Goal: Transaction & Acquisition: Purchase product/service

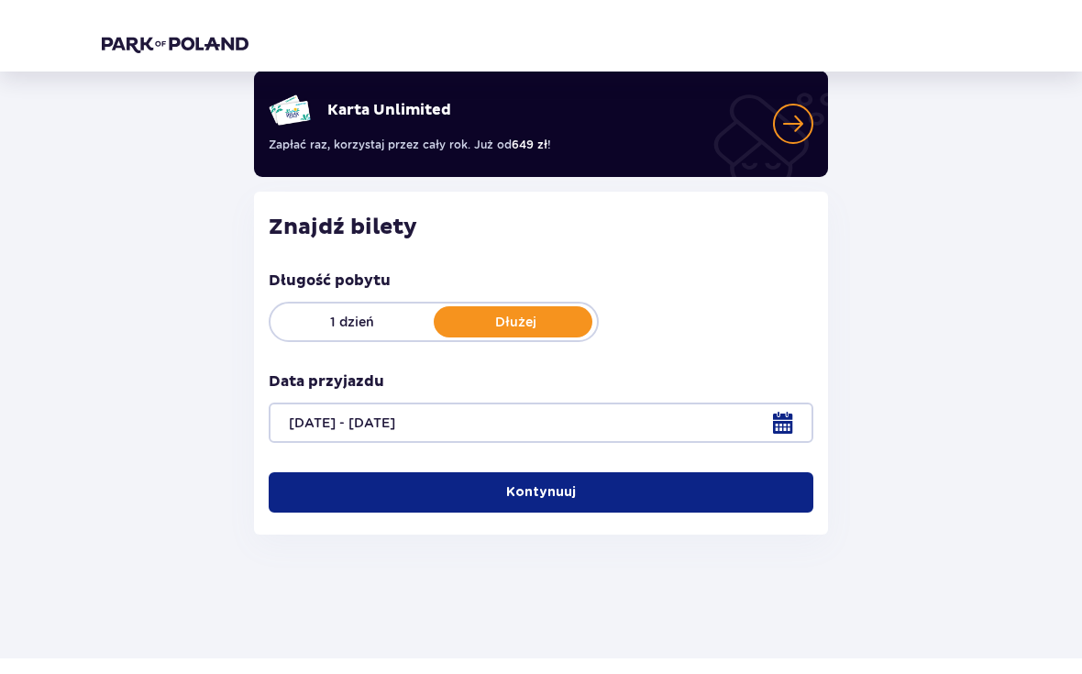
scroll to position [139, 0]
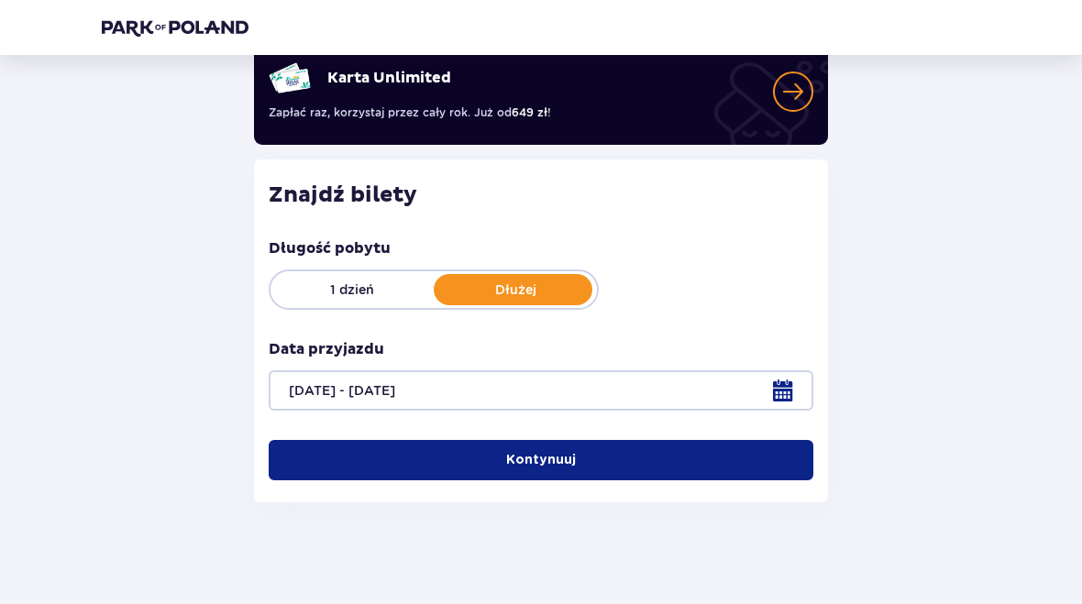
click at [580, 463] on span "button" at bounding box center [580, 460] width 18 height 18
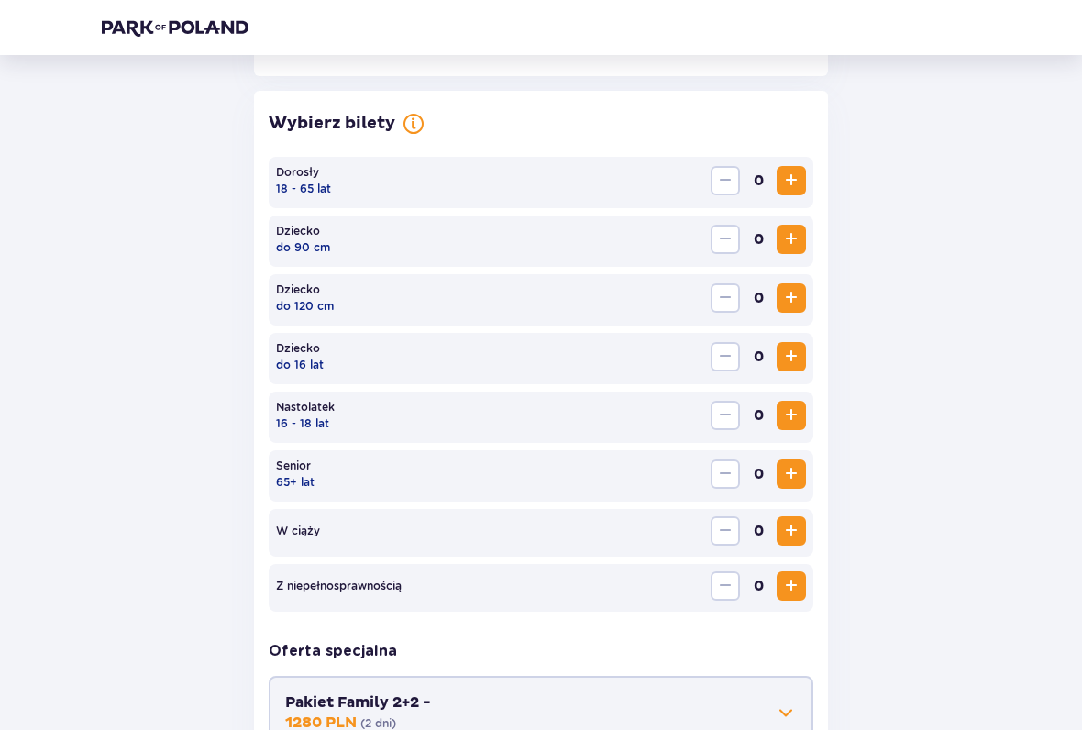
scroll to position [497, 0]
click at [792, 172] on span "Zwiększ" at bounding box center [792, 180] width 22 height 22
click at [797, 186] on span "Zwiększ" at bounding box center [792, 180] width 22 height 22
click at [790, 301] on span "Zwiększ" at bounding box center [792, 297] width 22 height 22
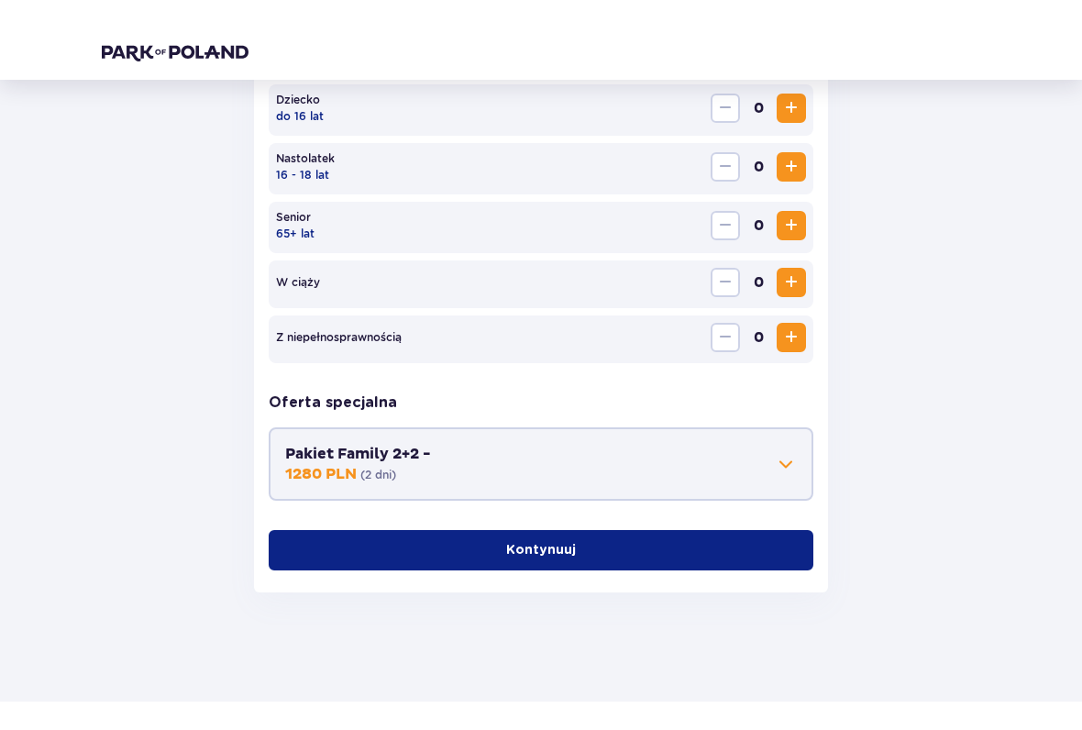
scroll to position [717, 0]
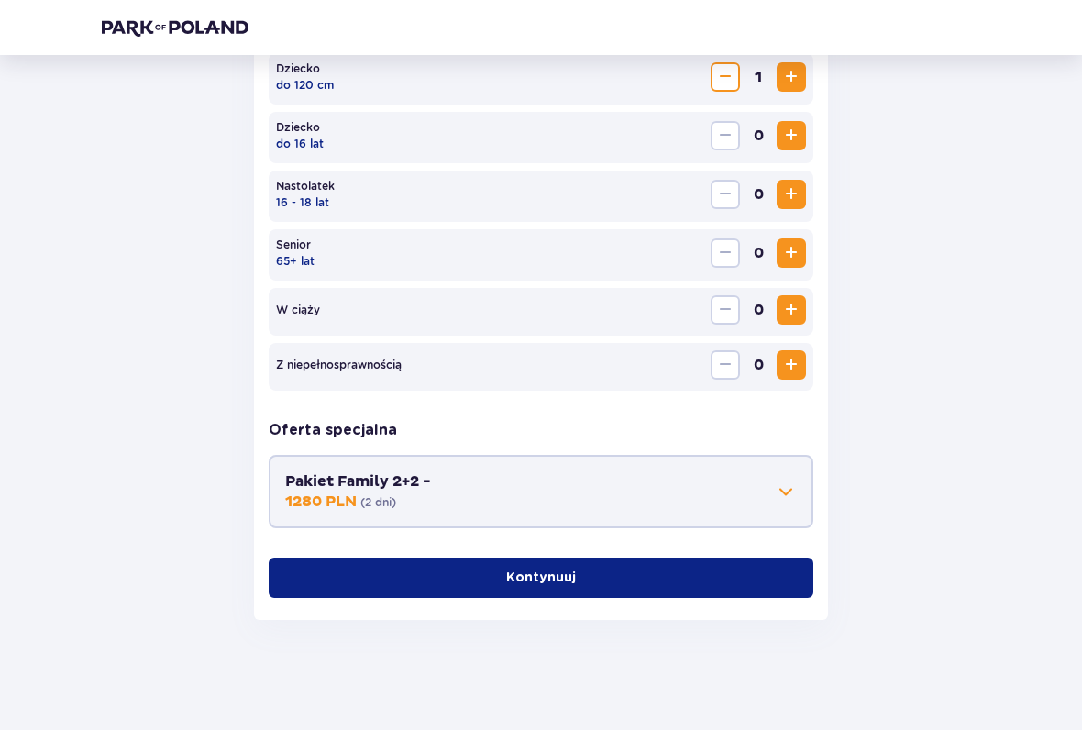
click at [560, 584] on p "Kontynuuj" at bounding box center [541, 578] width 70 height 18
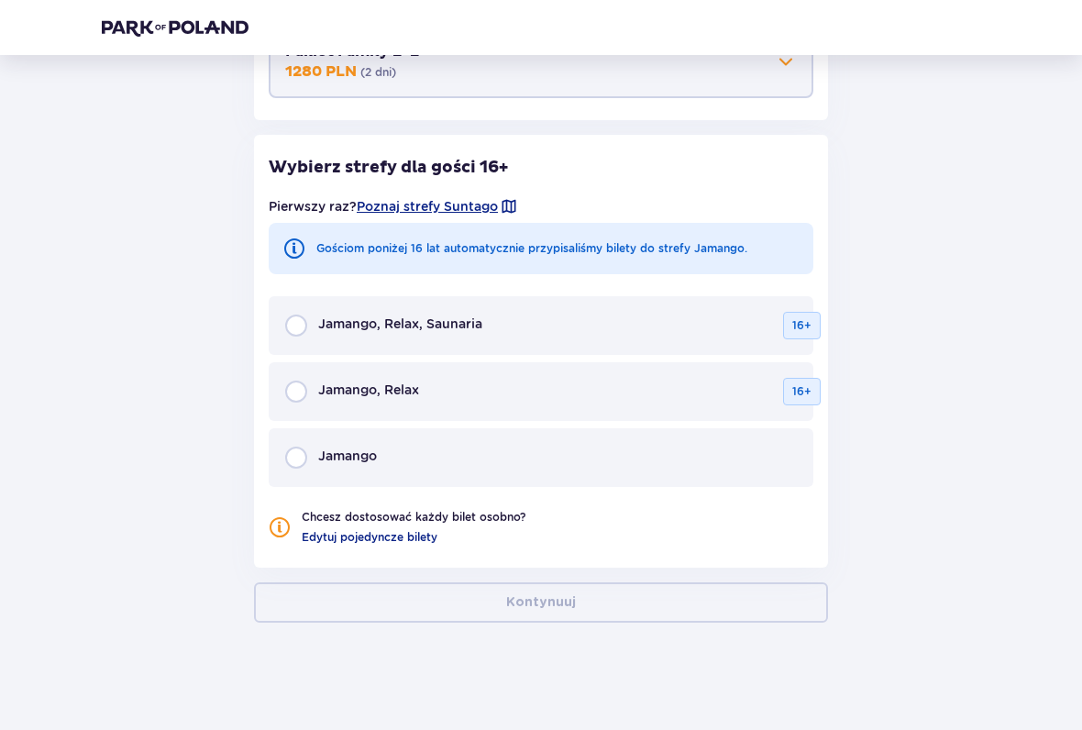
scroll to position [1150, 0]
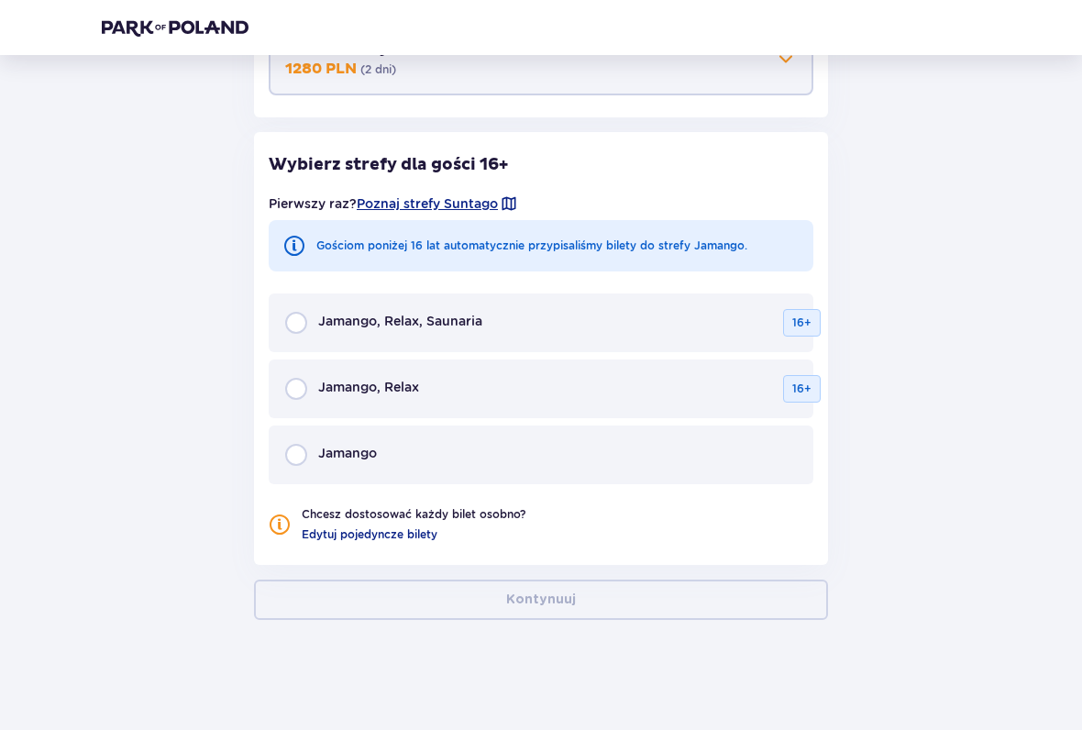
click at [299, 466] on input "radio" at bounding box center [296, 455] width 22 height 22
radio input "true"
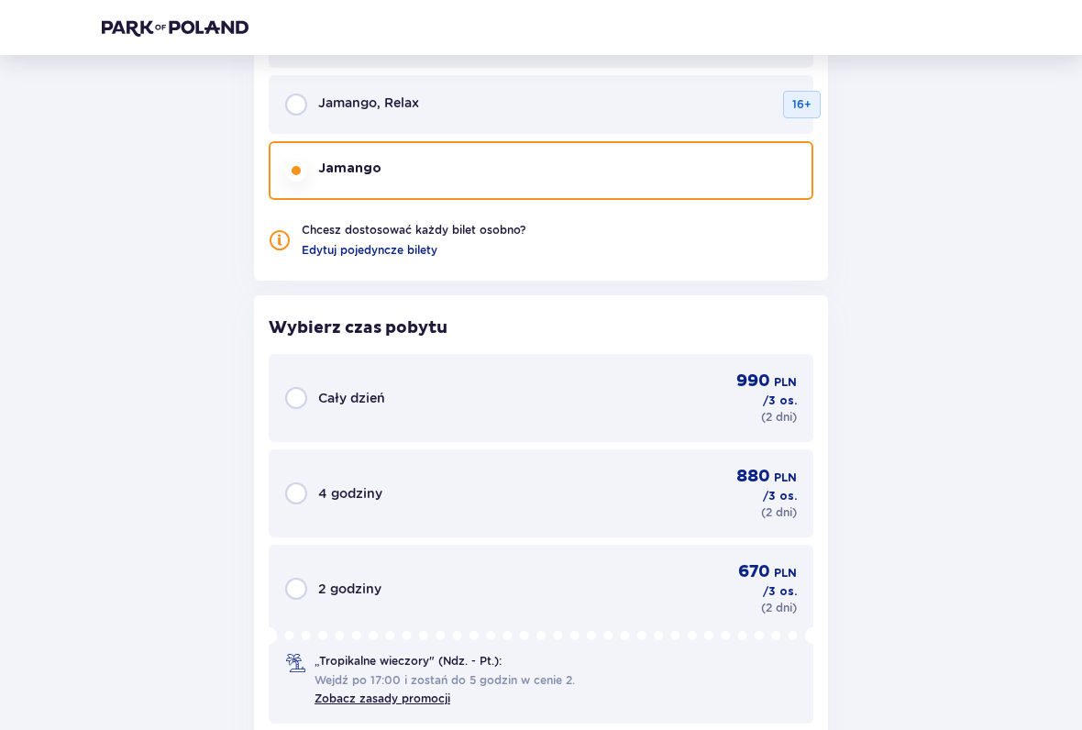
scroll to position [1434, 0]
click at [299, 405] on input "radio" at bounding box center [296, 399] width 22 height 22
radio input "true"
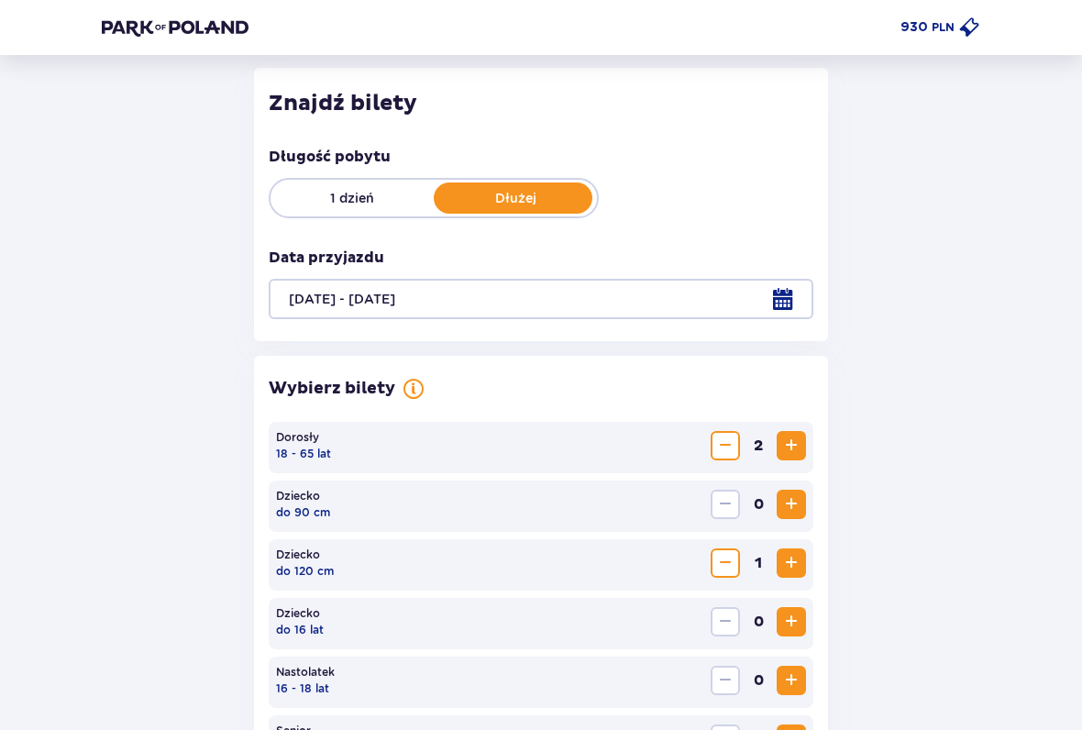
scroll to position [231, 0]
click at [779, 300] on div at bounding box center [541, 299] width 545 height 40
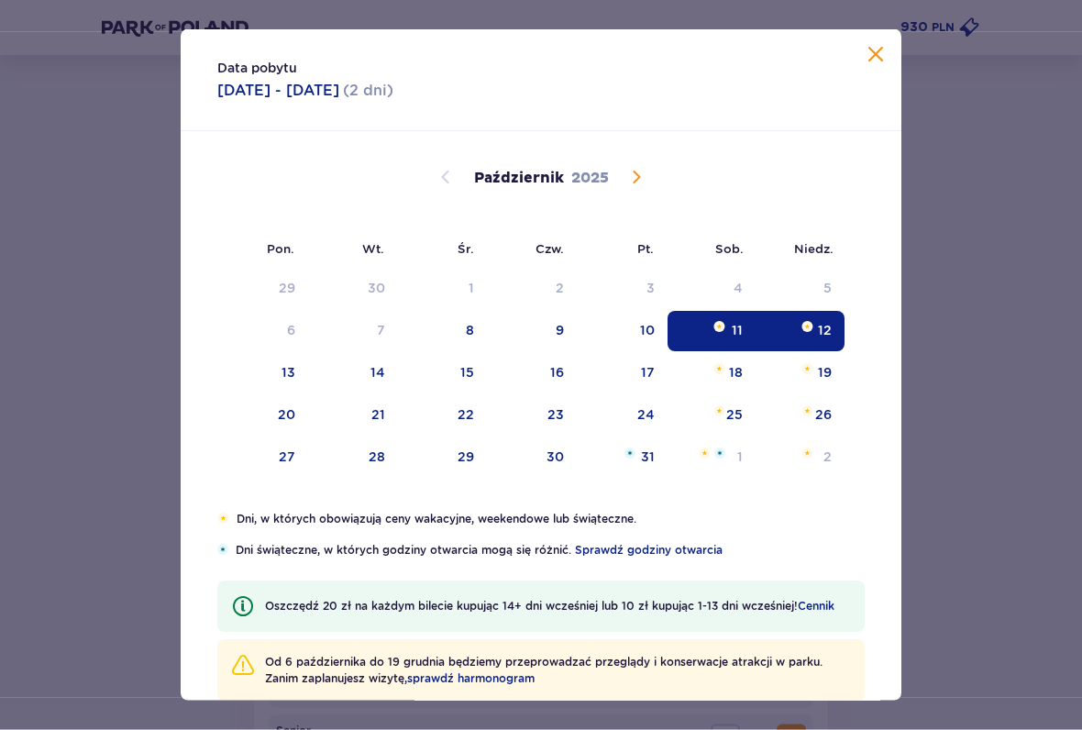
scroll to position [232, 0]
click at [295, 384] on div "13" at bounding box center [262, 373] width 91 height 40
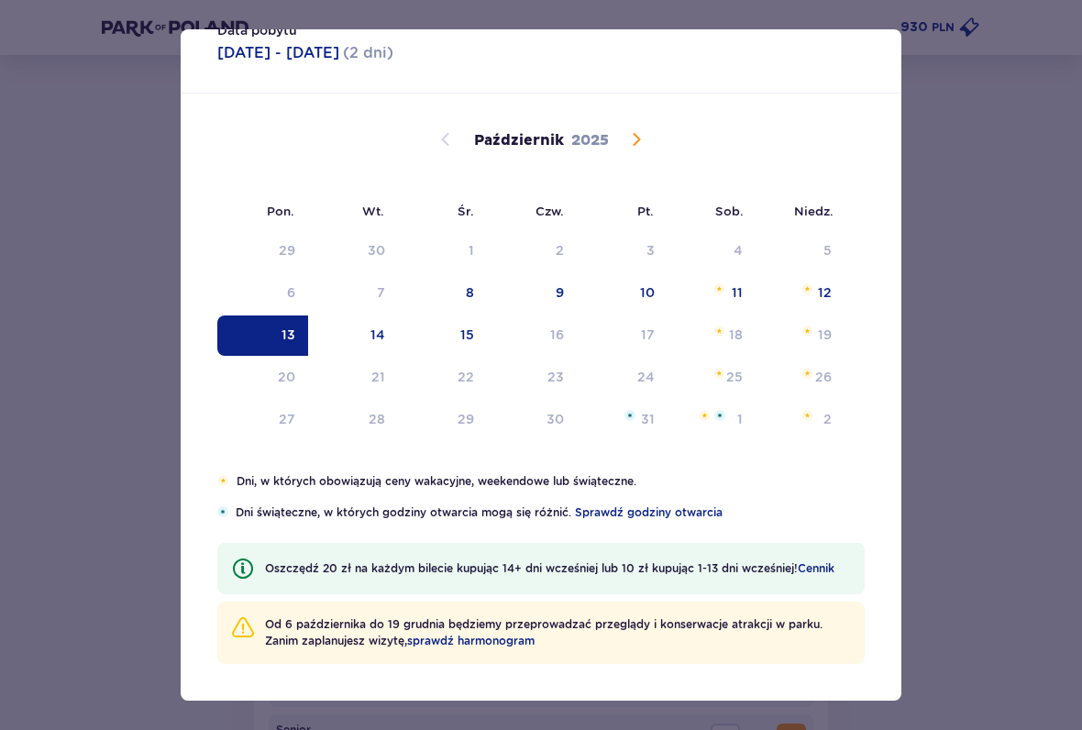
scroll to position [38, 0]
click at [382, 327] on div "14" at bounding box center [378, 335] width 15 height 18
type input "13.10.25 - 14.10.25"
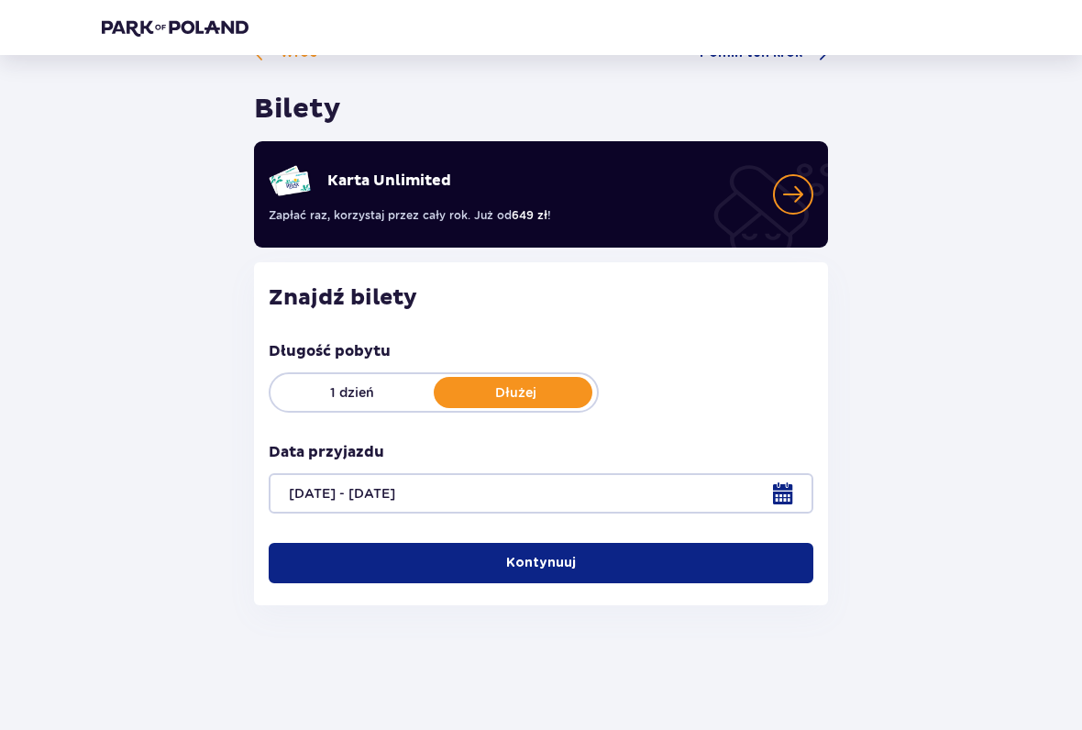
click at [587, 563] on button "Kontynuuj" at bounding box center [541, 563] width 545 height 40
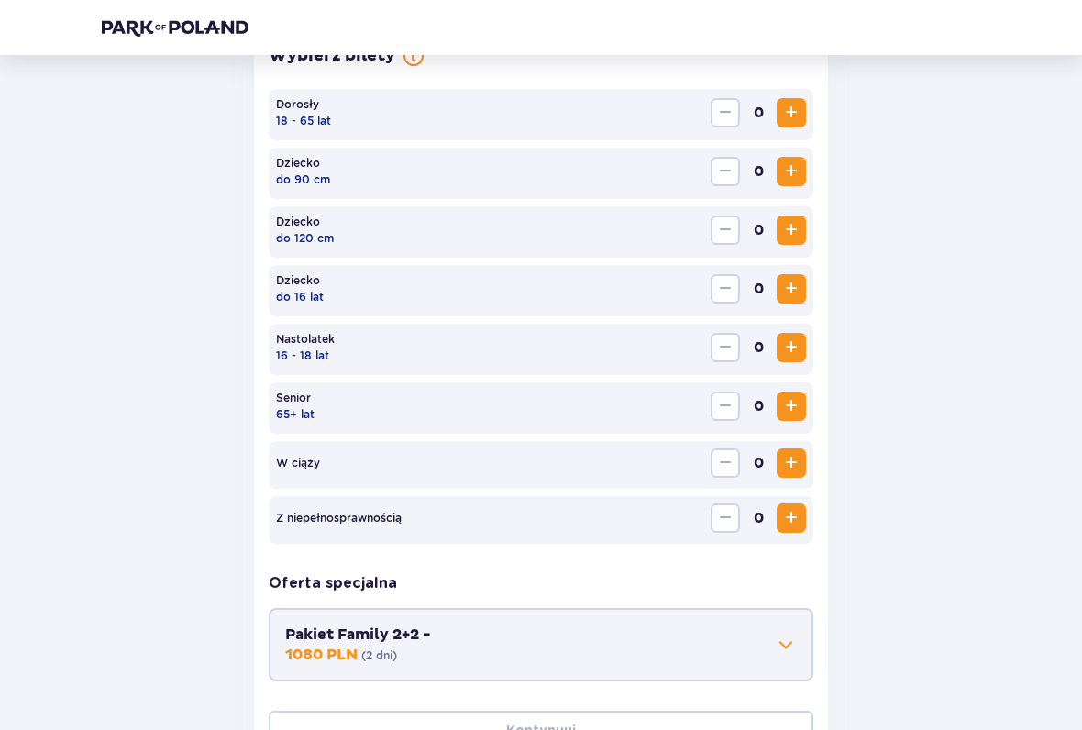
scroll to position [565, 0]
click at [779, 115] on button "Zwiększ" at bounding box center [791, 111] width 29 height 29
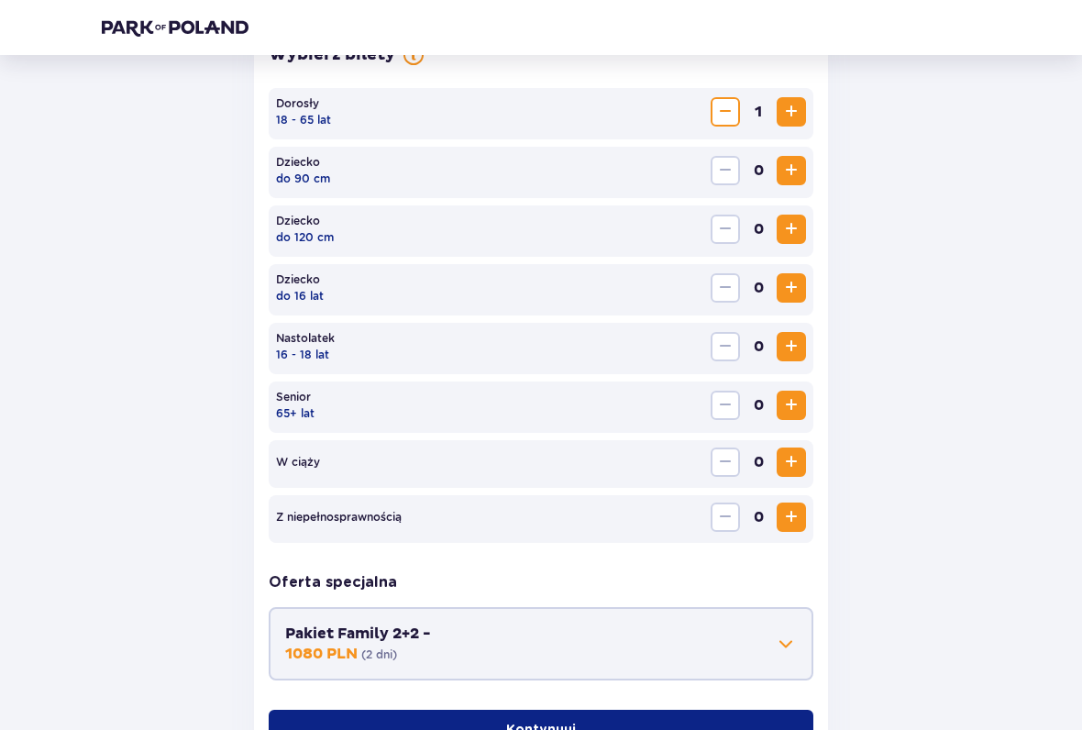
click at [776, 111] on div "1" at bounding box center [758, 111] width 95 height 29
click at [795, 111] on span "Zwiększ" at bounding box center [792, 112] width 22 height 22
click at [793, 231] on span "Zwiększ" at bounding box center [792, 229] width 22 height 22
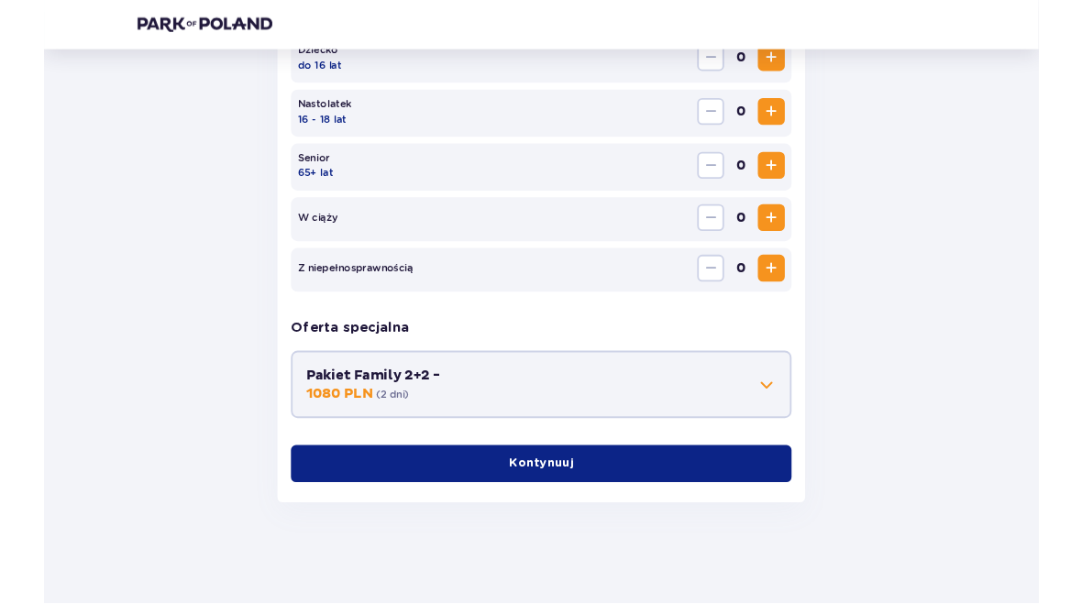
scroll to position [791, 0]
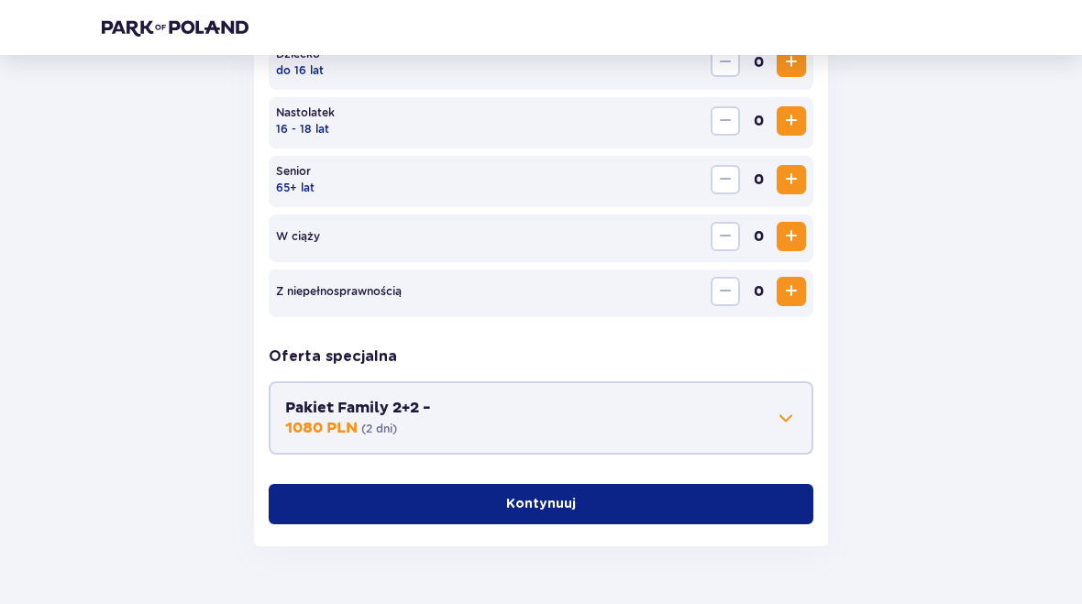
click at [597, 510] on button "Kontynuuj" at bounding box center [541, 504] width 545 height 40
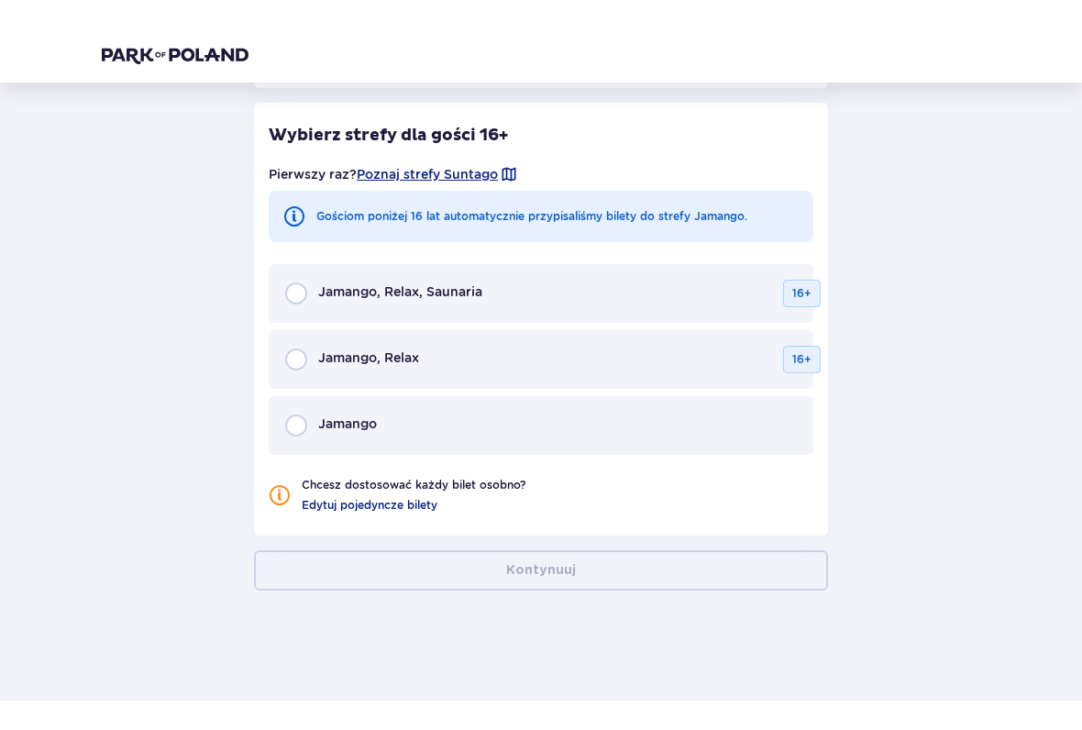
scroll to position [1150, 0]
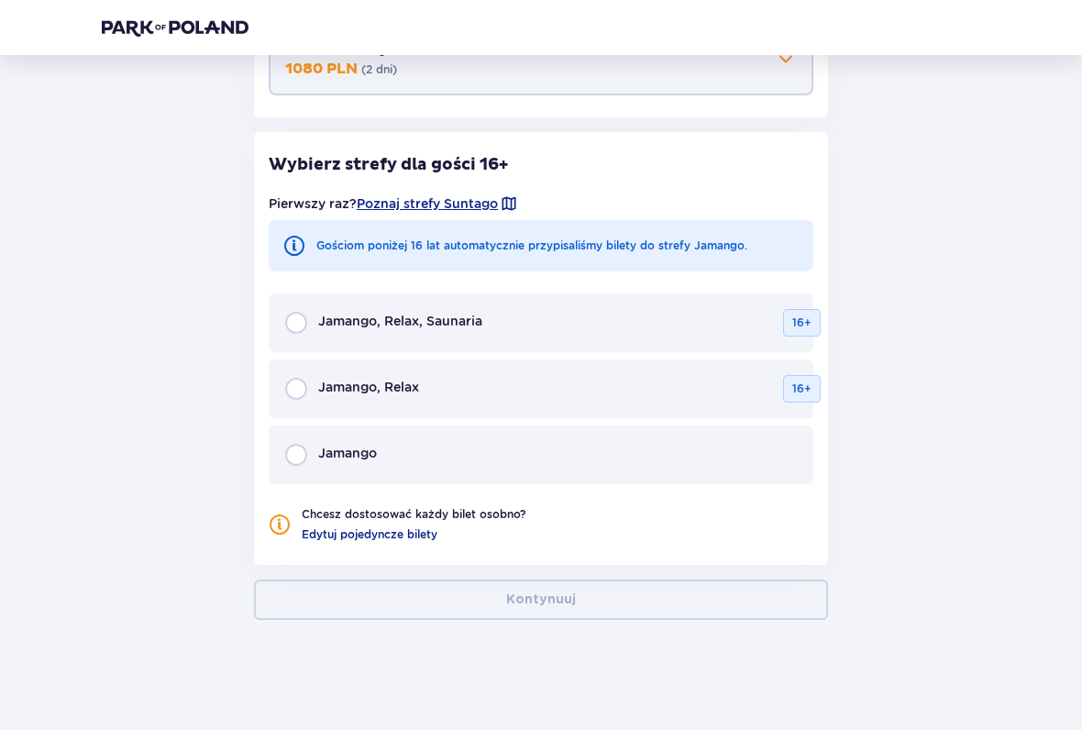
click at [300, 460] on input "radio" at bounding box center [296, 455] width 22 height 22
radio input "true"
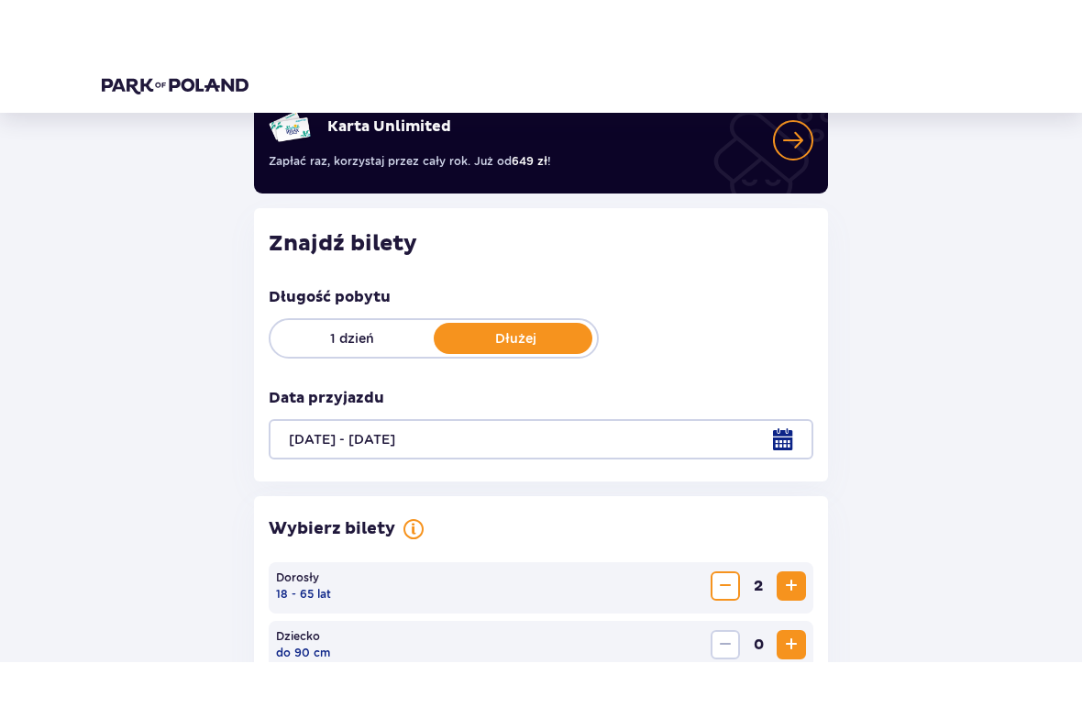
scroll to position [0, 0]
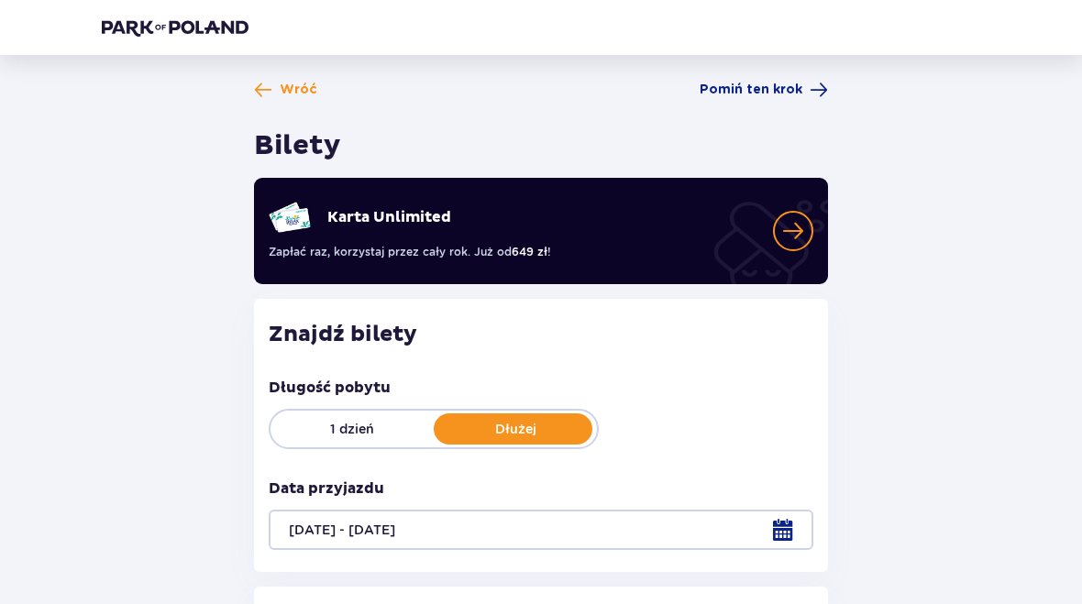
click at [807, 87] on span "Pomiń ten krok" at bounding box center [764, 90] width 128 height 18
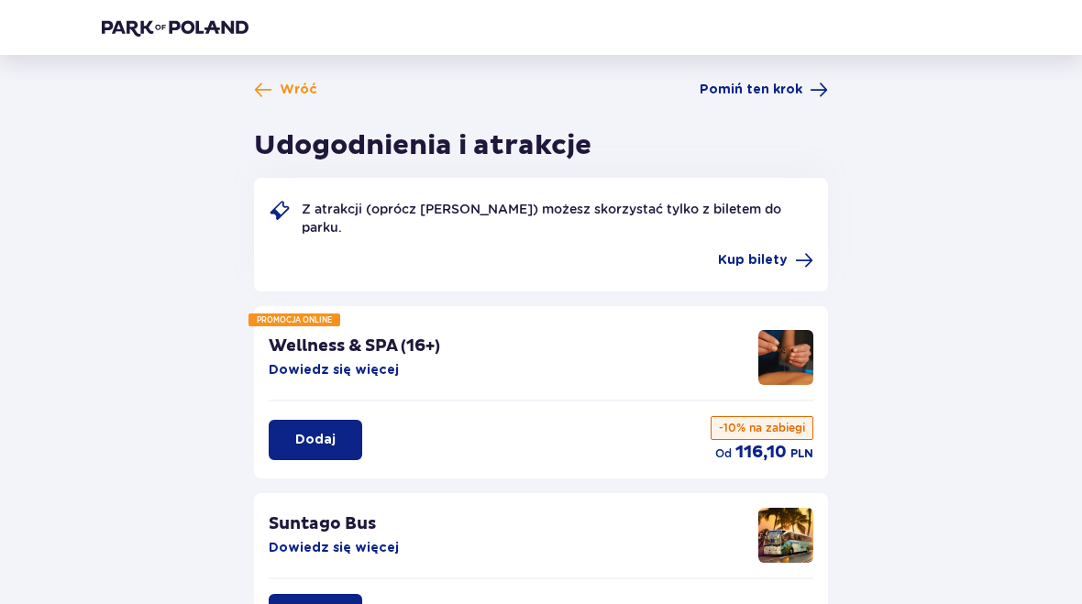
click at [774, 86] on span "Pomiń ten krok" at bounding box center [751, 90] width 103 height 18
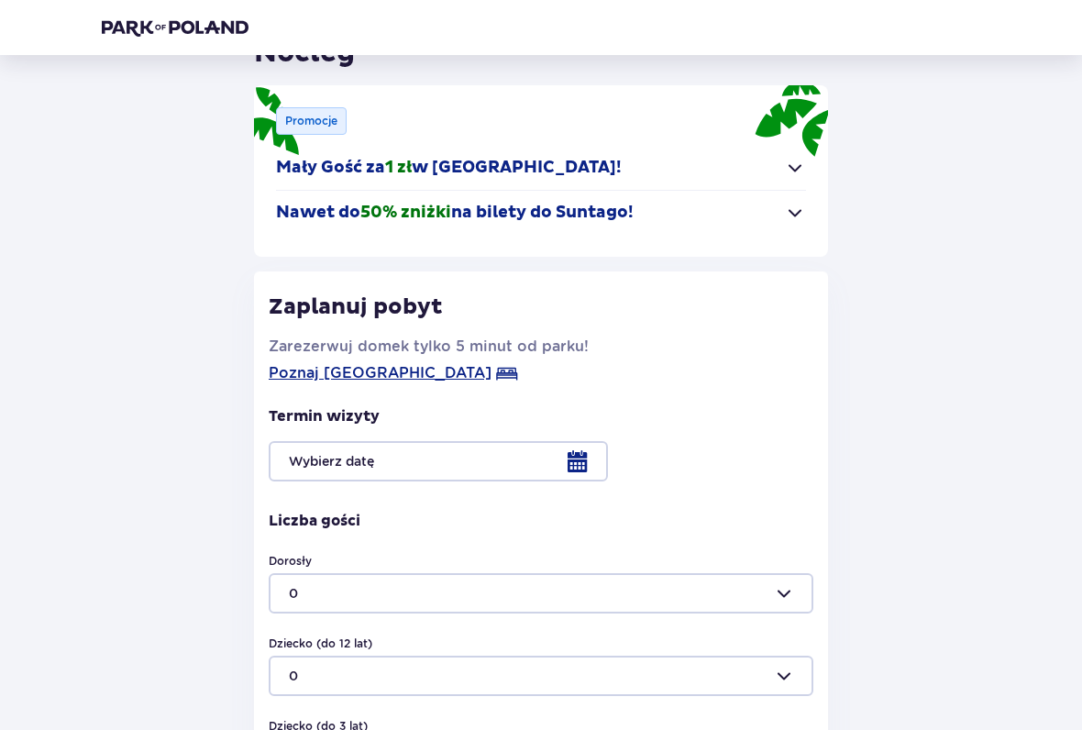
scroll to position [86, 0]
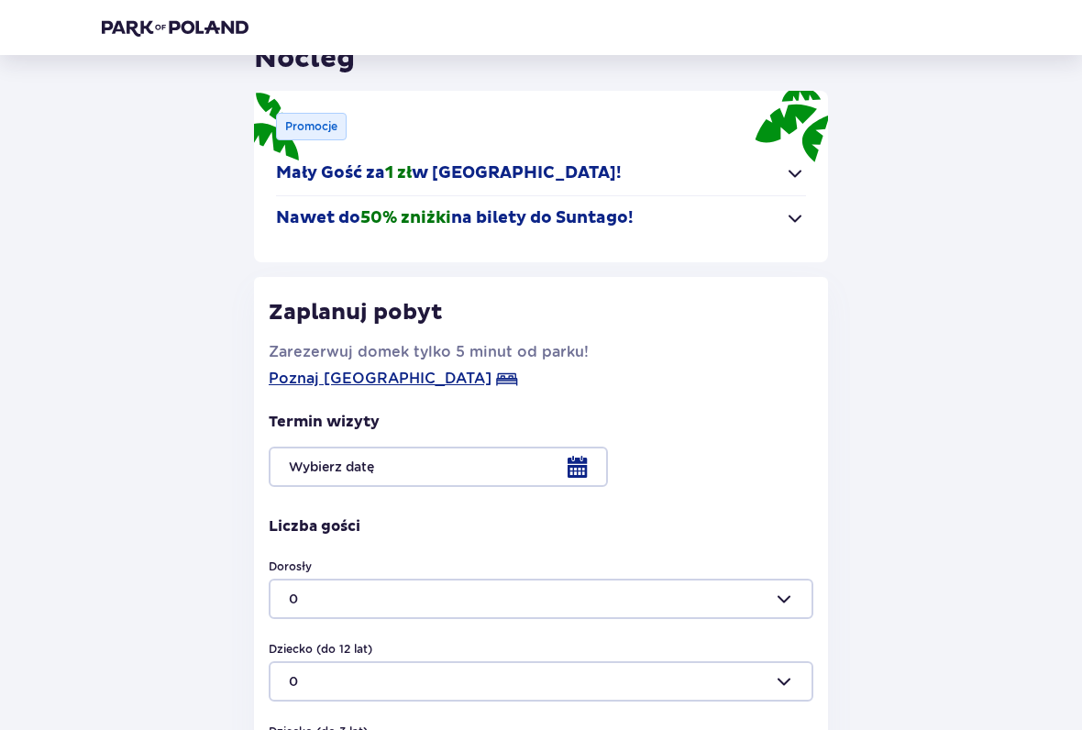
click at [394, 373] on span "Poznaj Suntago Village" at bounding box center [380, 380] width 223 height 22
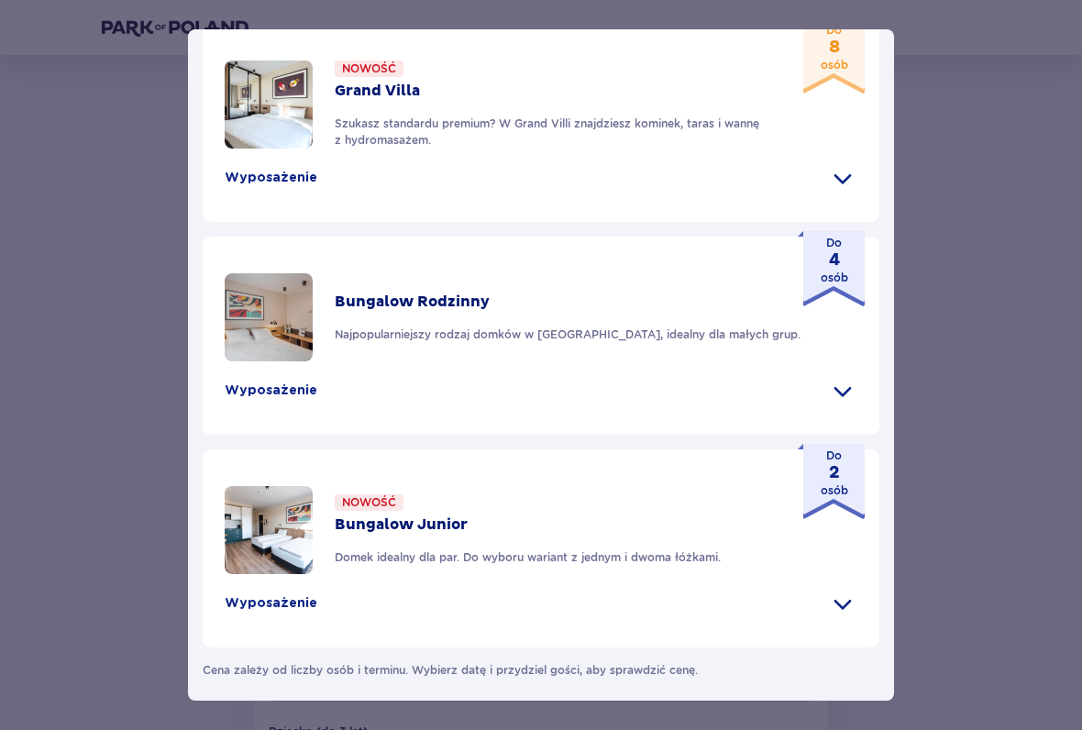
scroll to position [881, 0]
click at [275, 361] on img at bounding box center [269, 317] width 88 height 88
click at [852, 405] on span at bounding box center [842, 390] width 29 height 29
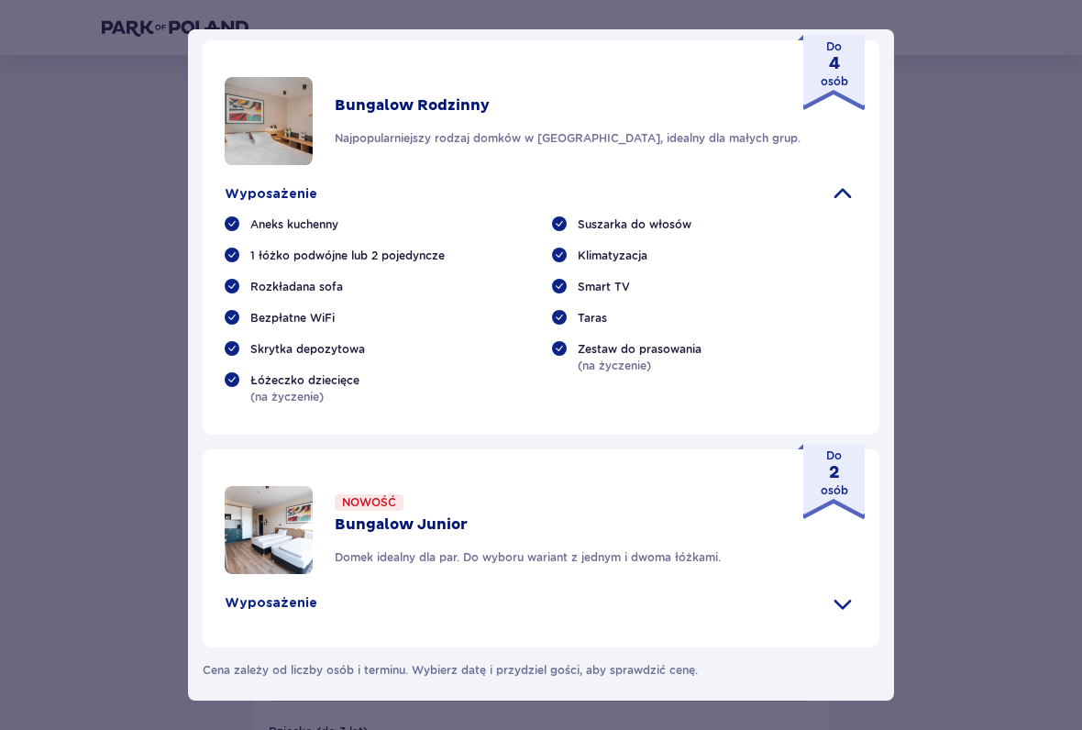
scroll to position [1127, 0]
click at [277, 165] on img at bounding box center [269, 121] width 88 height 88
click at [427, 116] on p "Bungalow Rodzinny" at bounding box center [412, 105] width 155 height 20
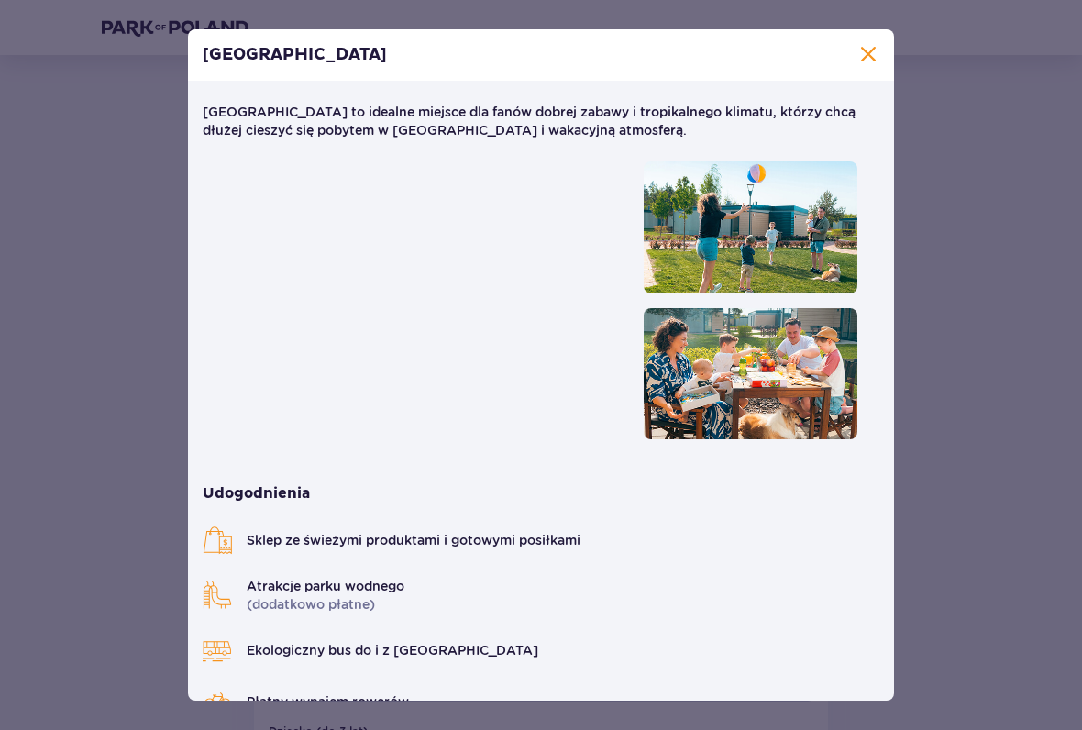
scroll to position [0, 0]
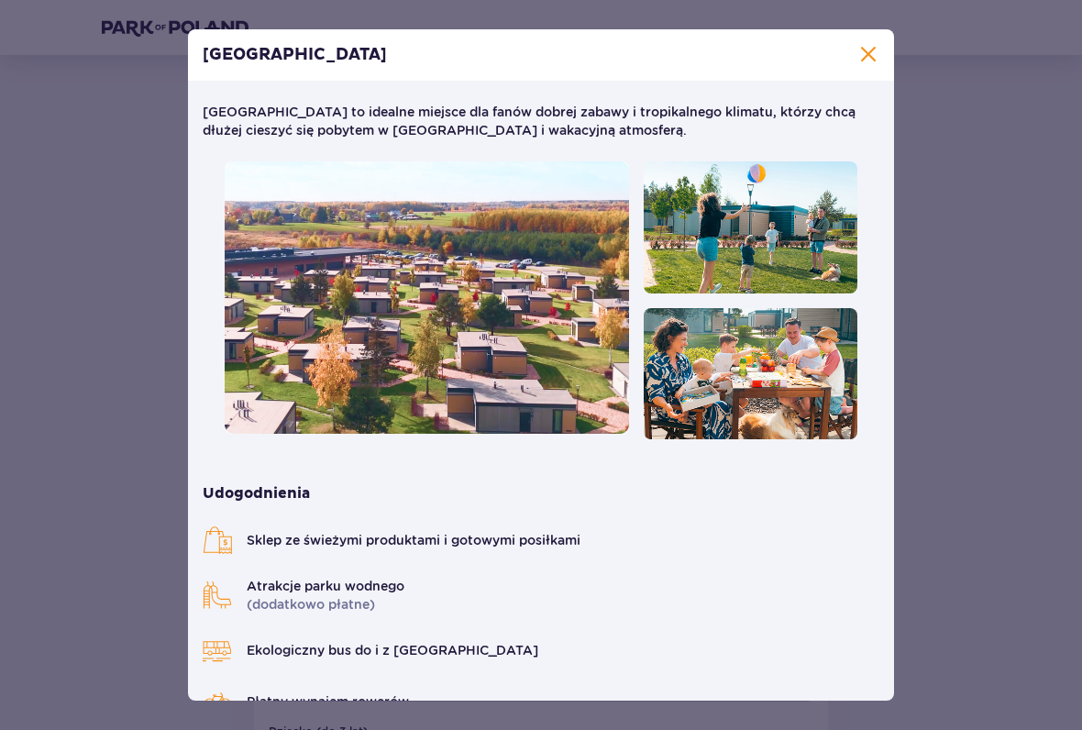
click at [876, 45] on span "Zamknij" at bounding box center [869, 55] width 22 height 22
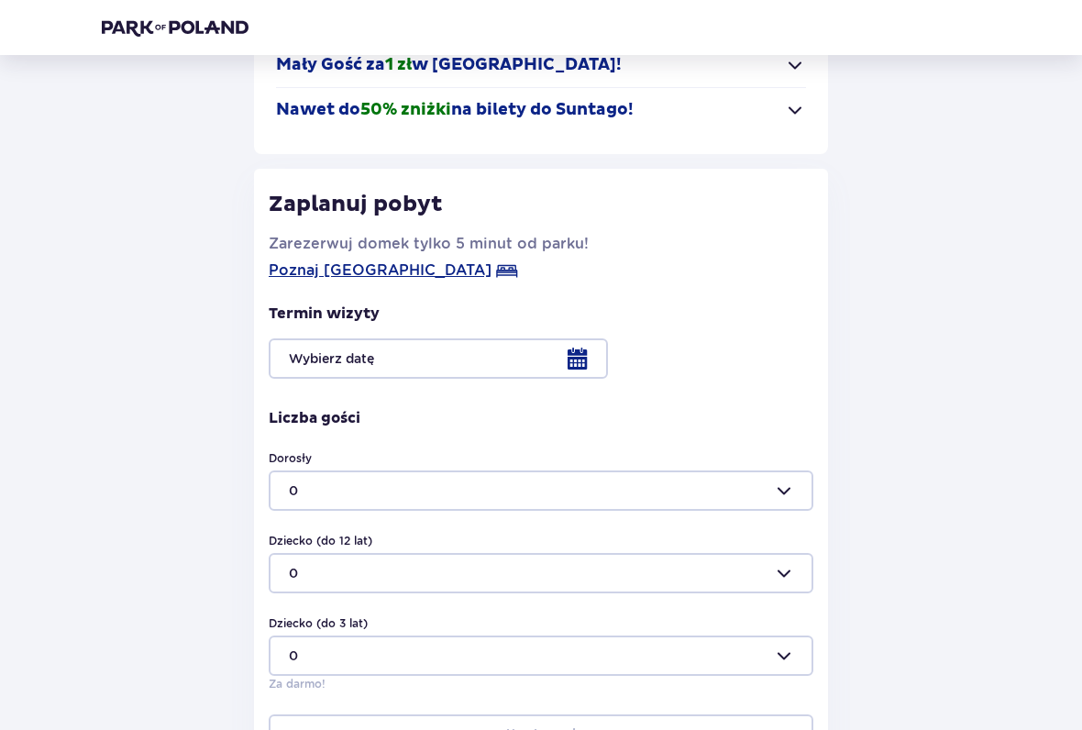
scroll to position [195, 0]
click at [574, 364] on div at bounding box center [541, 358] width 545 height 40
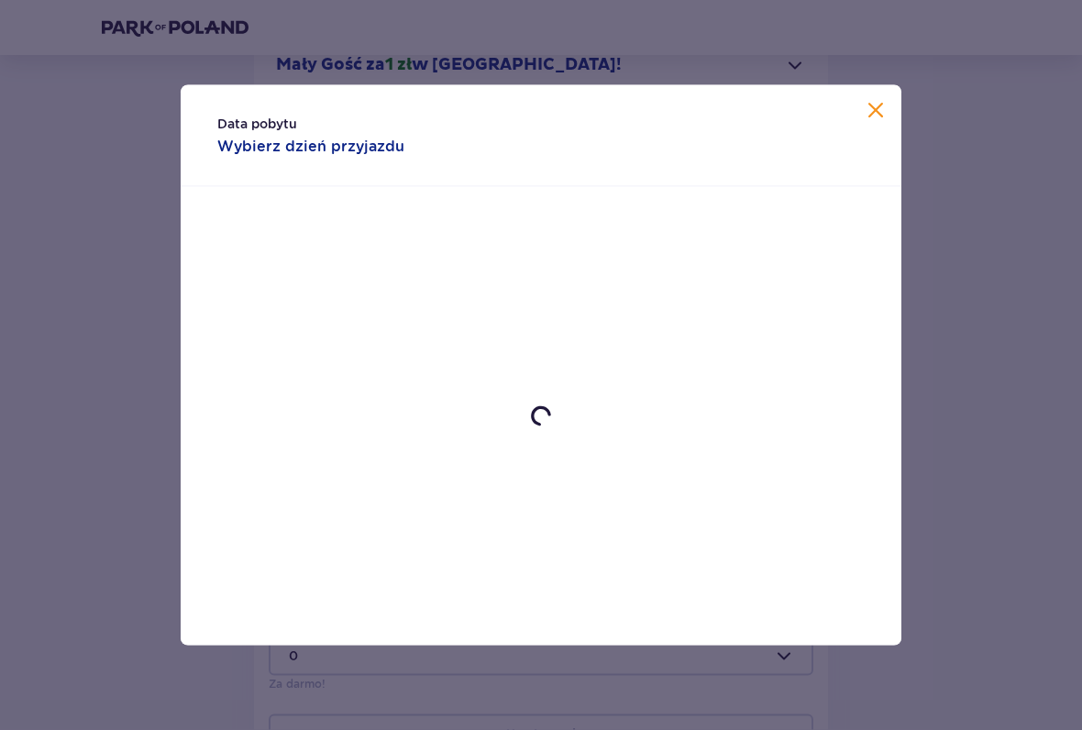
scroll to position [196, 0]
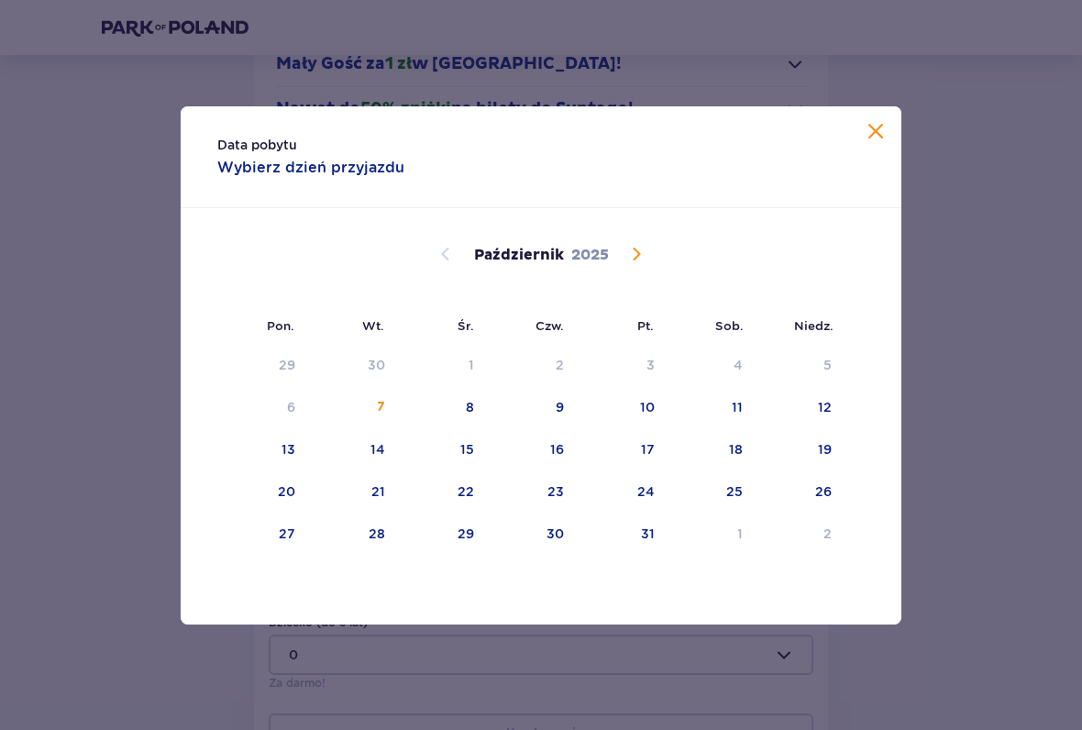
click at [747, 399] on div "11" at bounding box center [712, 408] width 89 height 40
click at [837, 407] on div "12" at bounding box center [800, 408] width 89 height 40
type input "[DATE] - [DATE]"
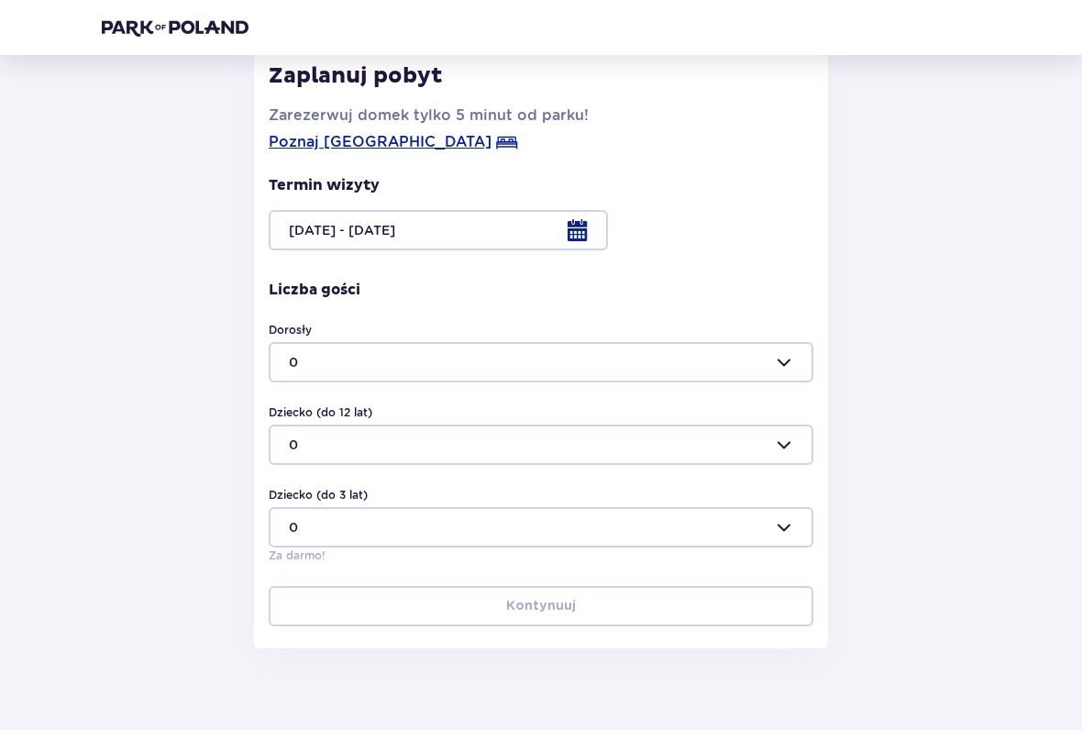
scroll to position [324, 0]
click at [782, 363] on div at bounding box center [541, 362] width 545 height 40
click at [308, 489] on div "2" at bounding box center [541, 489] width 504 height 18
type input "2"
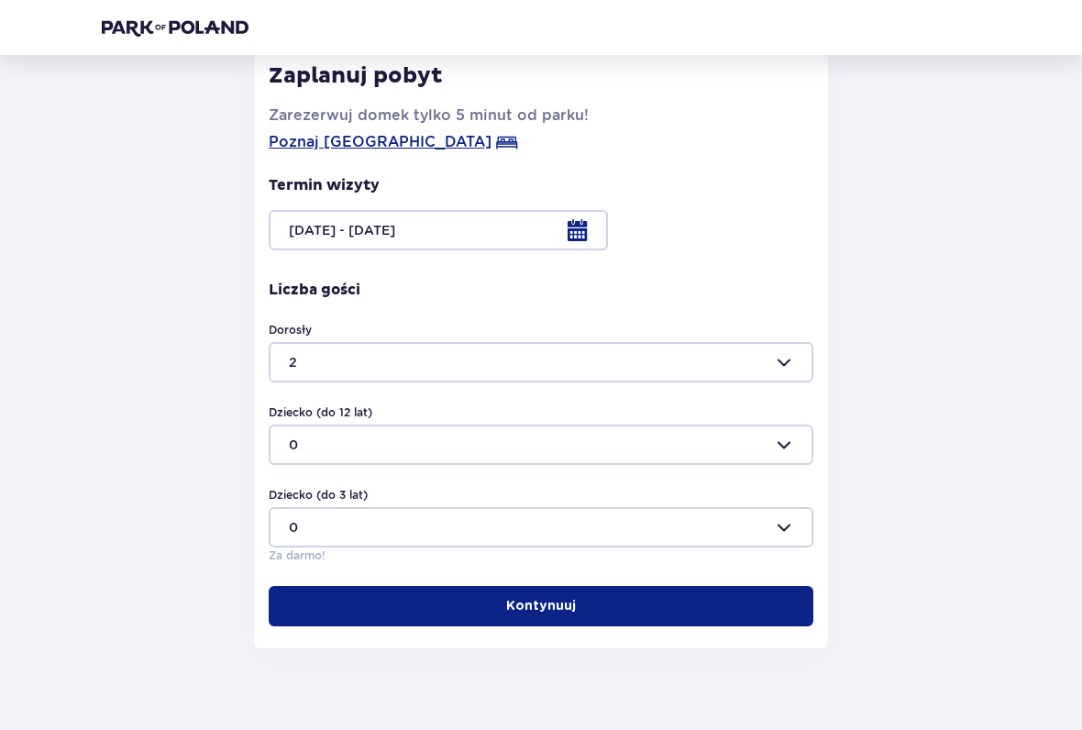
click at [787, 449] on div at bounding box center [541, 445] width 545 height 40
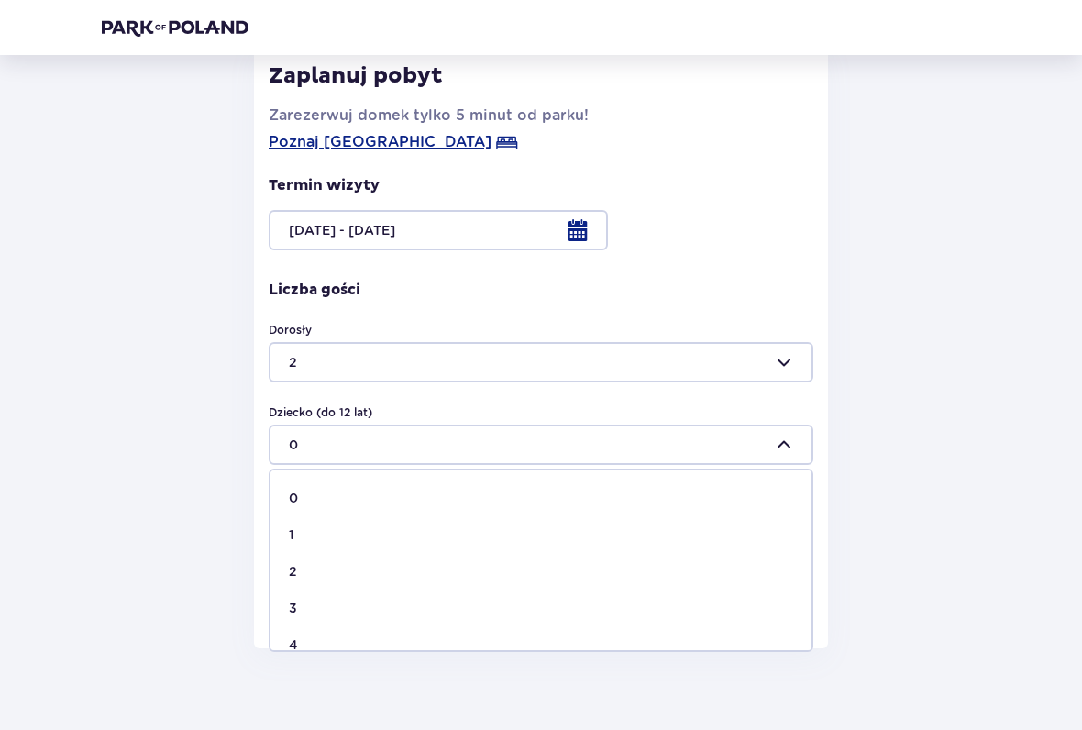
click at [297, 530] on div "1" at bounding box center [541, 535] width 504 height 18
type input "1"
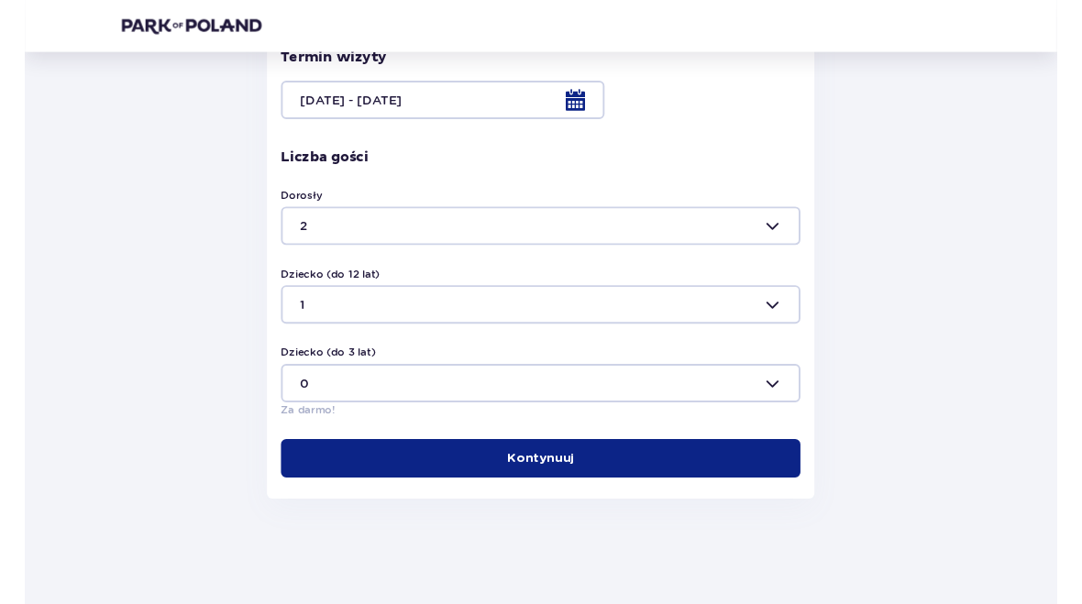
scroll to position [449, 0]
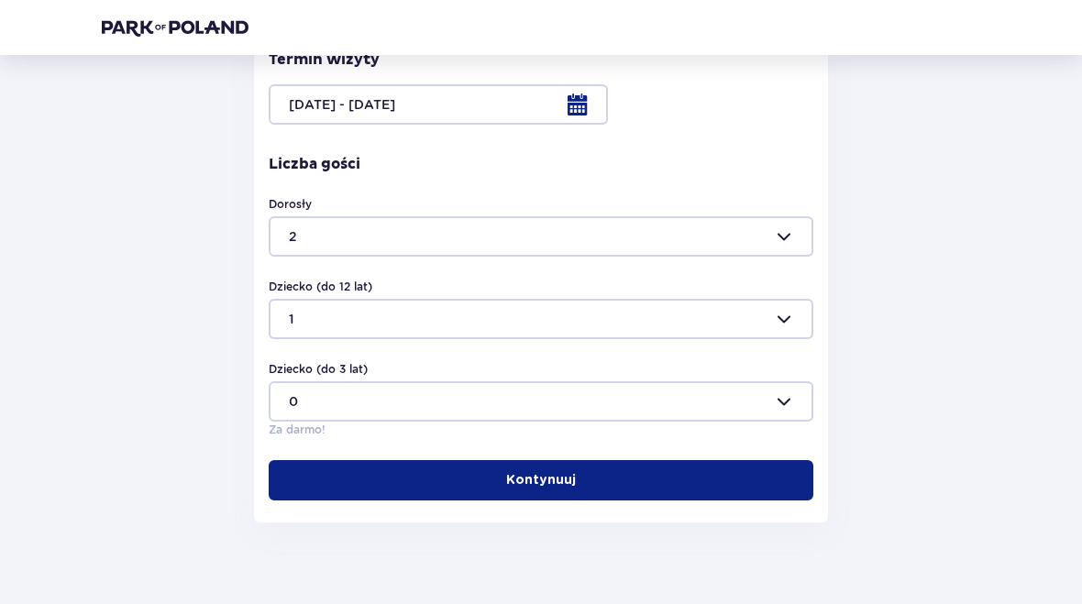
click at [582, 479] on span "button" at bounding box center [580, 480] width 18 height 18
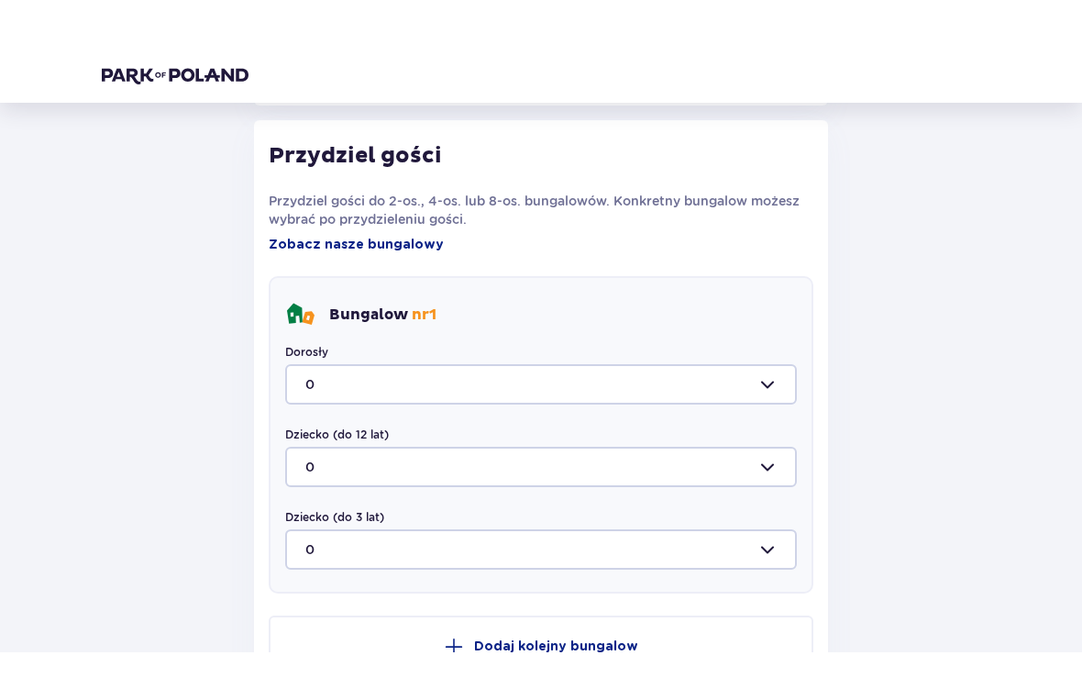
scroll to position [917, 0]
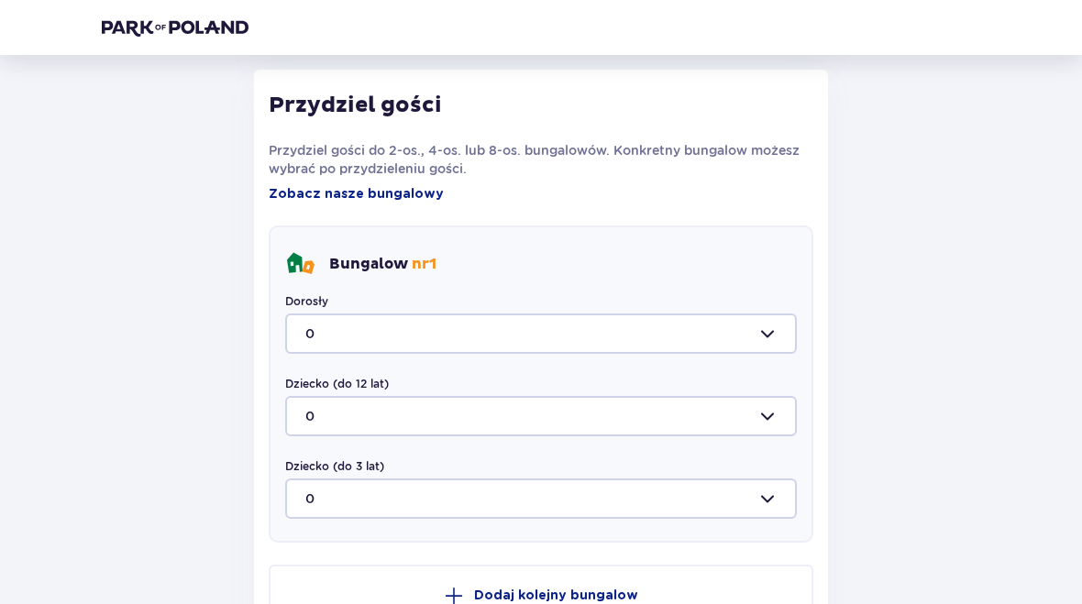
click at [764, 331] on div at bounding box center [541, 334] width 512 height 40
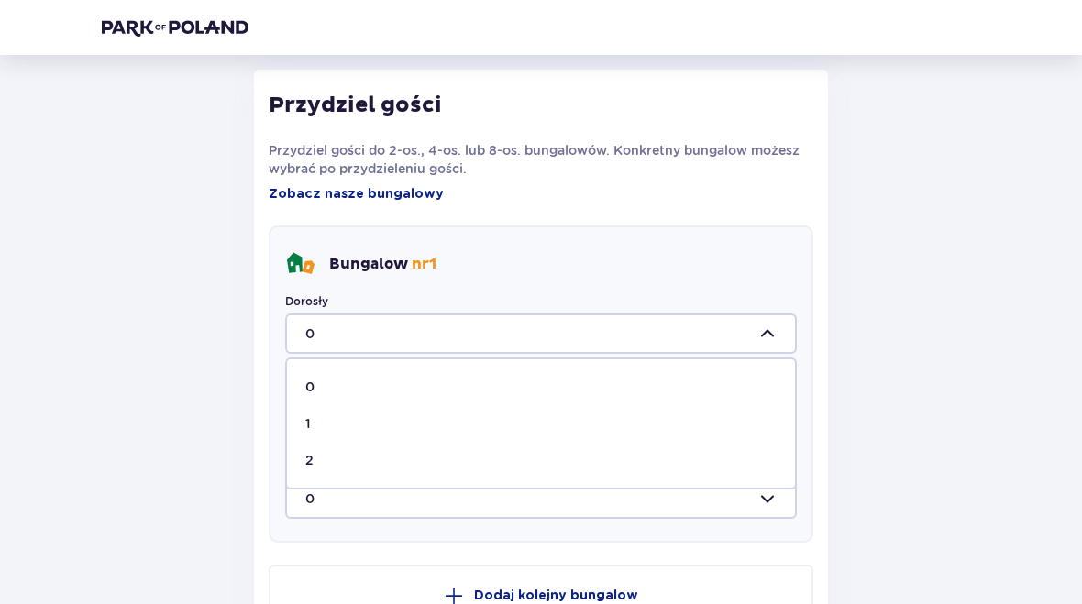
click at [495, 463] on div "2" at bounding box center [540, 460] width 471 height 18
type input "2"
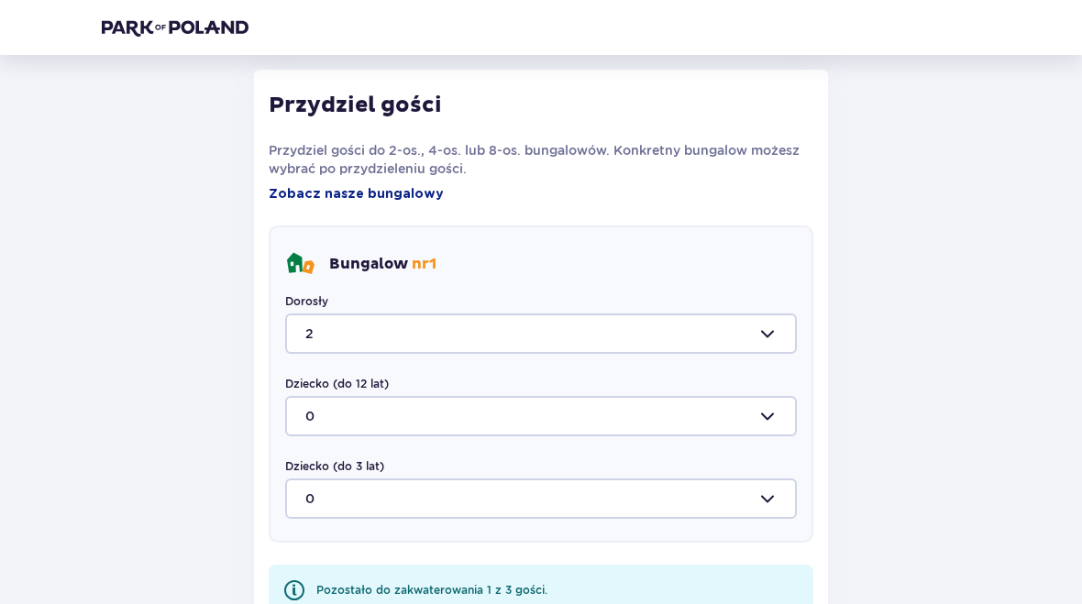
click at [558, 422] on div at bounding box center [541, 416] width 512 height 40
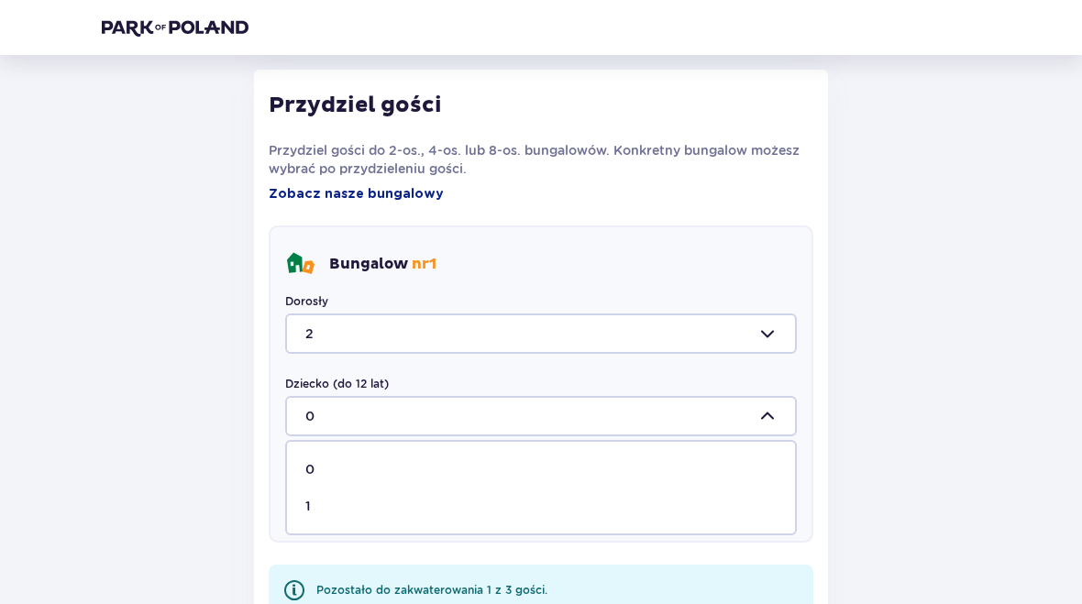
click at [486, 510] on div "1" at bounding box center [540, 506] width 471 height 18
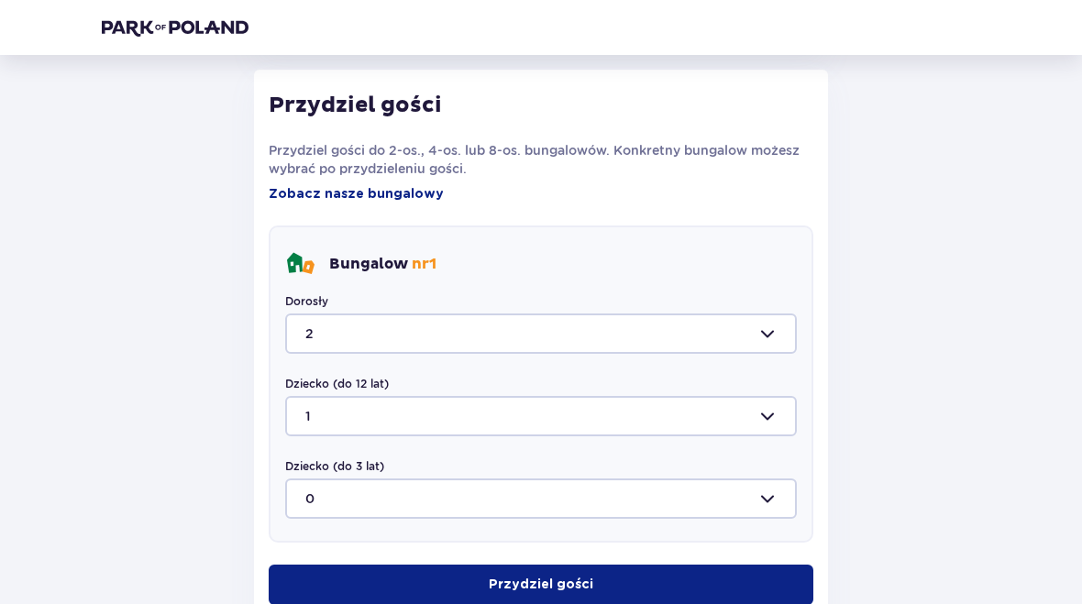
type input "1"
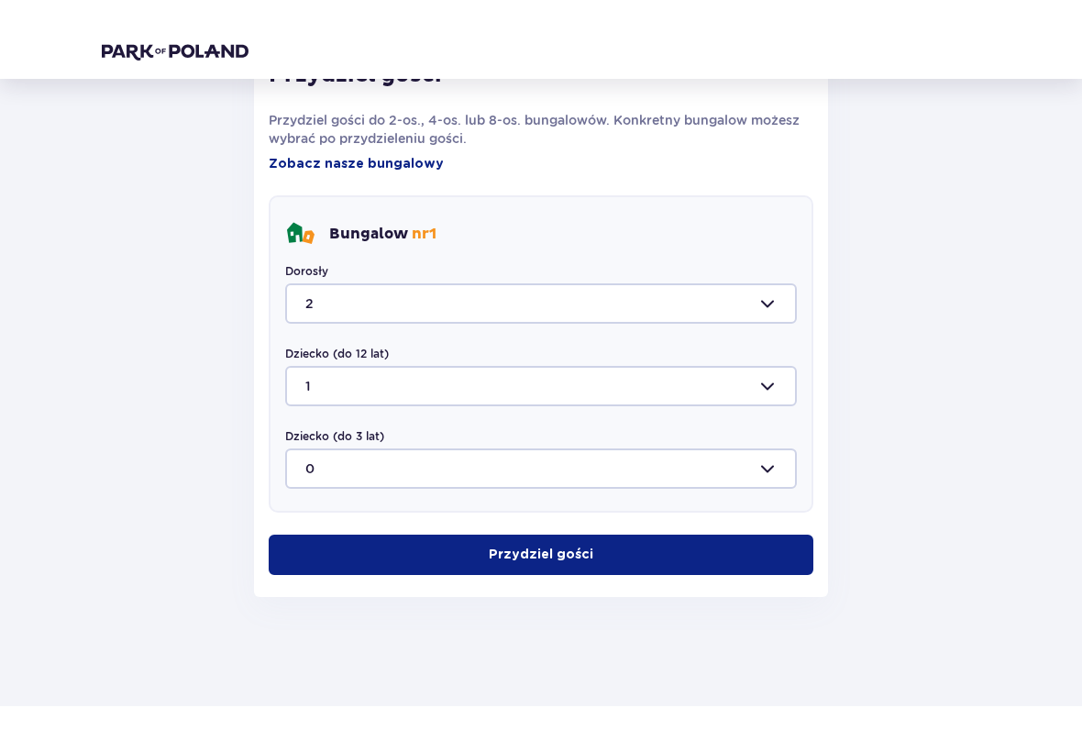
scroll to position [925, 0]
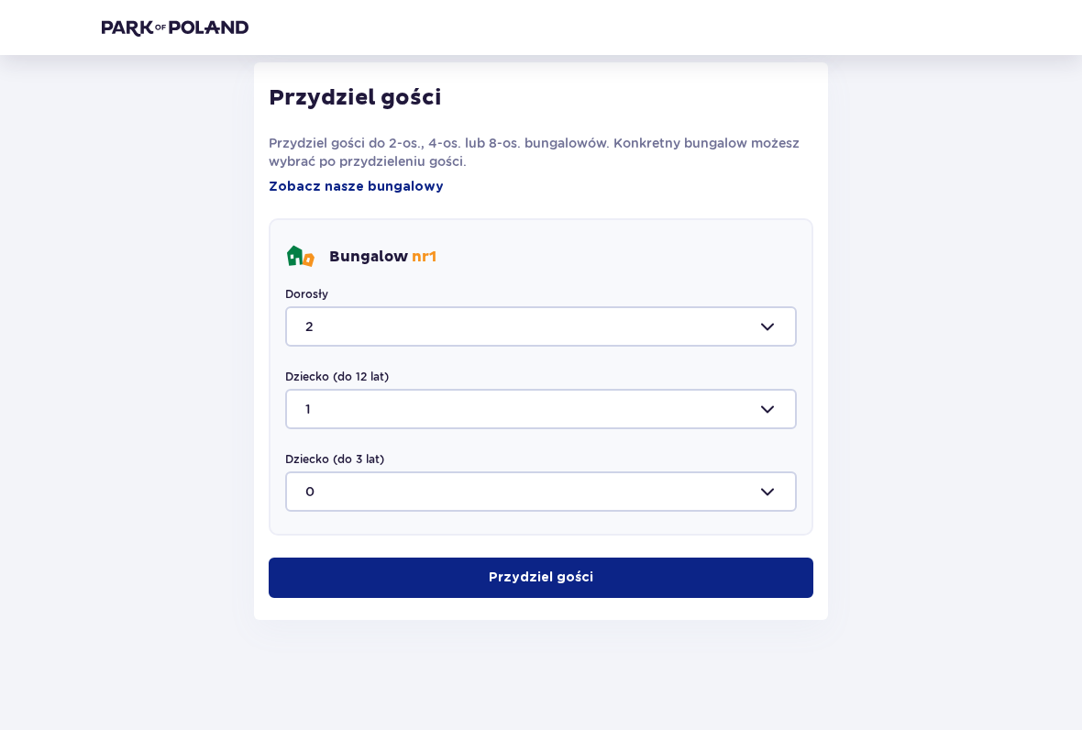
click at [604, 582] on button "Przydziel gości" at bounding box center [541, 578] width 545 height 40
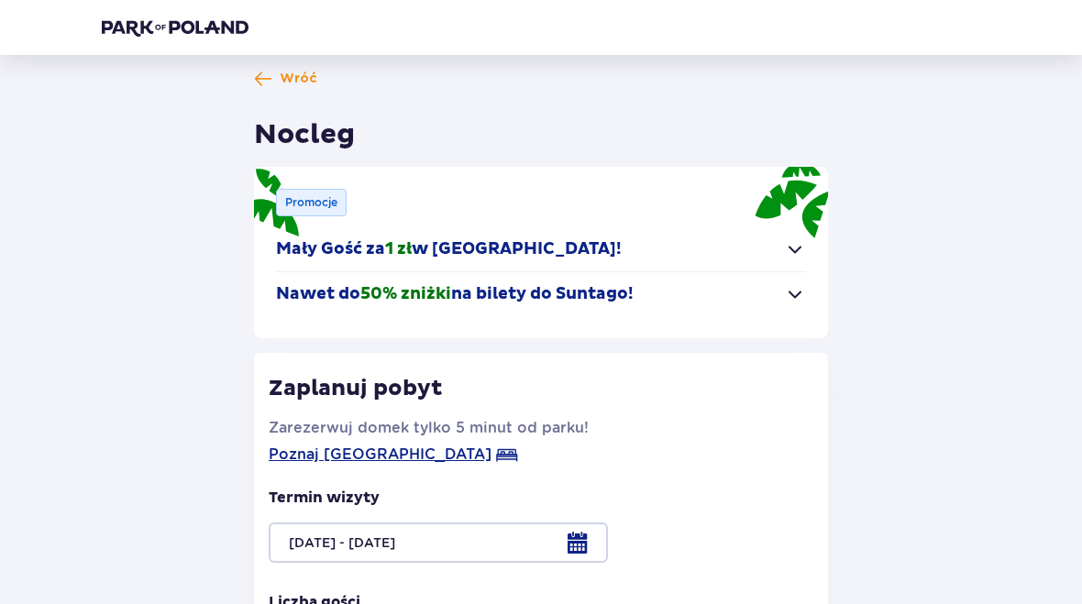
scroll to position [0, 0]
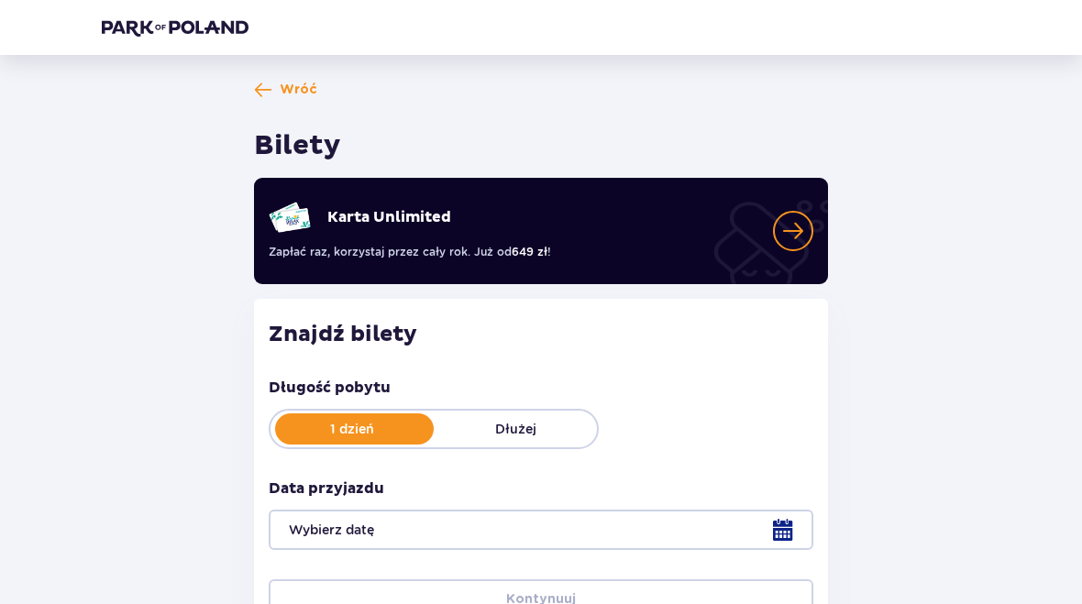
type input "[DATE] - [DATE]"
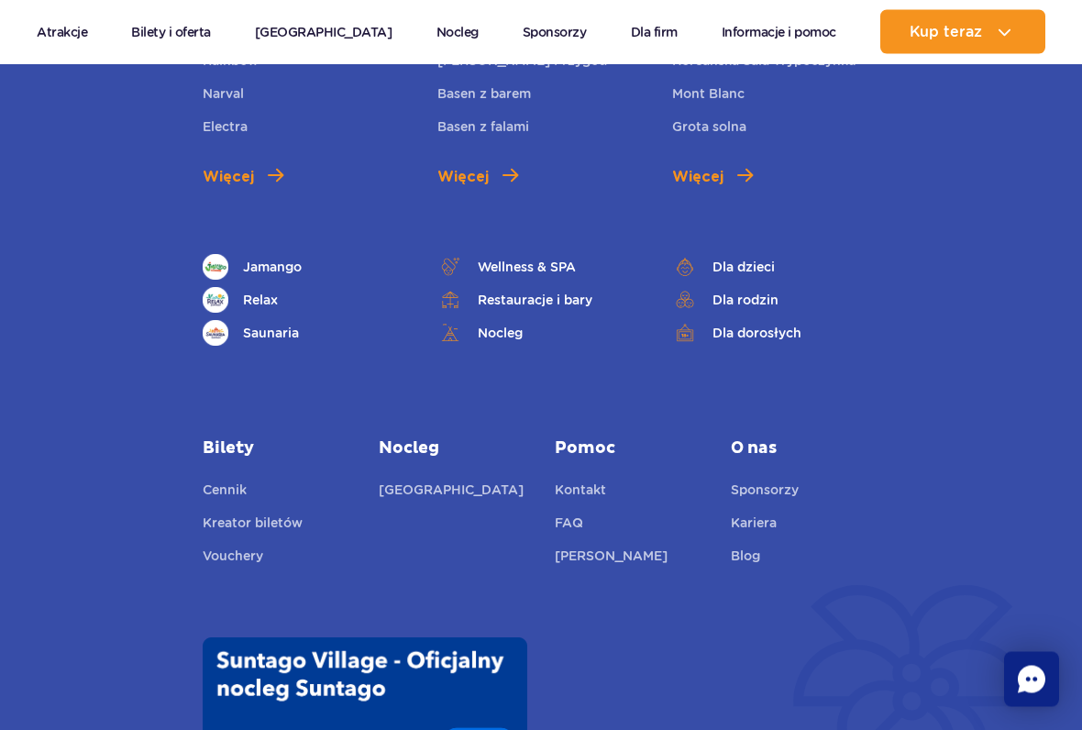
scroll to position [984, 0]
click at [588, 480] on link "Kontakt" at bounding box center [580, 493] width 51 height 26
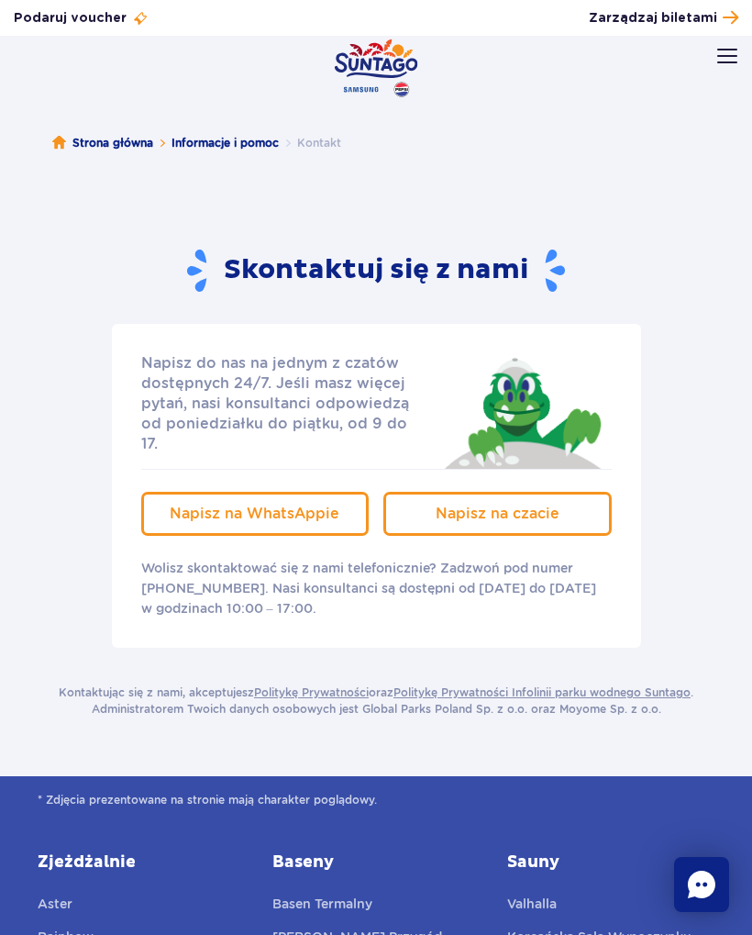
click at [735, 49] on img at bounding box center [727, 56] width 20 height 15
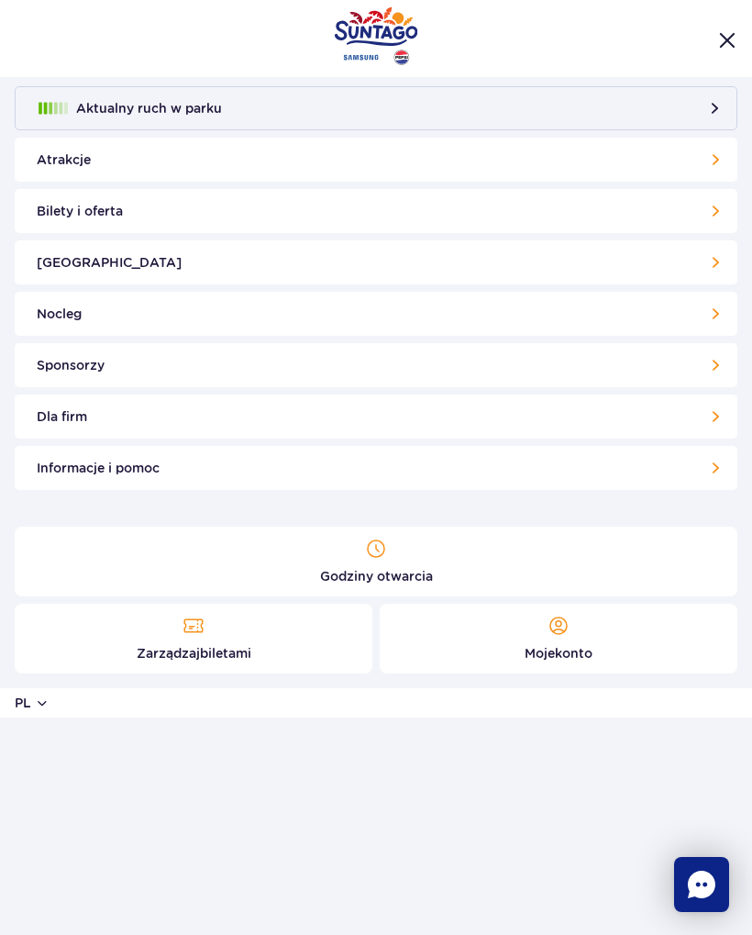
click at [97, 215] on link "Bilety i oferta" at bounding box center [376, 211] width 723 height 44
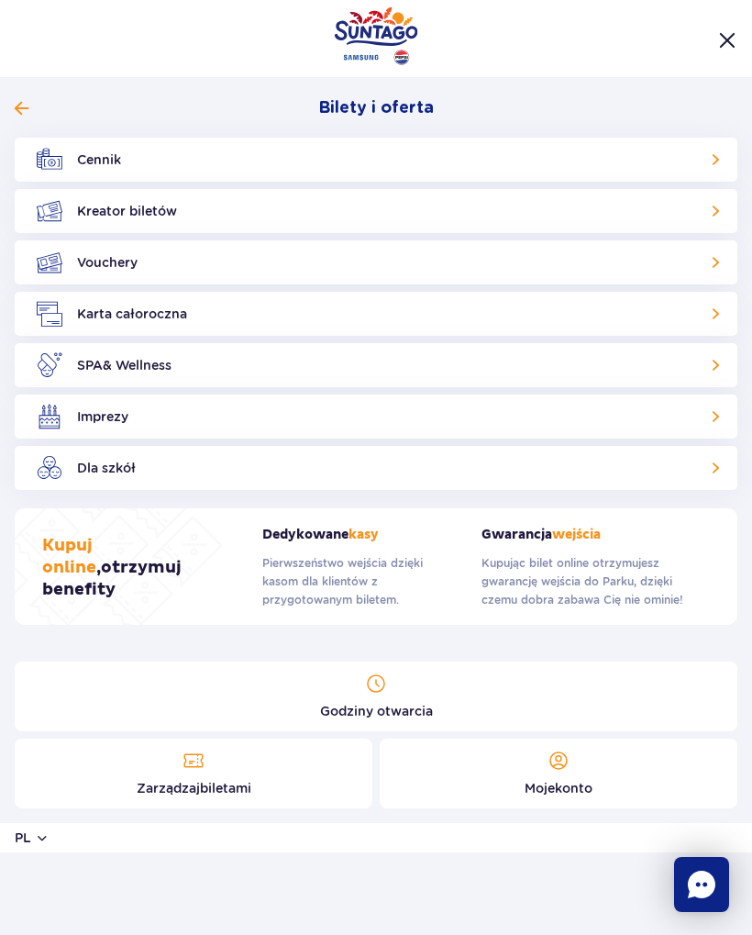
click at [104, 213] on link "Kreator biletów" at bounding box center [376, 211] width 723 height 44
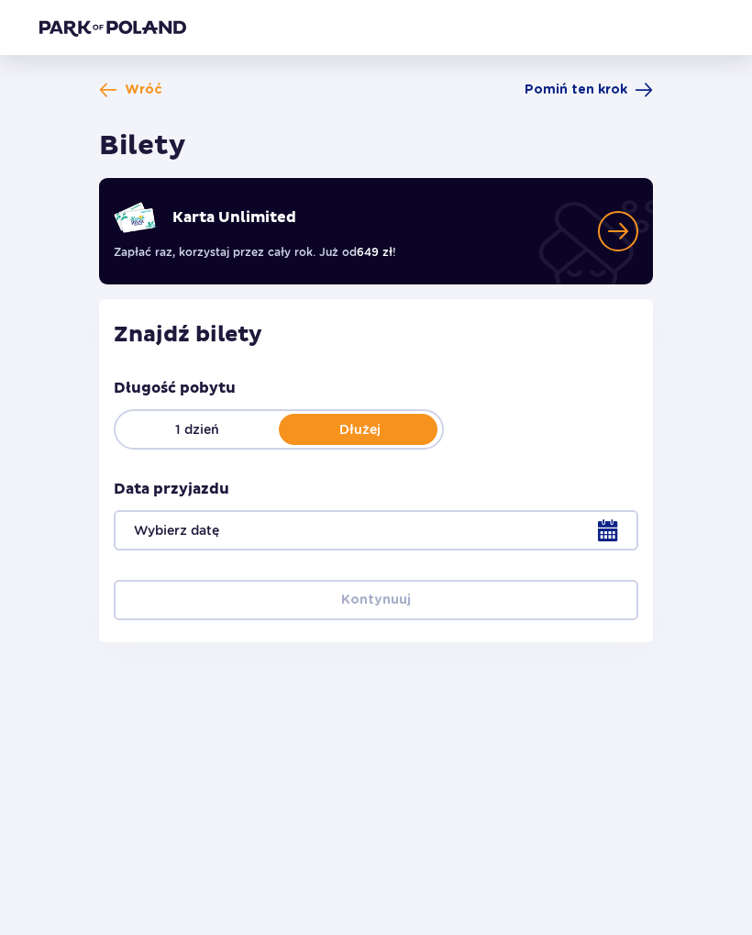
click at [367, 533] on div at bounding box center [376, 530] width 525 height 40
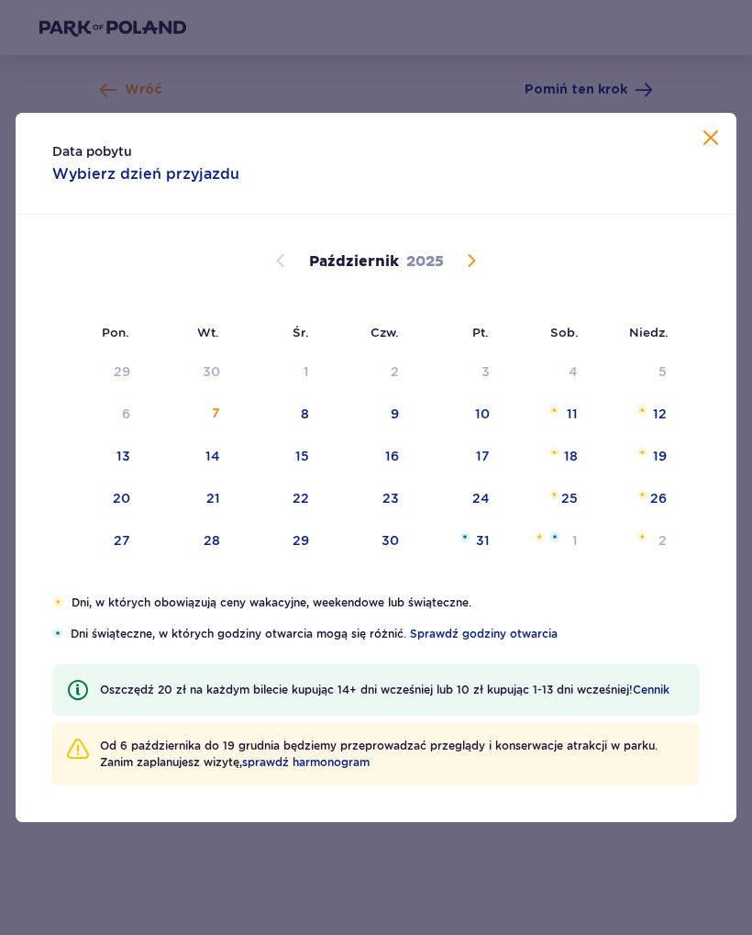
click at [579, 411] on div "11" at bounding box center [547, 414] width 89 height 40
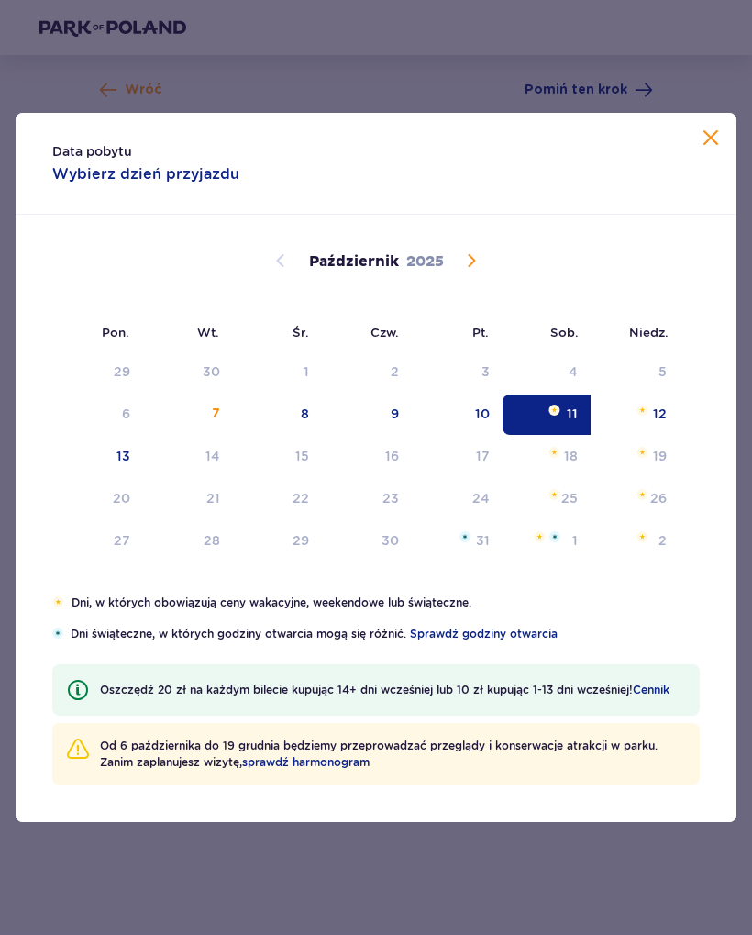
click at [648, 415] on img at bounding box center [643, 409] width 12 height 11
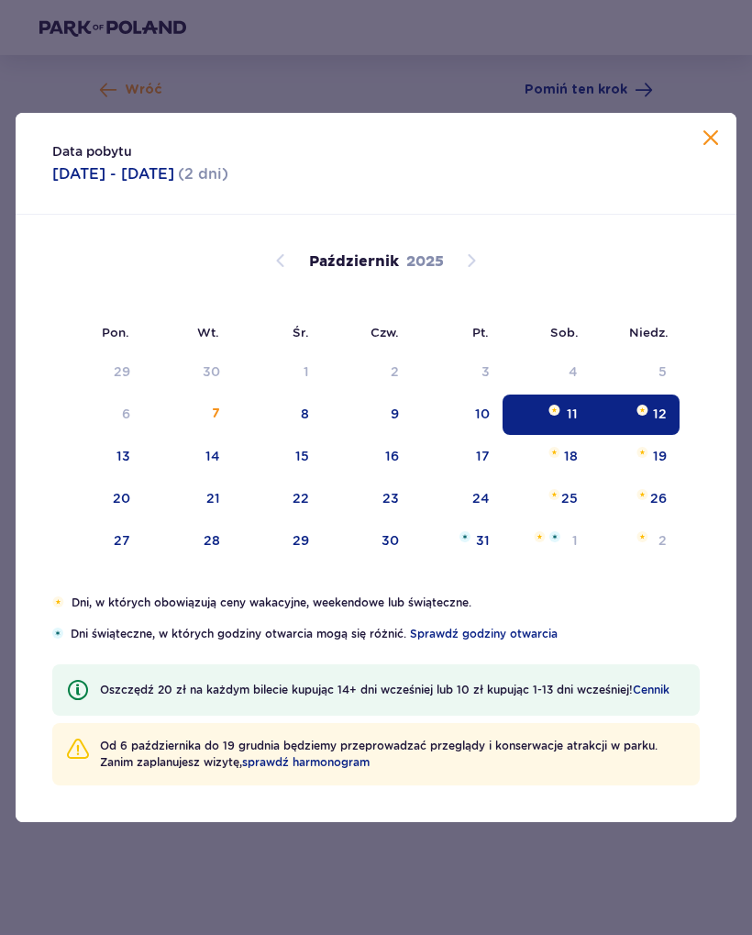
type input "[DATE] - [DATE]"
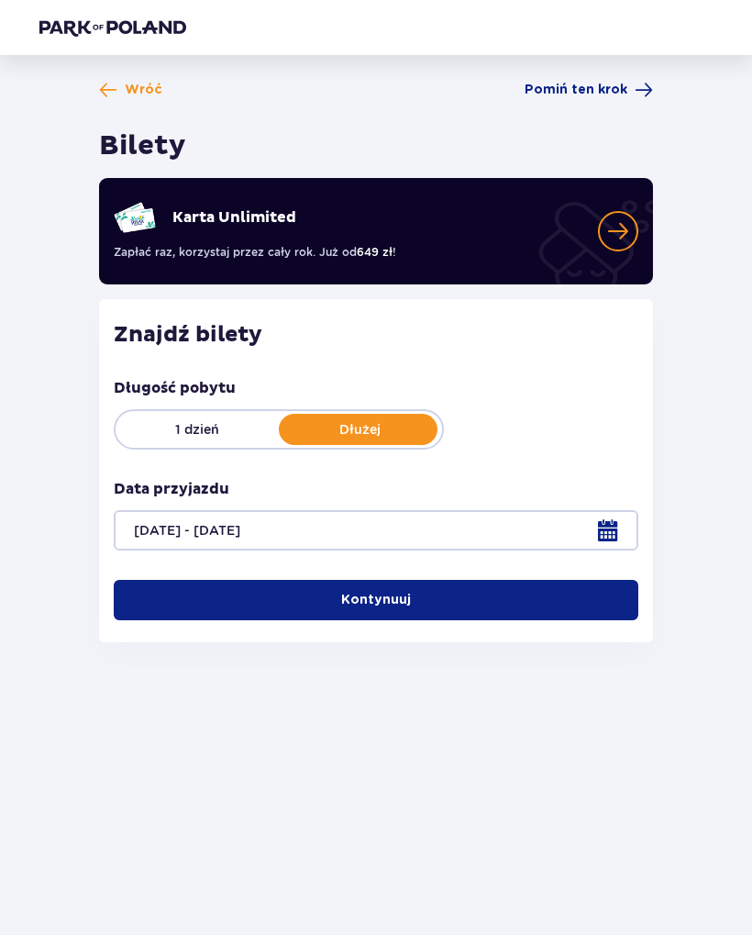
click at [475, 600] on button "Kontynuuj" at bounding box center [376, 600] width 525 height 40
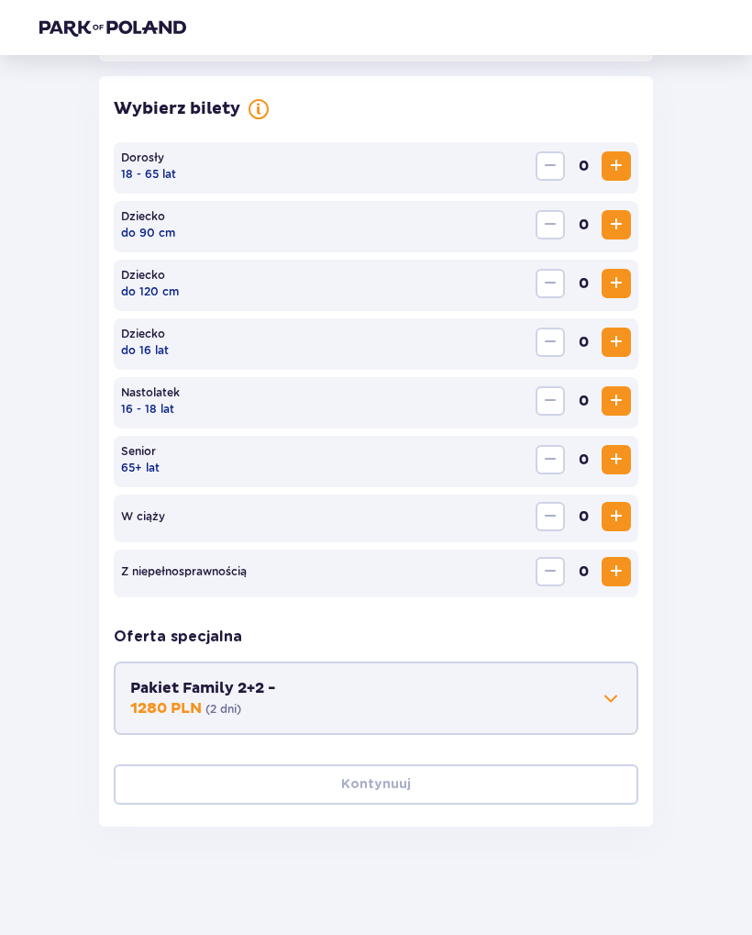
scroll to position [513, 0]
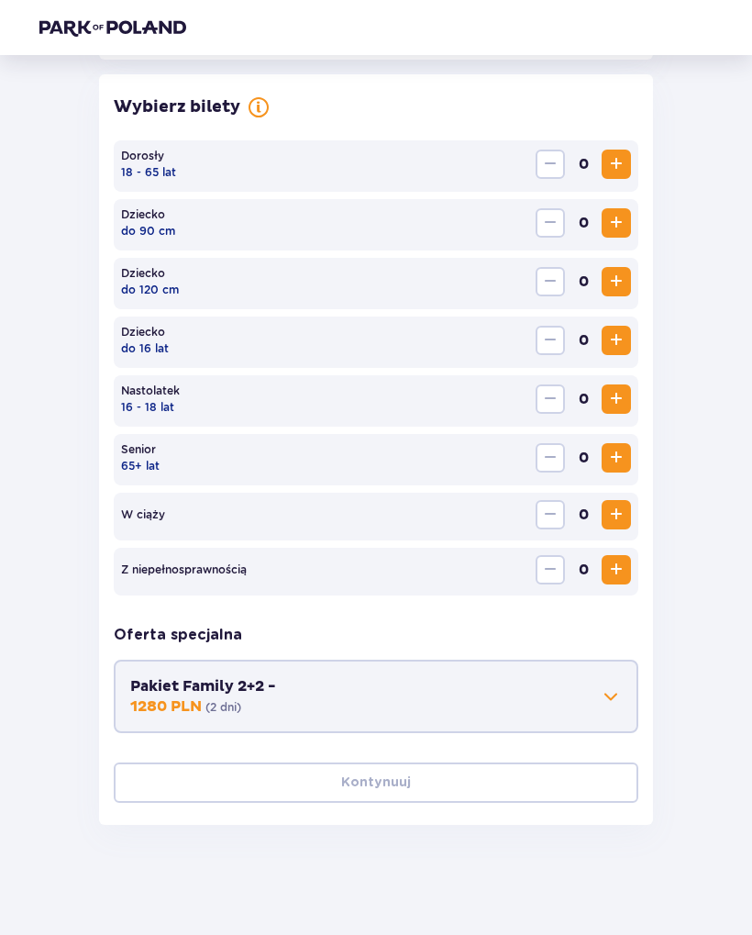
click at [629, 153] on button "Zwiększ" at bounding box center [616, 164] width 29 height 29
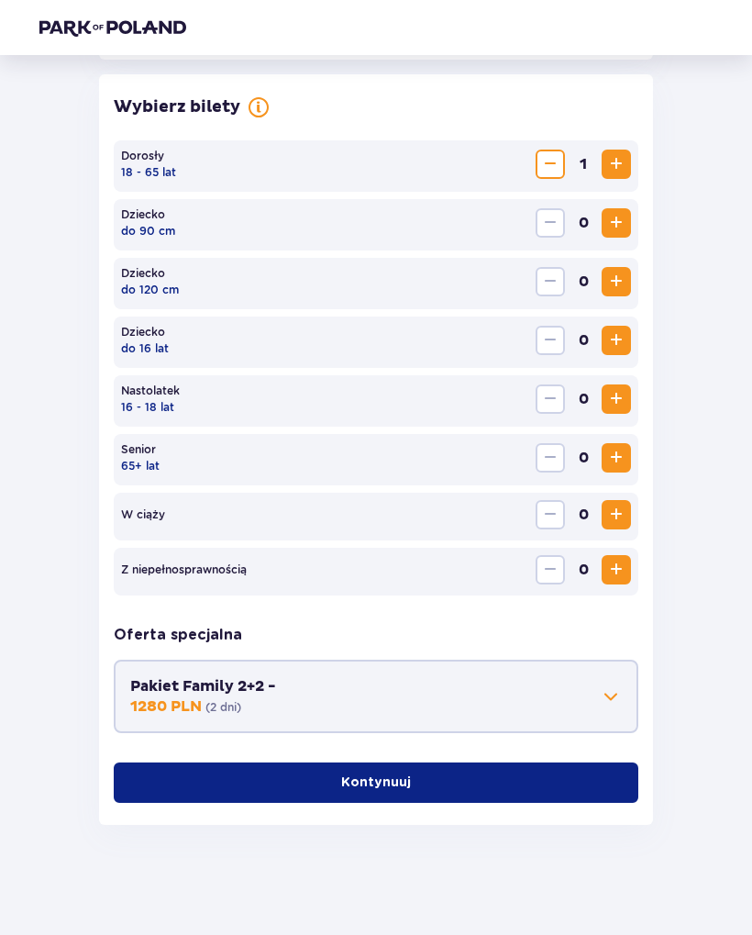
click at [626, 162] on span "Zwiększ" at bounding box center [616, 164] width 22 height 22
click at [615, 285] on span "Zwiększ" at bounding box center [616, 282] width 22 height 22
click at [393, 781] on p "Kontynuuj" at bounding box center [376, 782] width 70 height 18
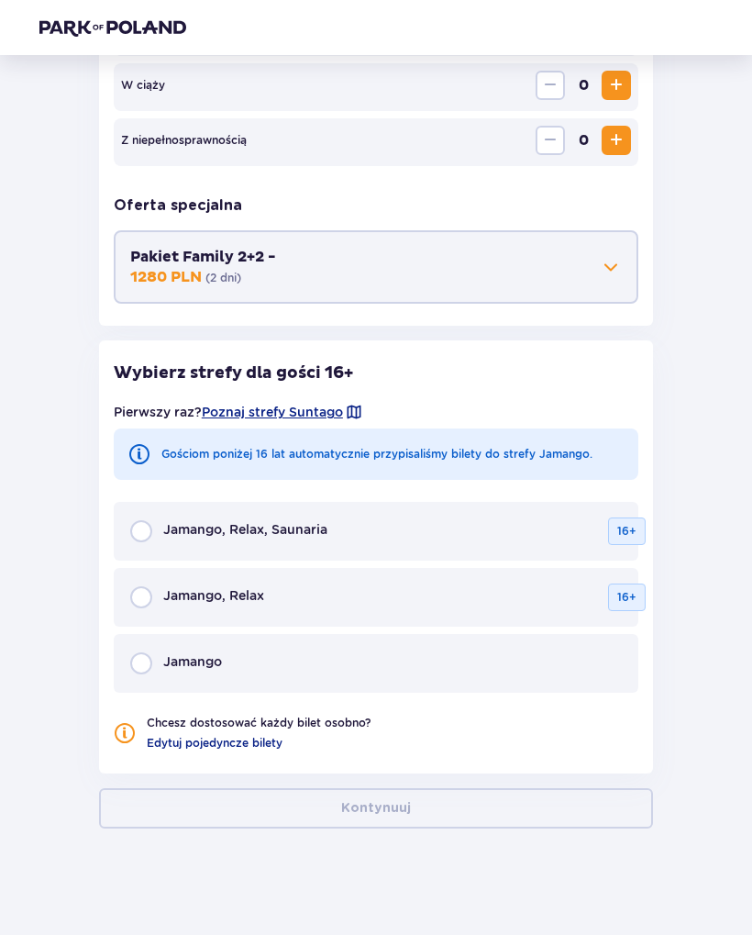
scroll to position [946, 0]
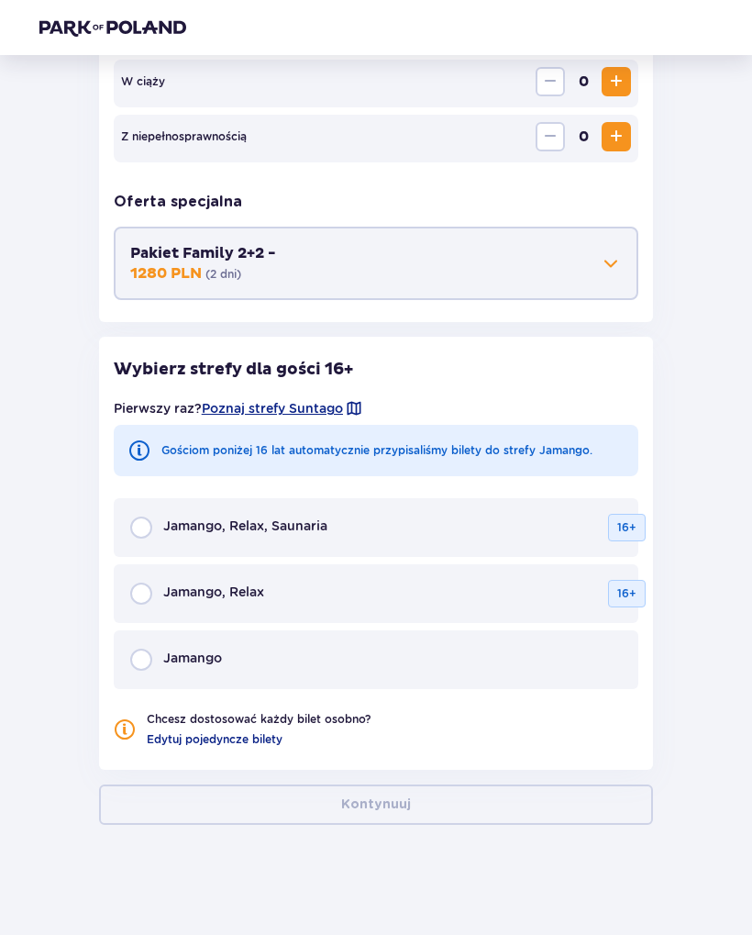
click at [322, 404] on span "Poznaj strefy Suntago" at bounding box center [272, 408] width 141 height 18
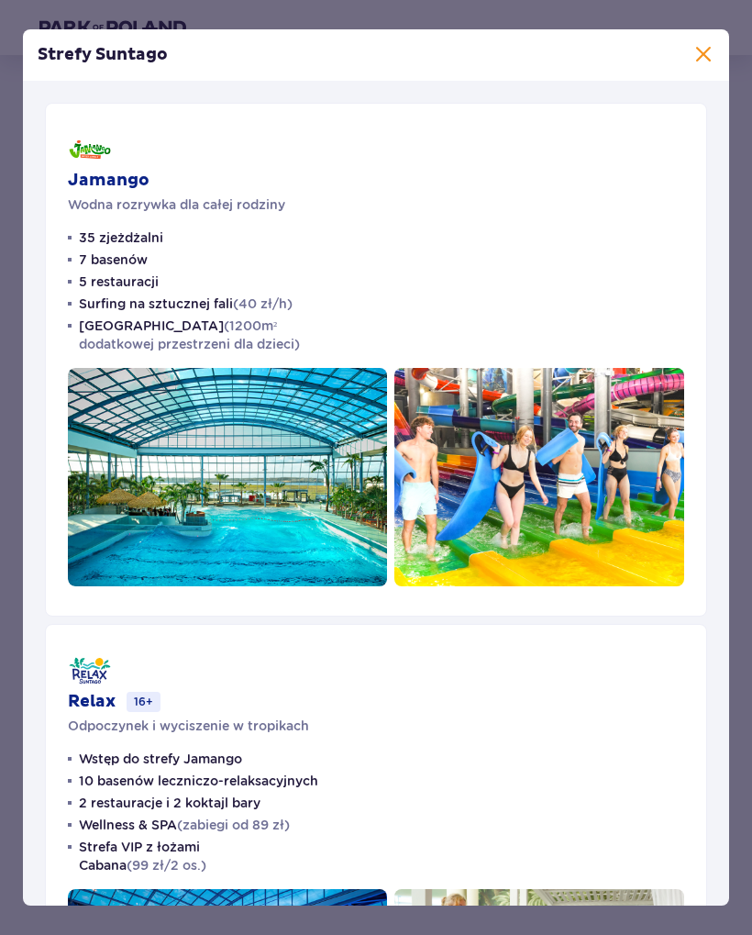
click at [697, 18] on div "Strefy Suntago Jamango Wodna rozrywka dla całej rodziny 35 zjeżdżalni 7 basenów…" at bounding box center [376, 467] width 752 height 935
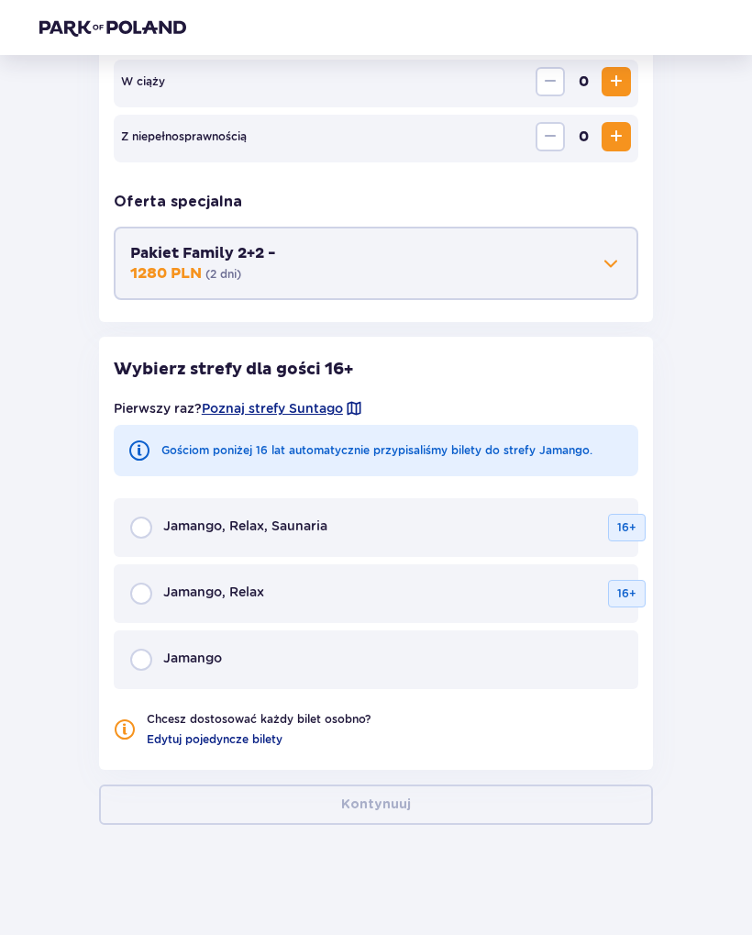
click at [139, 657] on input "radio" at bounding box center [141, 659] width 22 height 22
radio input "true"
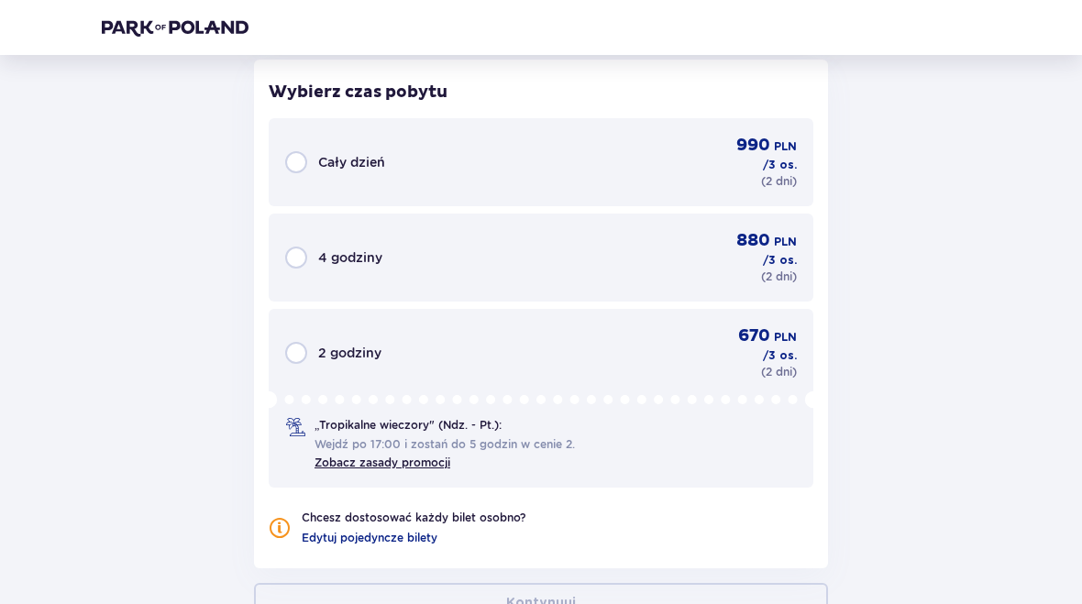
scroll to position [1668, 0]
click at [294, 271] on input "radio" at bounding box center [296, 260] width 22 height 22
radio input "true"
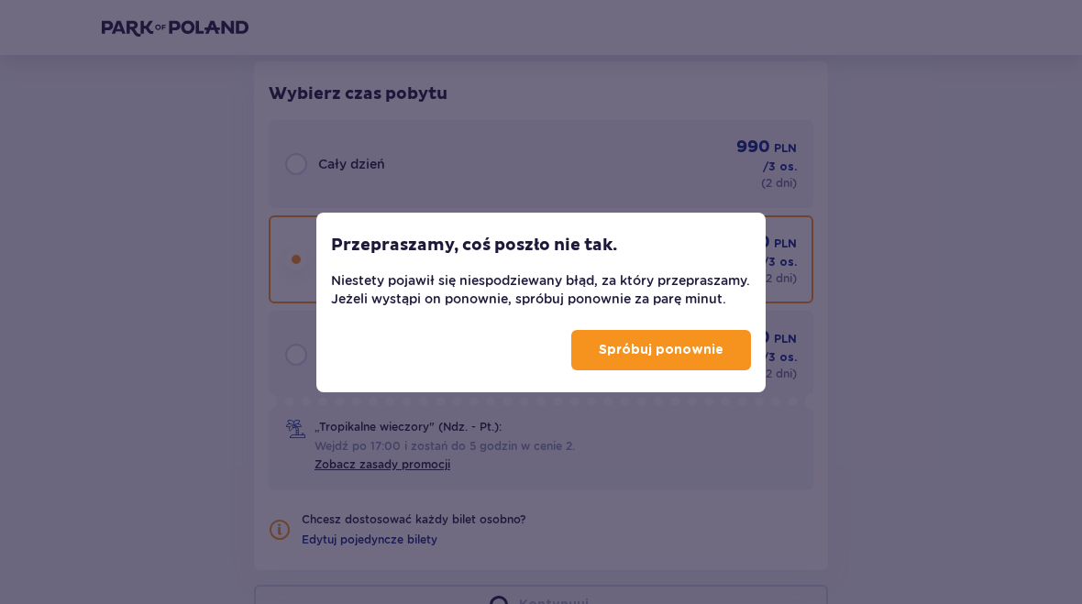
click at [712, 357] on p "Spróbuj ponownie" at bounding box center [661, 350] width 125 height 18
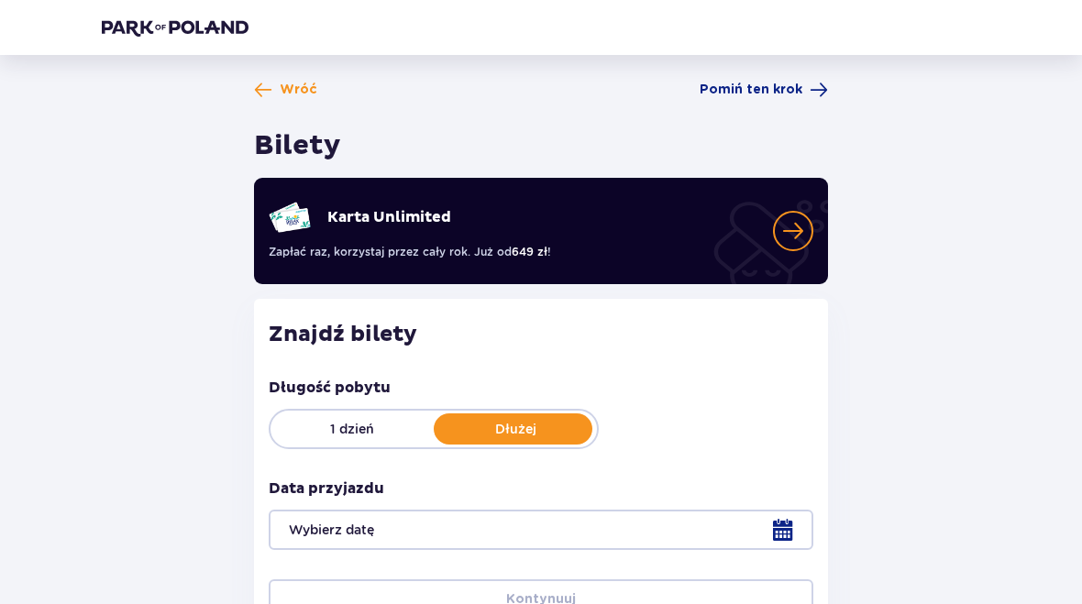
click at [364, 446] on div "1 dzień Dłużej" at bounding box center [434, 429] width 330 height 40
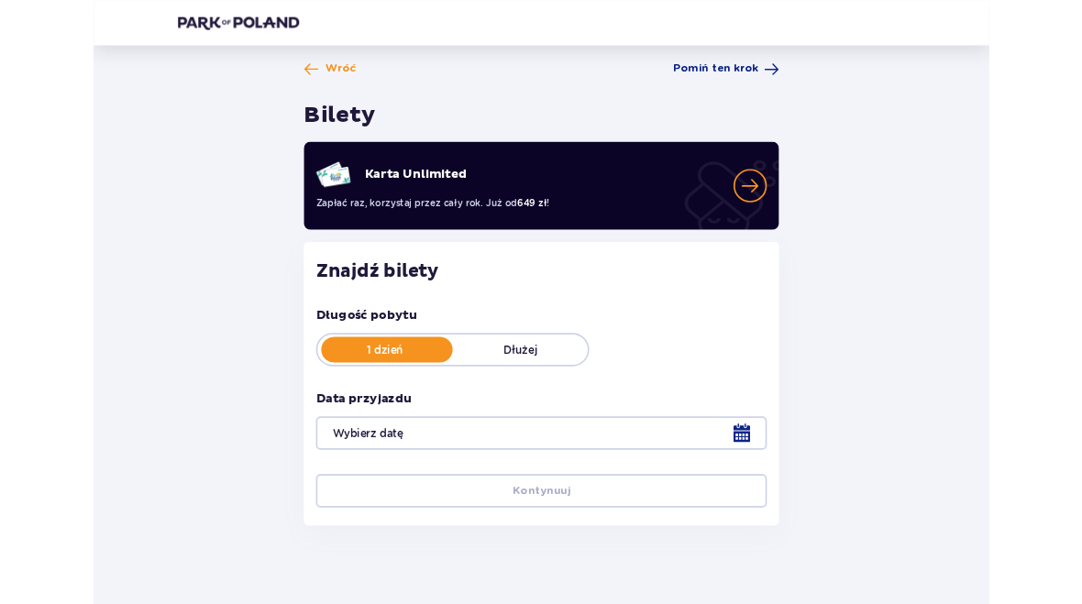
scroll to position [124, 0]
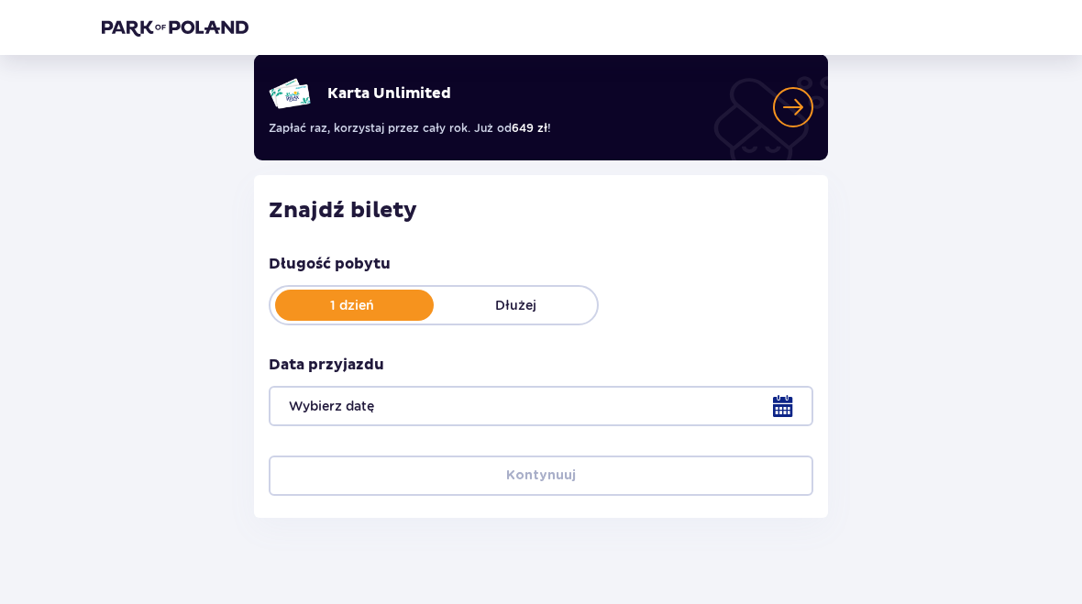
click at [783, 402] on div at bounding box center [541, 406] width 545 height 40
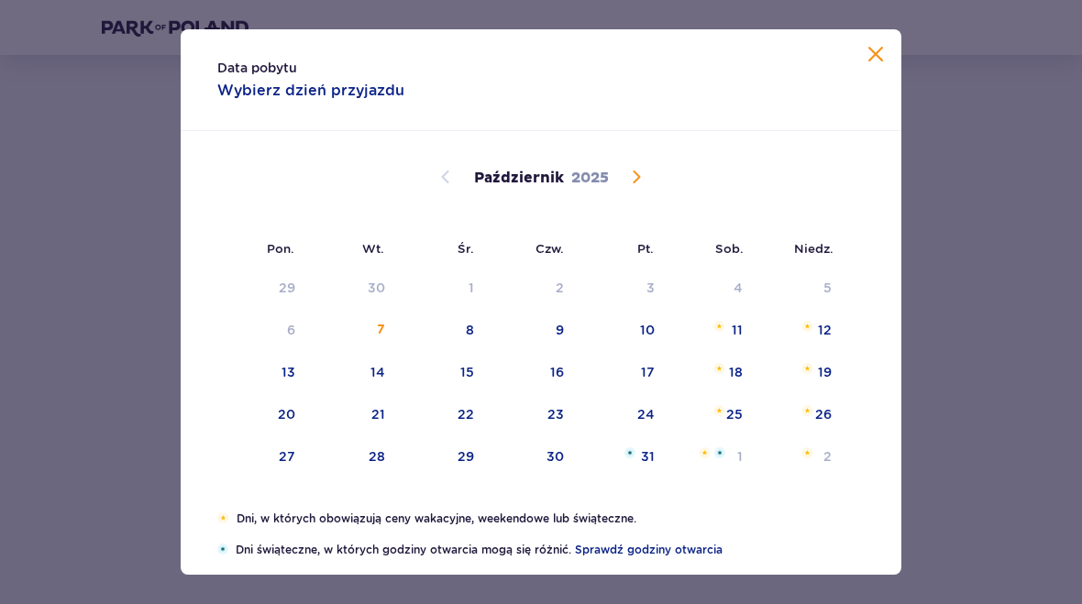
click at [744, 329] on div "11" at bounding box center [712, 331] width 89 height 40
type input "[DATE]"
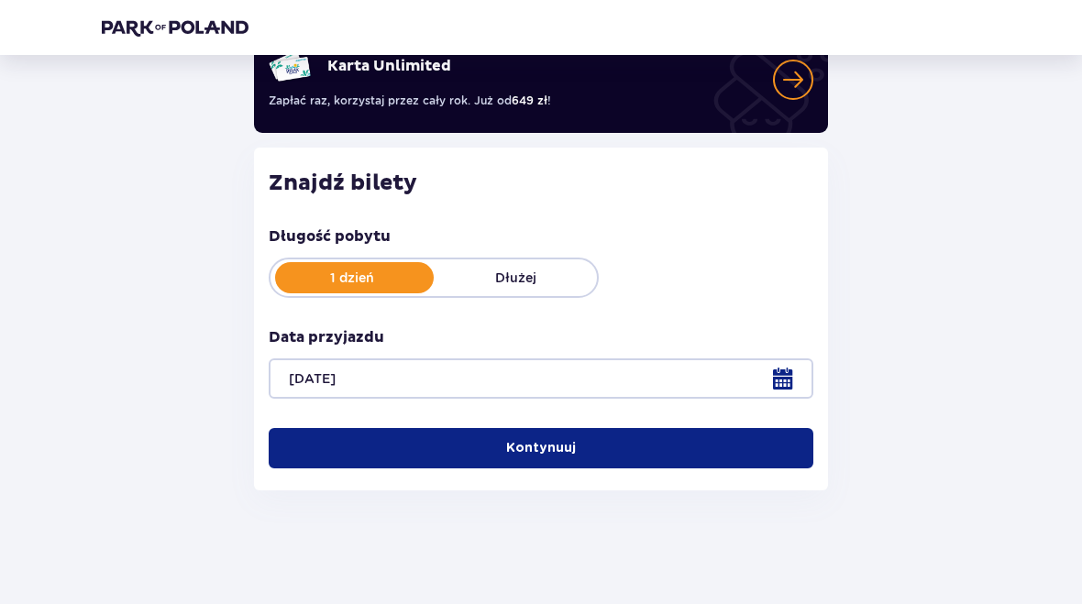
scroll to position [162, 0]
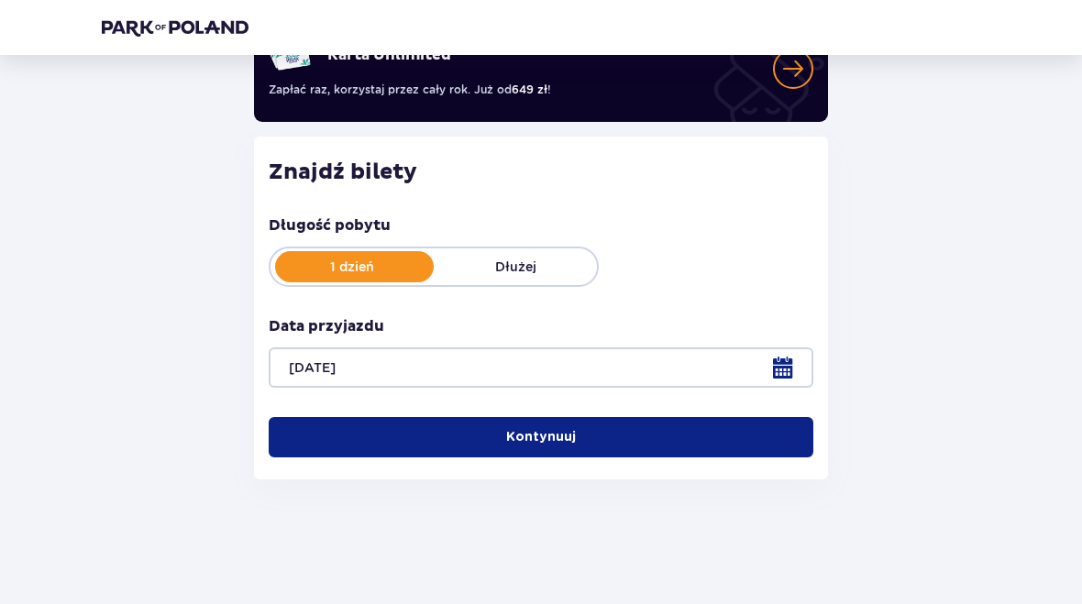
click at [923, 242] on div "Wróć Pomiń ten krok Bilety Karta Unlimited Zapłać raz, korzystaj przez cały rok…" at bounding box center [541, 206] width 908 height 576
click at [615, 434] on button "Kontynuuj" at bounding box center [541, 437] width 545 height 40
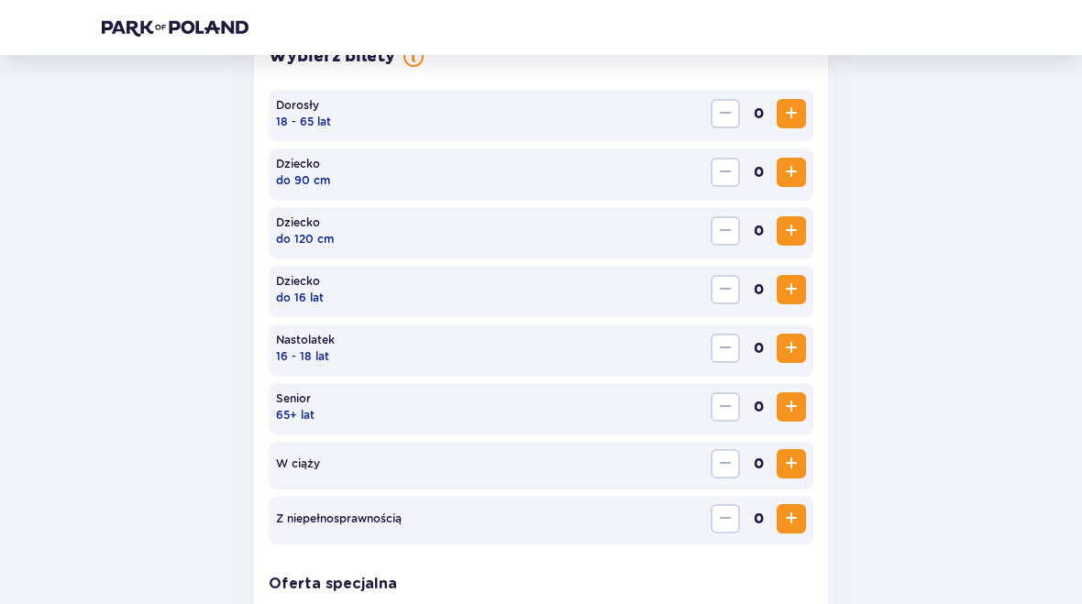
scroll to position [565, 0]
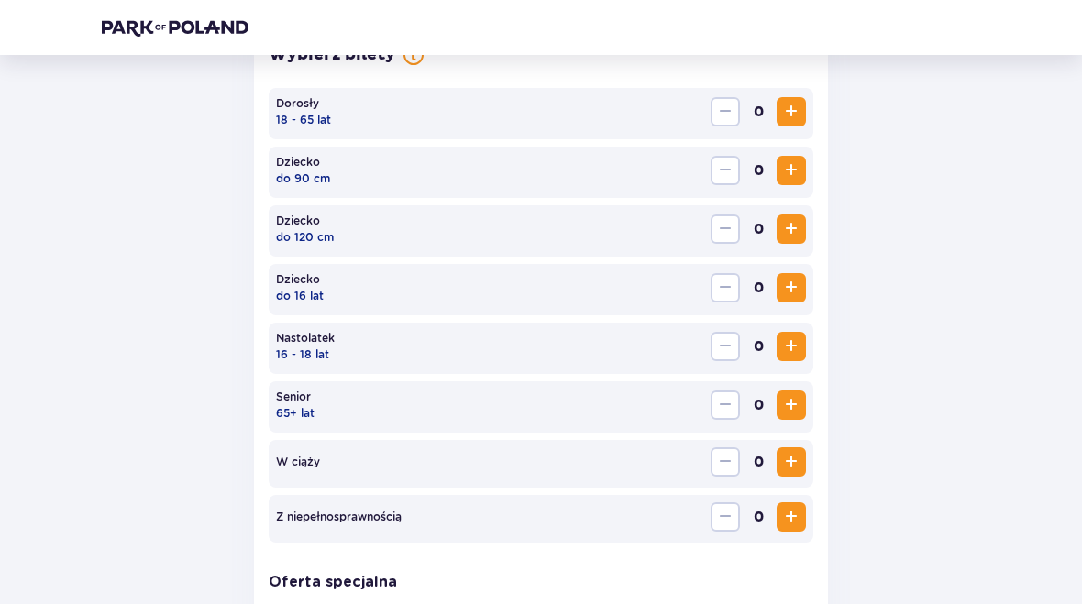
click at [792, 122] on span "Zwiększ" at bounding box center [792, 112] width 22 height 22
click at [785, 121] on span "Zwiększ" at bounding box center [792, 112] width 22 height 22
click at [793, 228] on span "Zwiększ" at bounding box center [792, 229] width 22 height 22
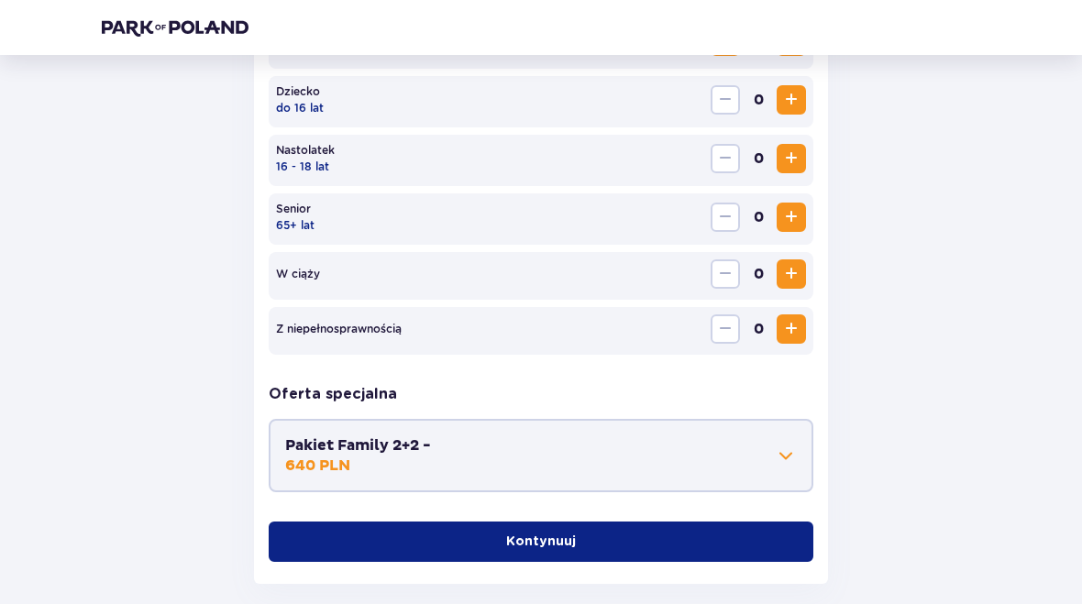
scroll to position [843, 0]
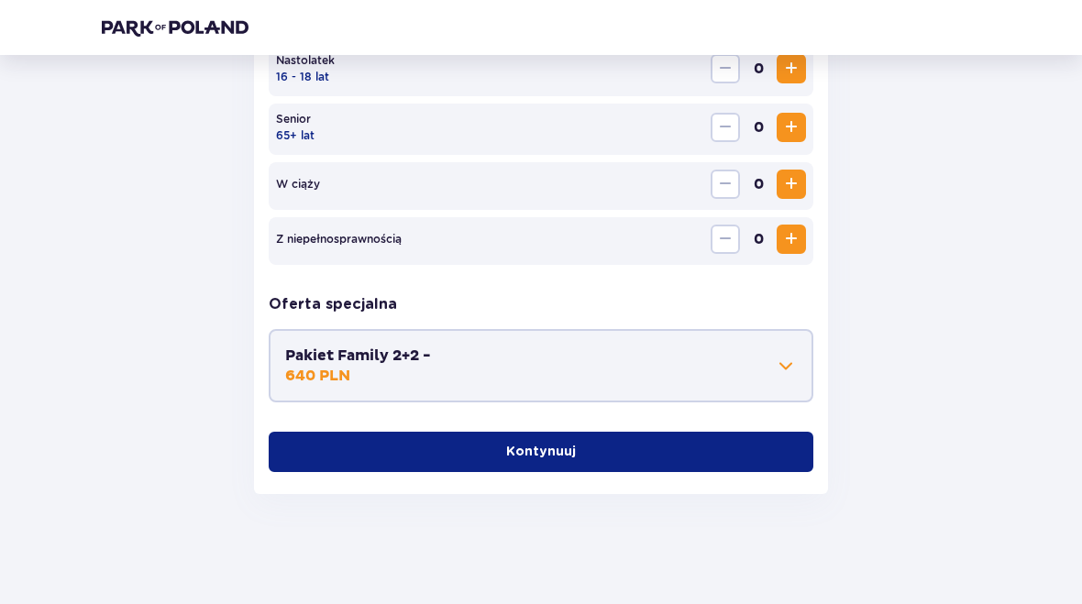
click at [585, 445] on span "button" at bounding box center [580, 452] width 18 height 18
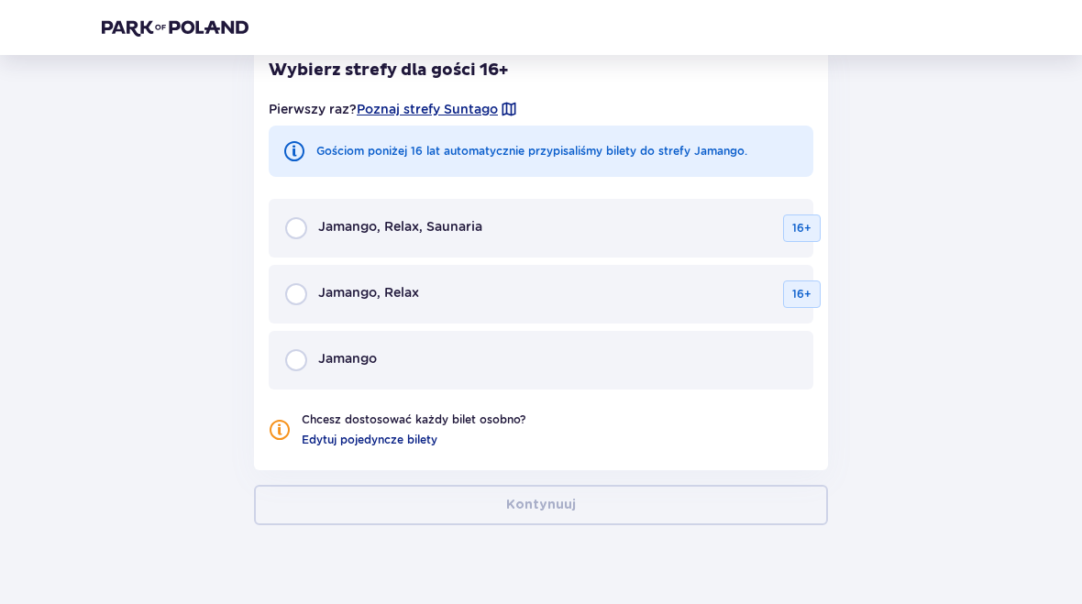
scroll to position [1246, 0]
click at [303, 352] on input "radio" at bounding box center [296, 360] width 22 height 22
radio input "true"
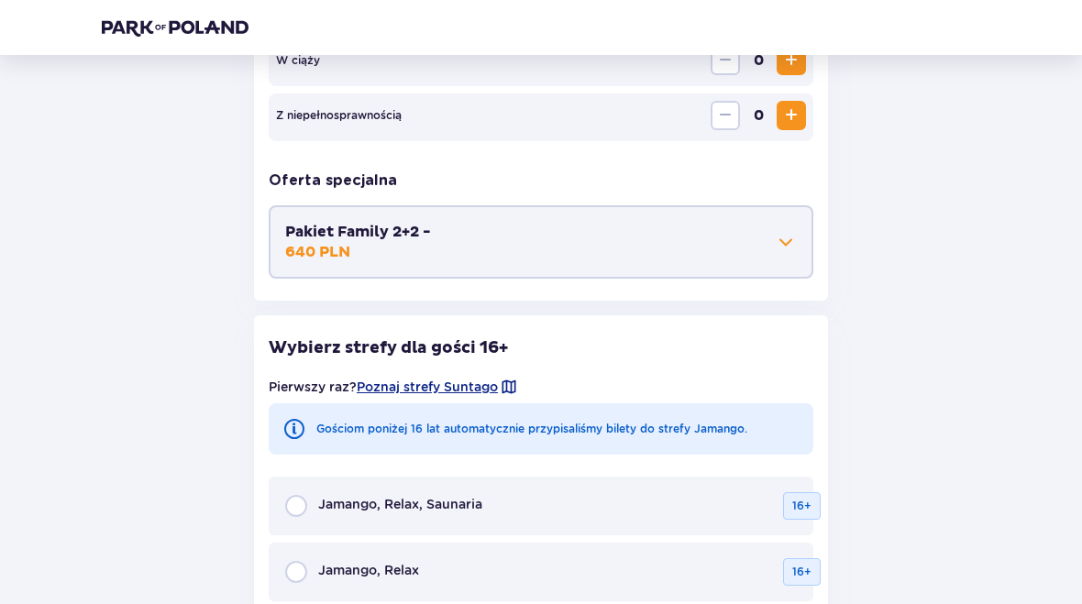
scroll to position [946, 0]
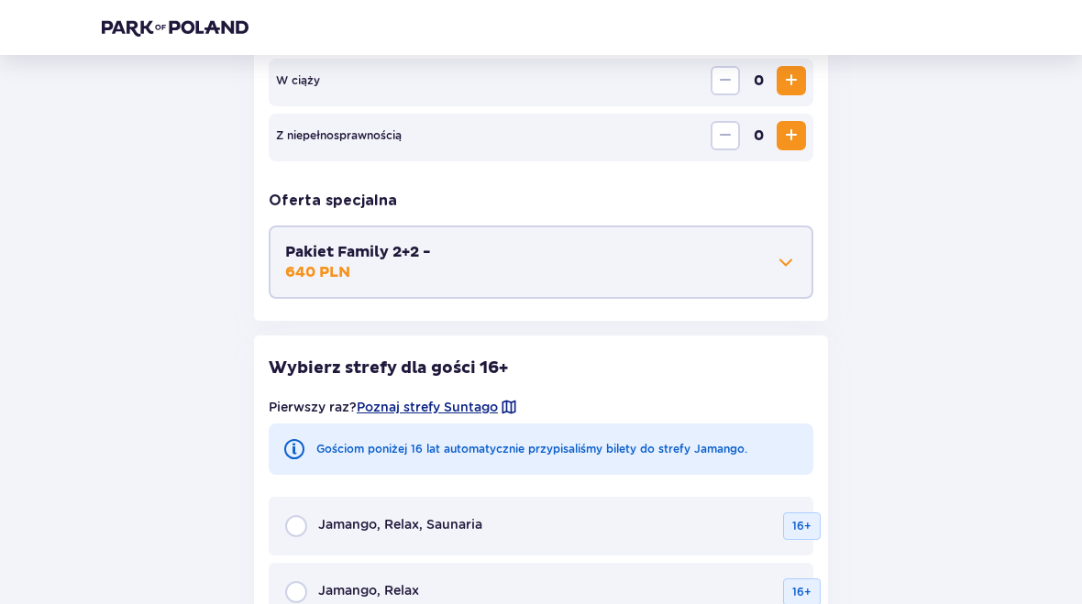
click at [788, 268] on span at bounding box center [786, 263] width 22 height 22
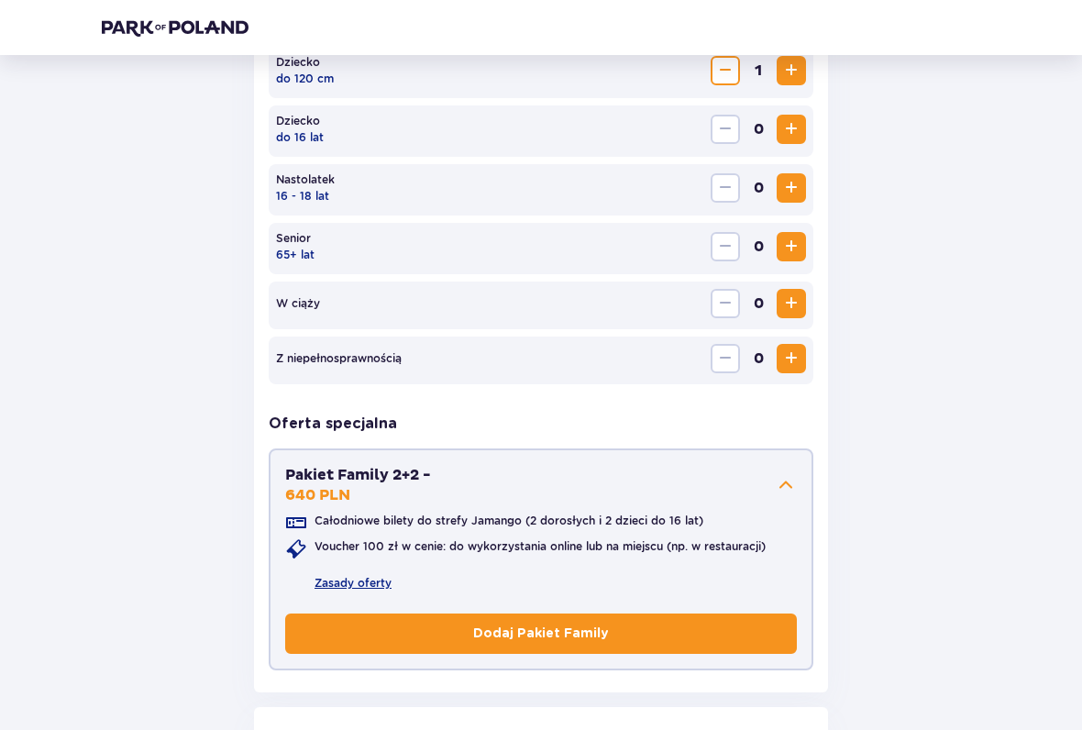
scroll to position [726, 0]
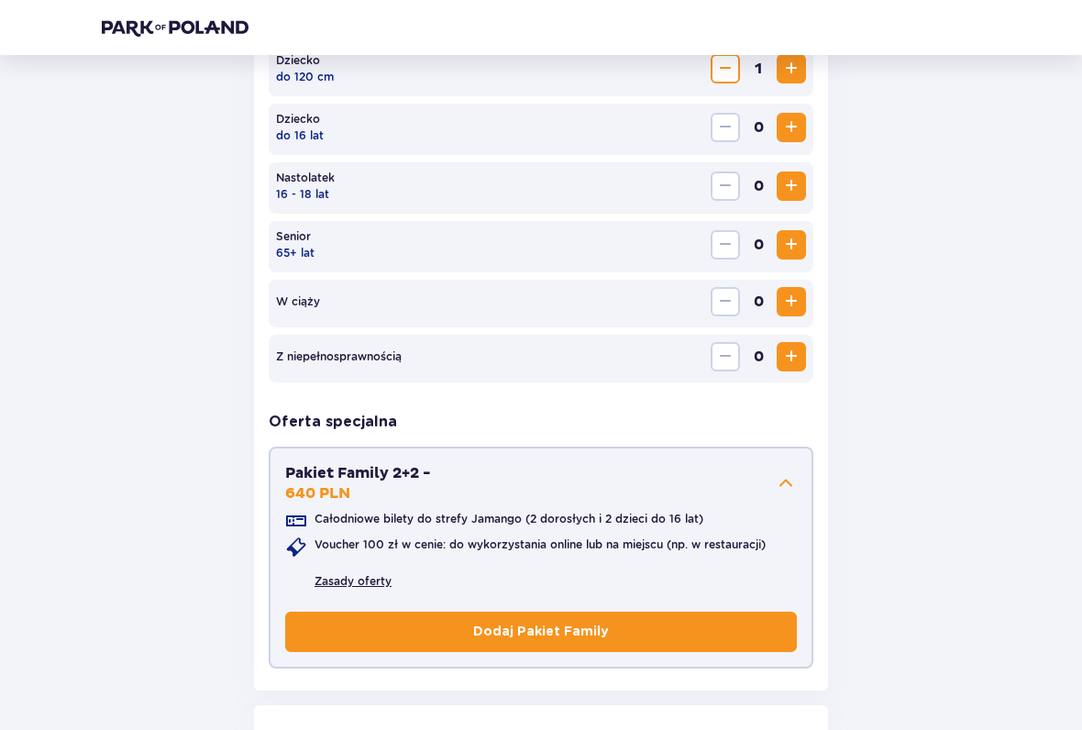
click at [365, 587] on link "Zasady oferty" at bounding box center [353, 581] width 77 height 17
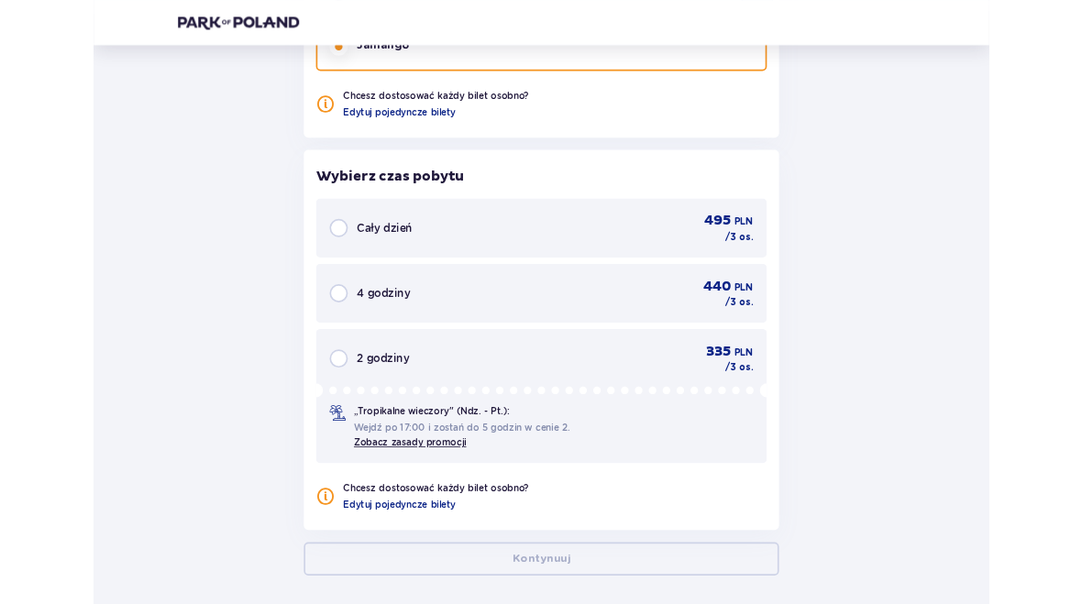
scroll to position [1748, 0]
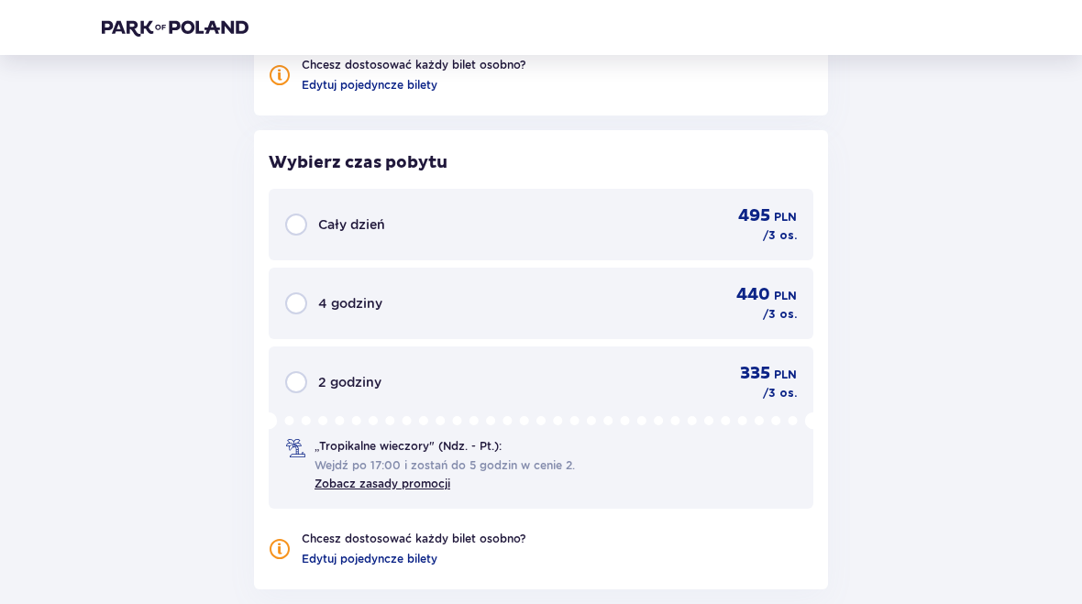
click at [294, 310] on input "radio" at bounding box center [296, 304] width 22 height 22
radio input "true"
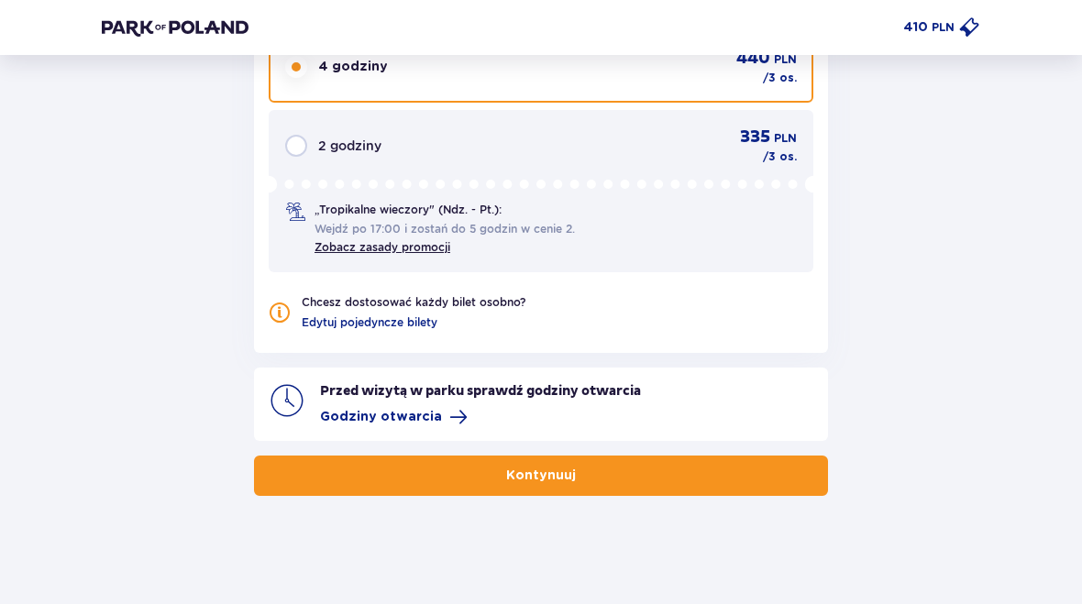
scroll to position [1987, 0]
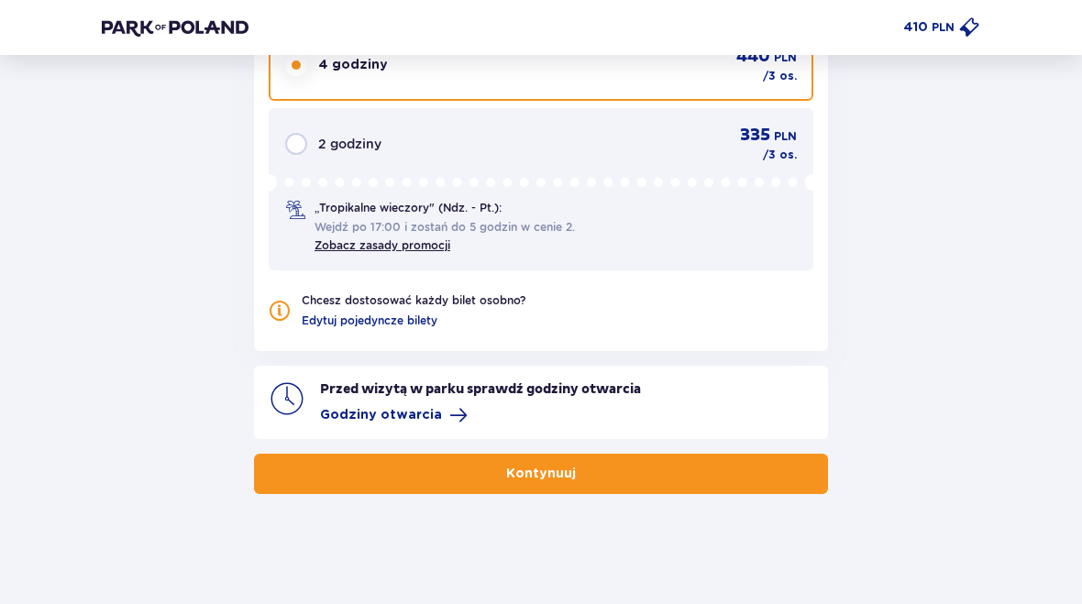
click at [420, 408] on span "Godziny otwarcia" at bounding box center [381, 415] width 122 height 18
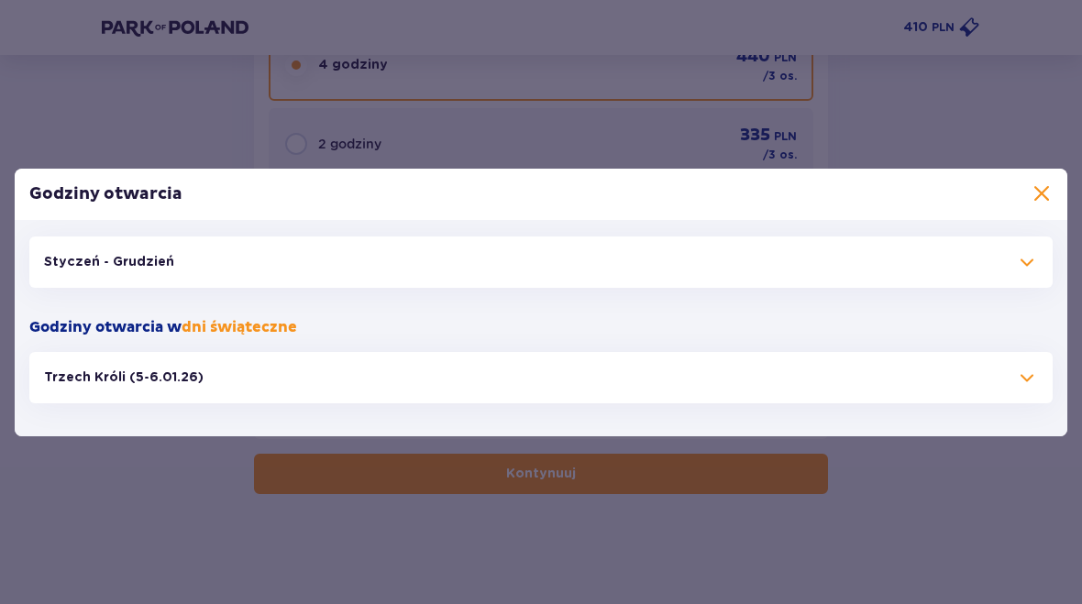
click at [1022, 260] on span "button" at bounding box center [1027, 262] width 22 height 22
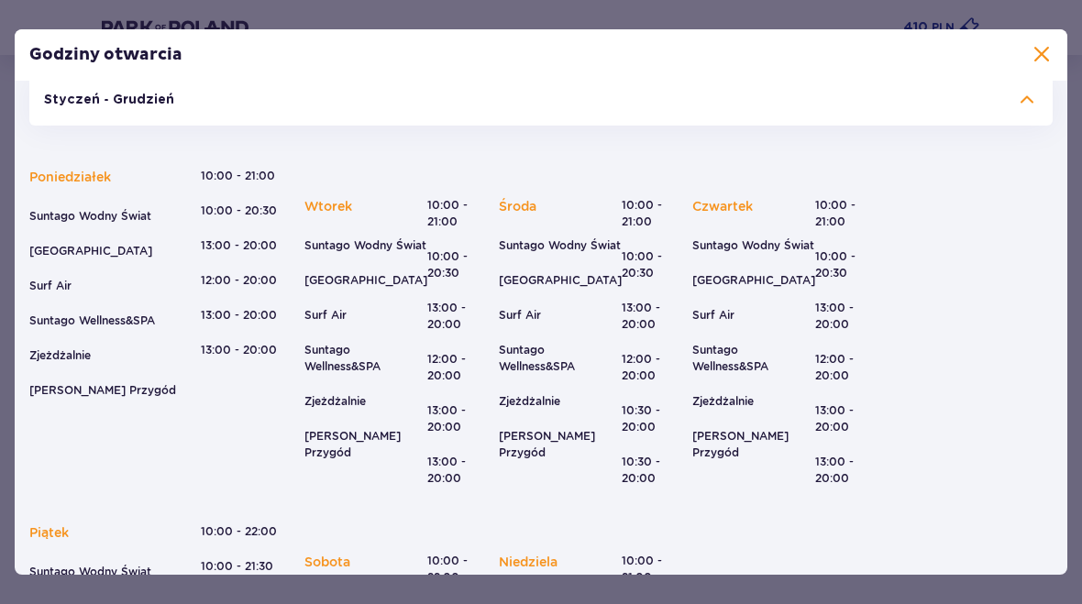
scroll to position [19, 0]
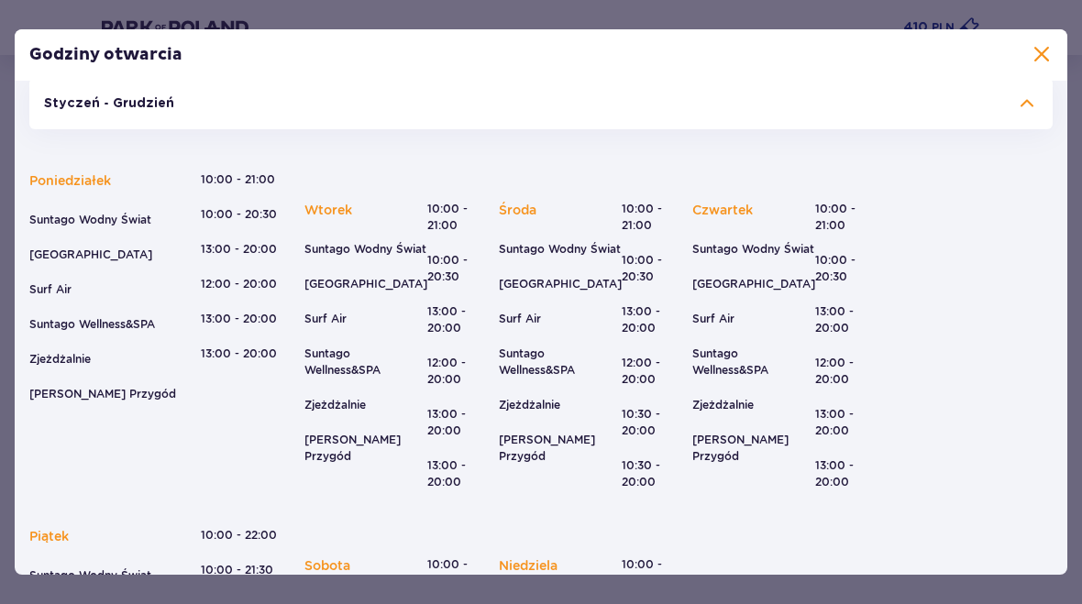
click at [1036, 57] on span at bounding box center [1042, 55] width 22 height 22
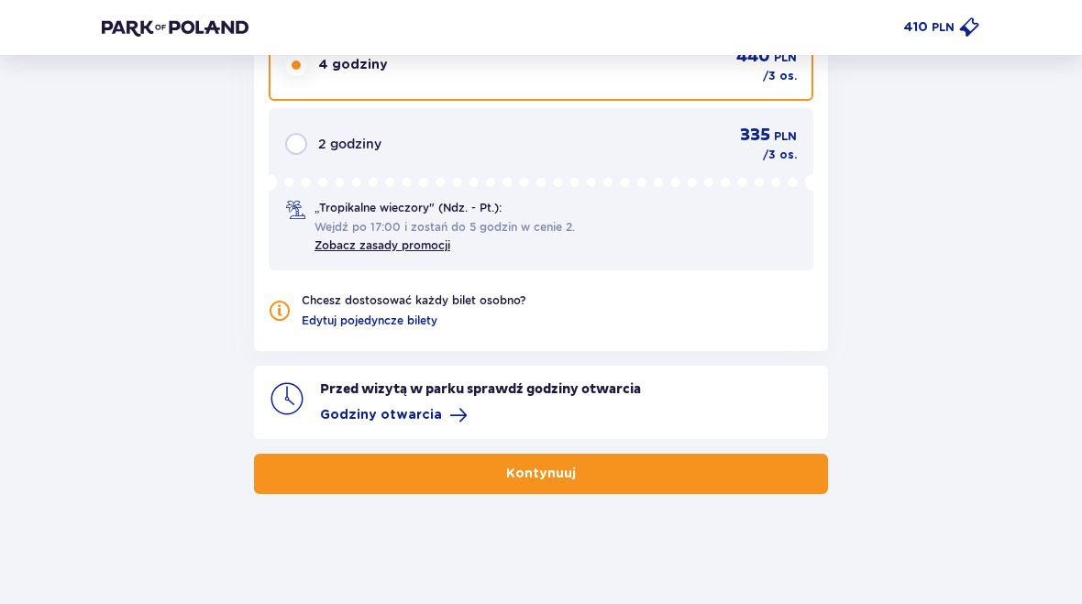
click at [595, 467] on button "Kontynuuj" at bounding box center [541, 474] width 574 height 40
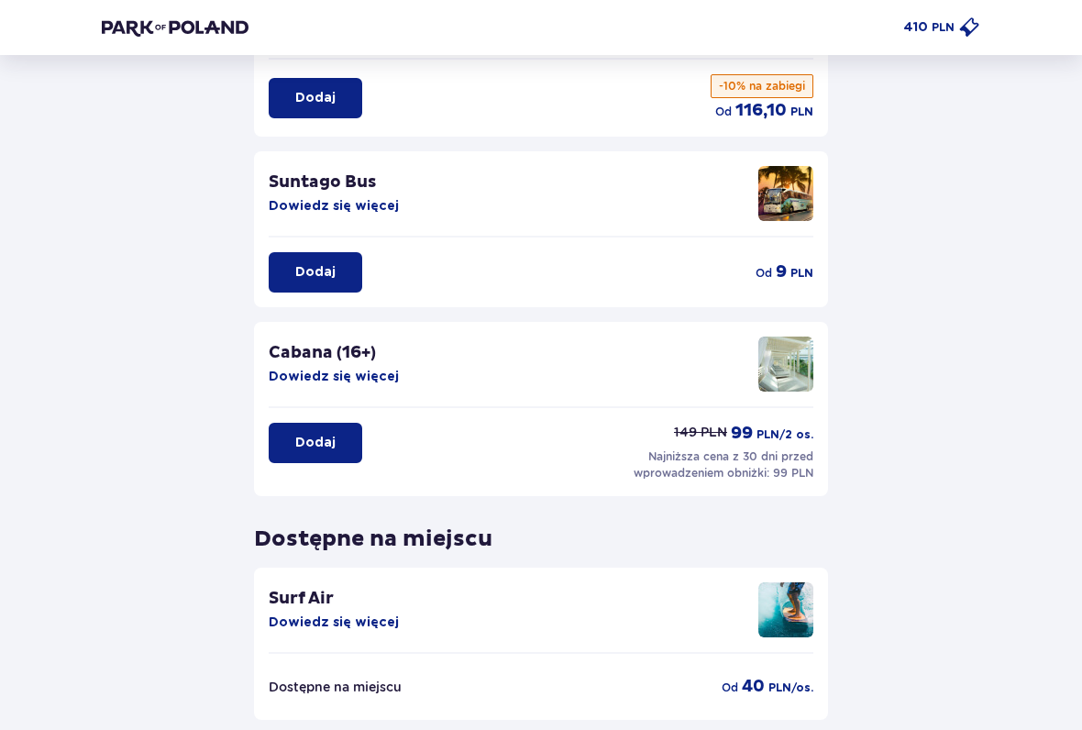
scroll to position [213, 0]
click at [372, 214] on button "Dowiedz się więcej" at bounding box center [334, 207] width 130 height 18
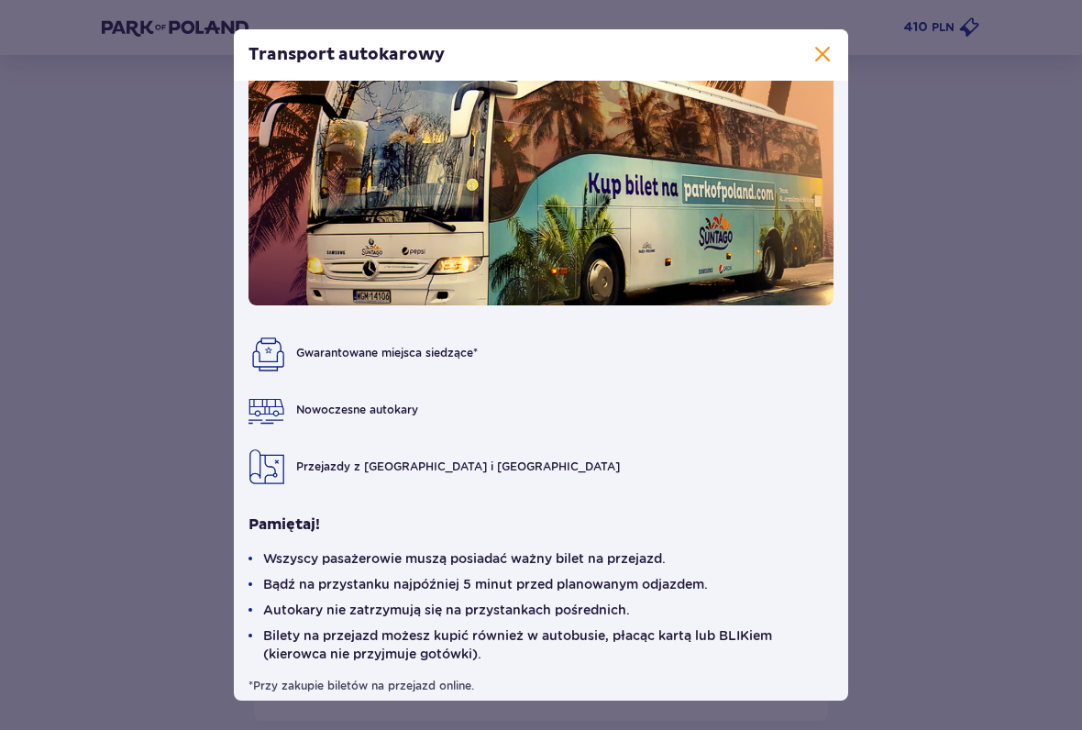
scroll to position [54, 0]
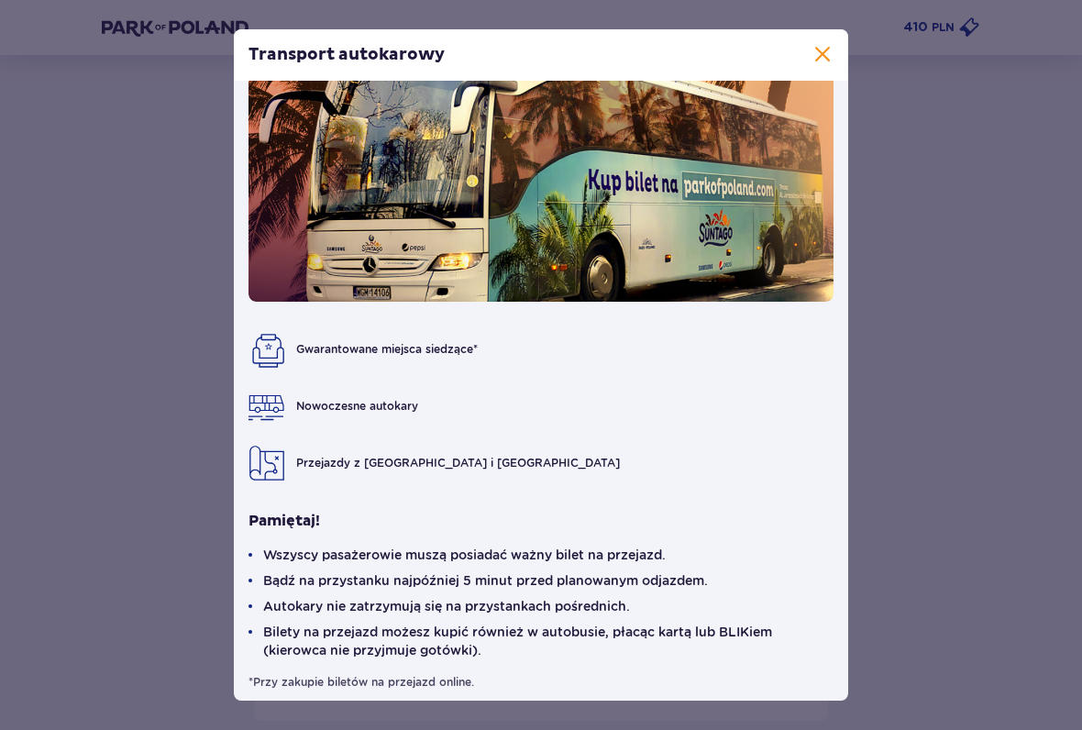
click at [813, 45] on span at bounding box center [823, 55] width 22 height 22
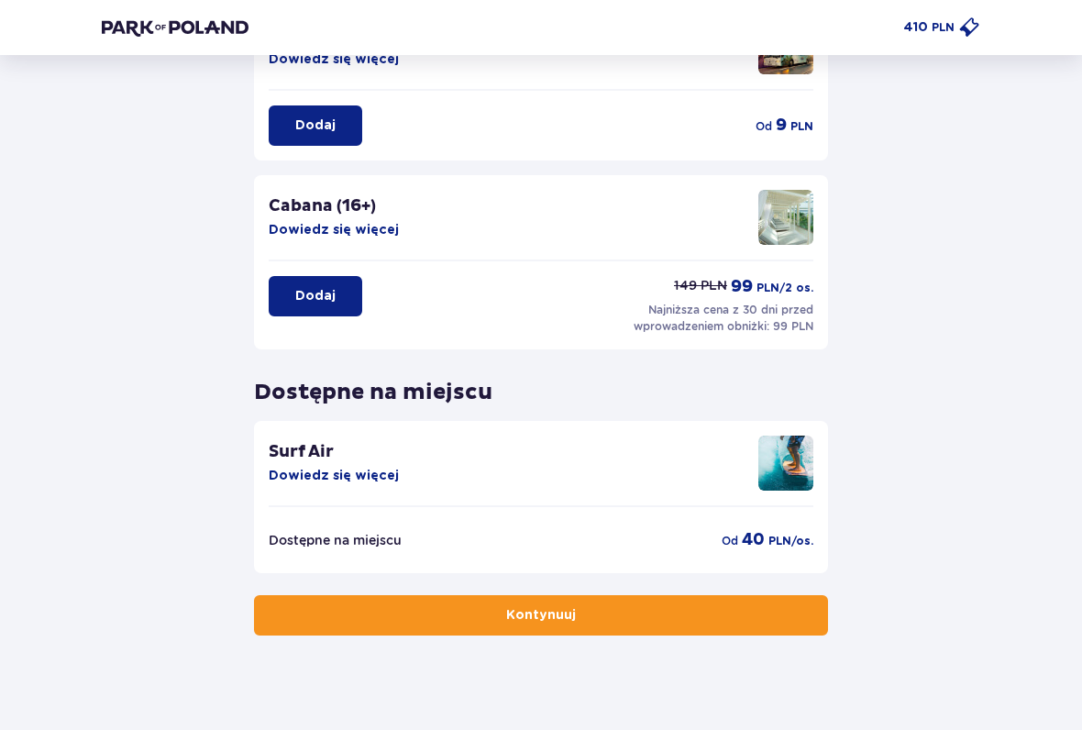
scroll to position [365, 0]
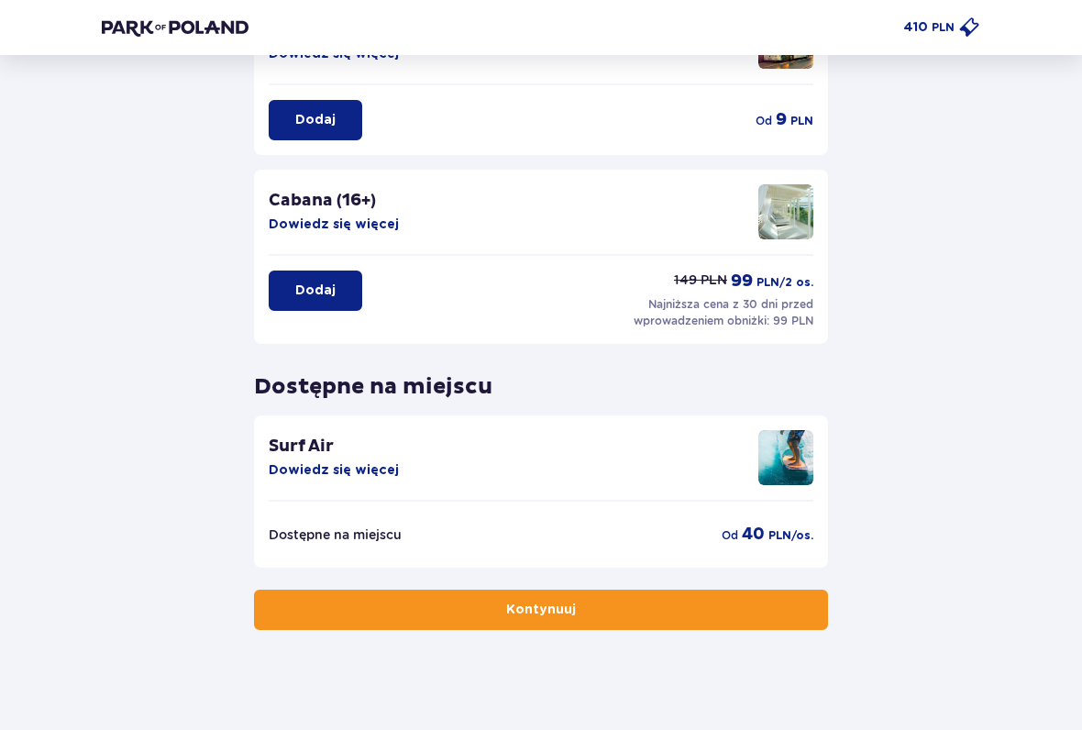
click at [586, 599] on button "Kontynuuj" at bounding box center [541, 611] width 574 height 40
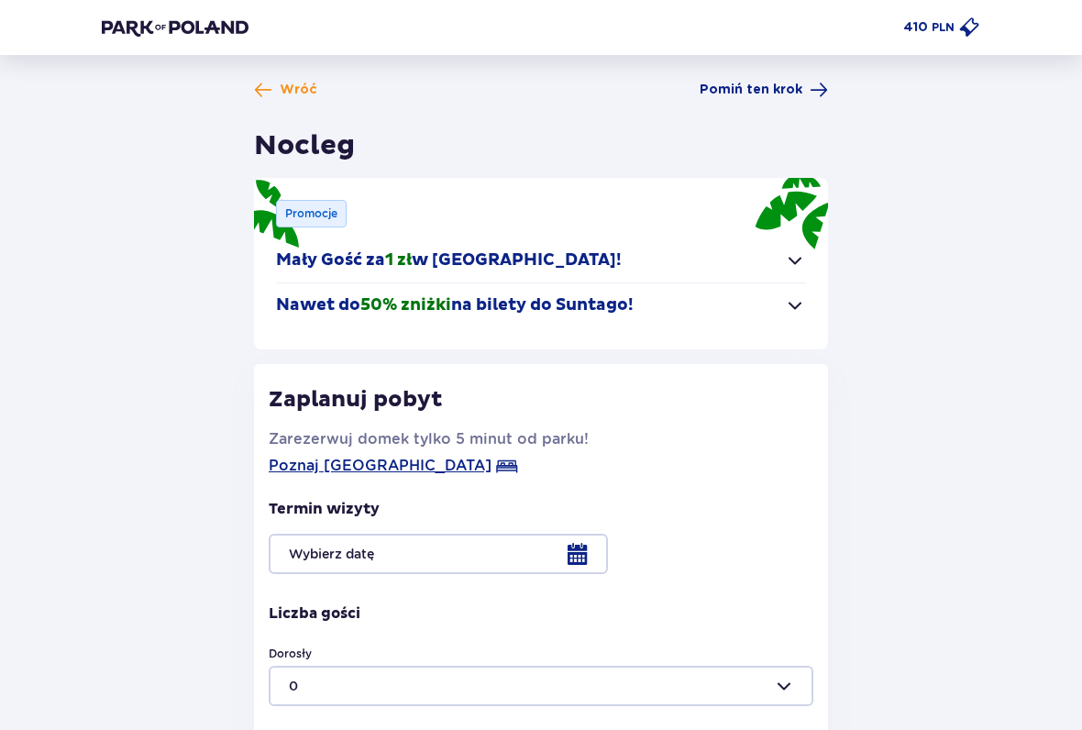
click at [799, 251] on span "button" at bounding box center [795, 260] width 22 height 22
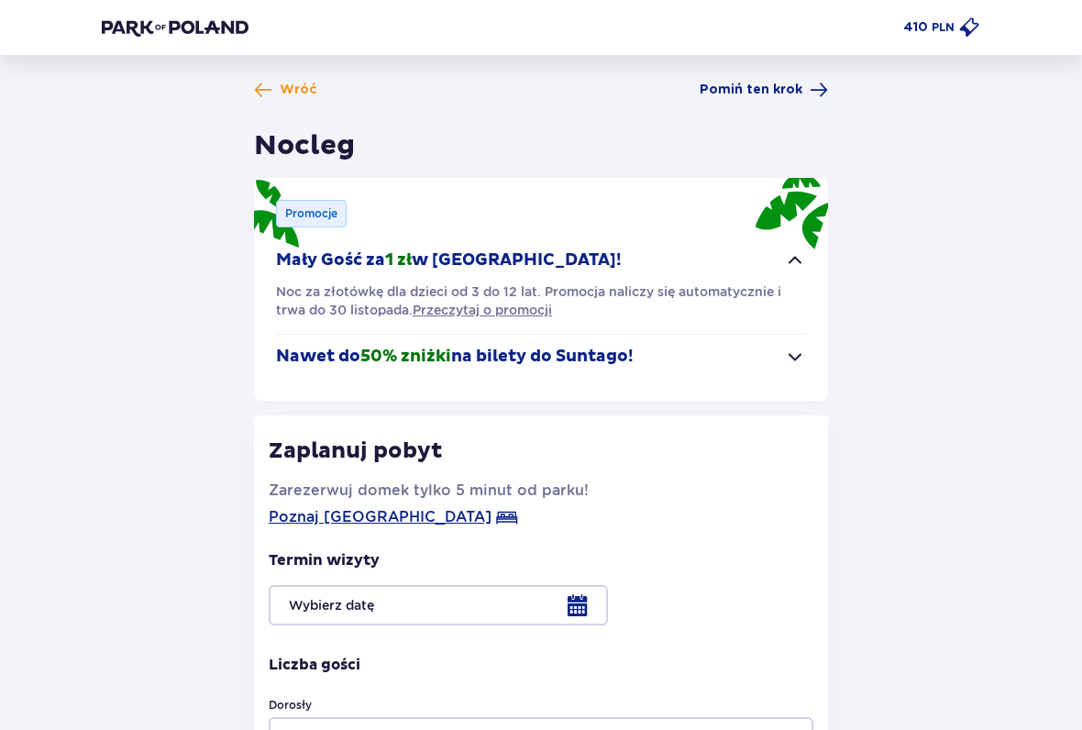
click at [799, 253] on span "button" at bounding box center [795, 260] width 22 height 22
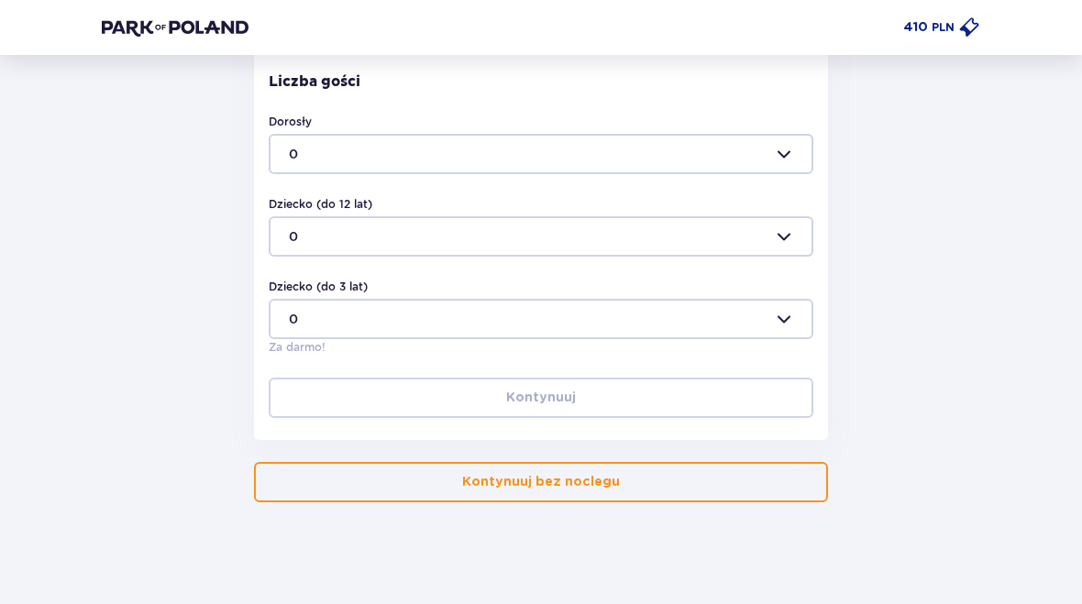
scroll to position [540, 0]
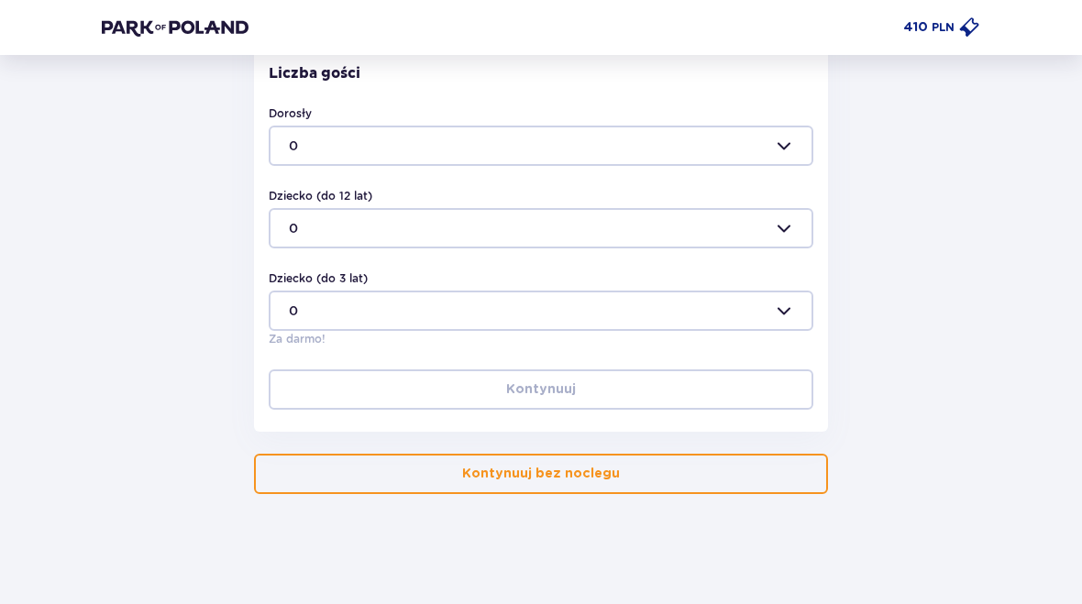
click at [607, 472] on p "Kontynuuj bez noclegu" at bounding box center [541, 474] width 158 height 18
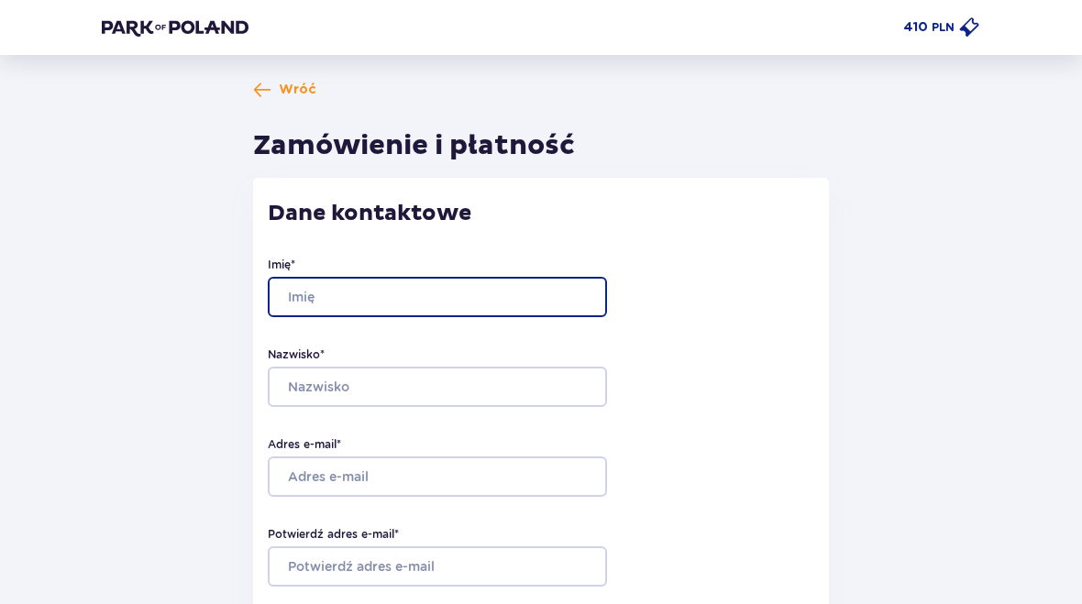
click at [481, 283] on input "Imię *" at bounding box center [437, 297] width 339 height 40
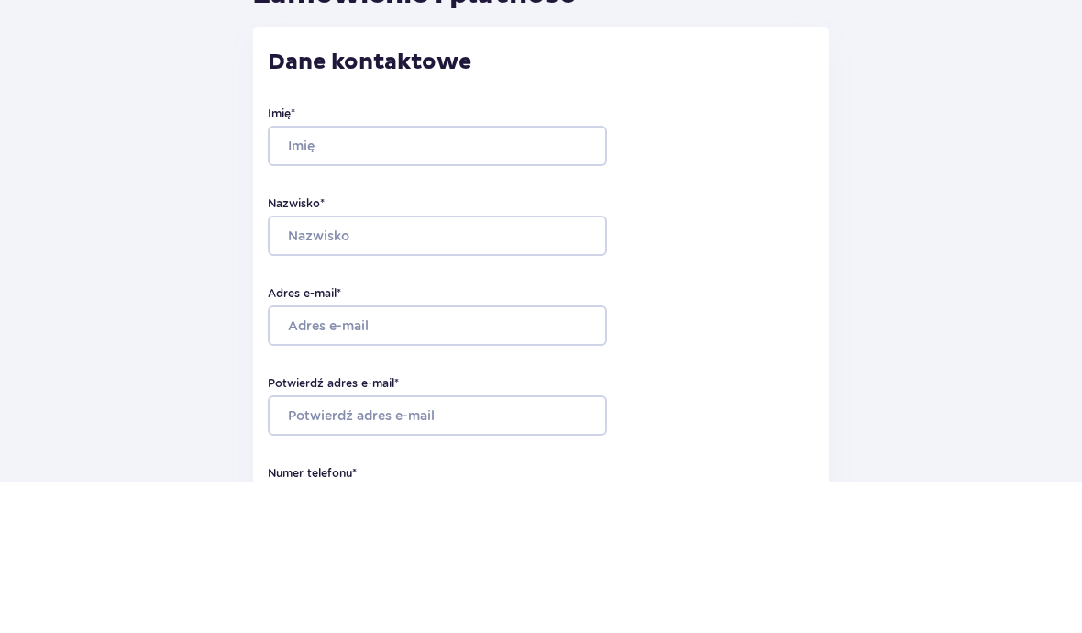
type input "Ewelina"
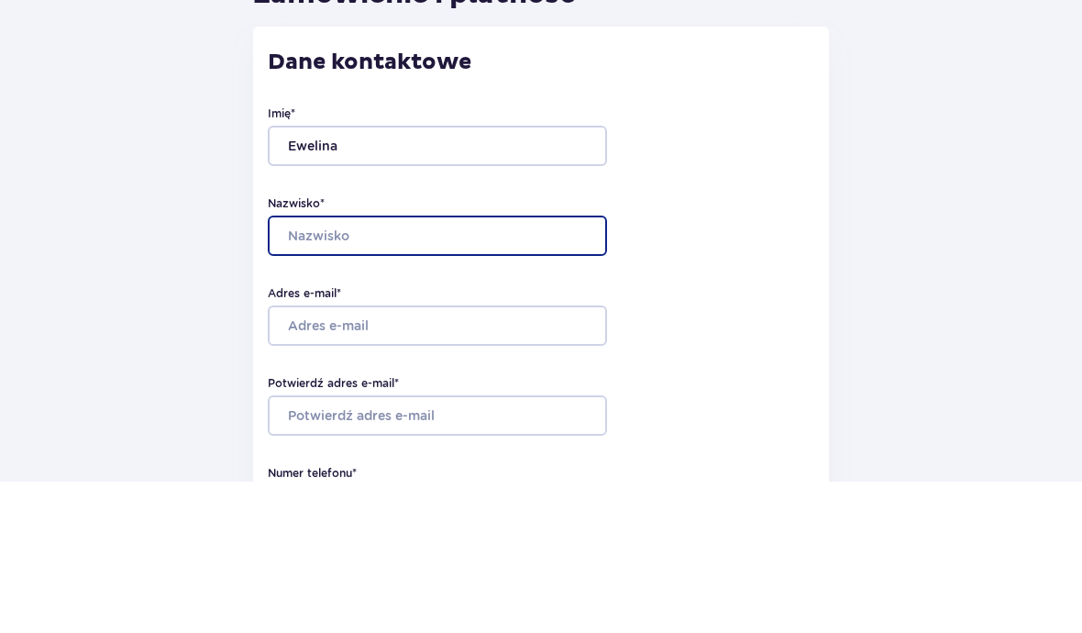
type input "Pluta"
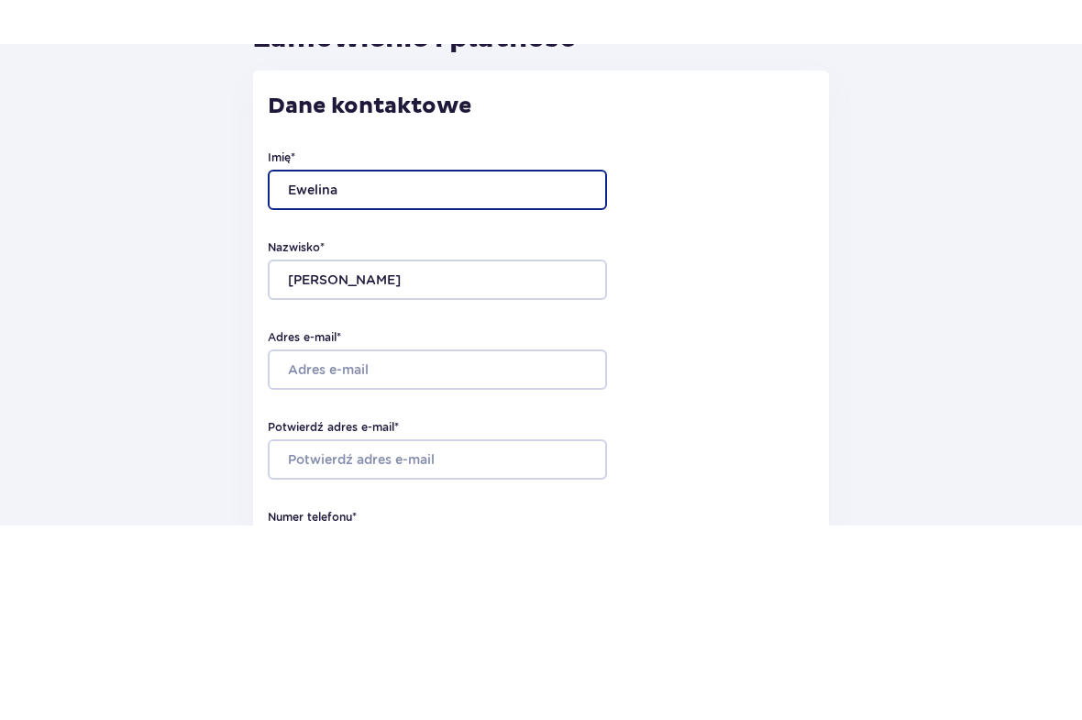
scroll to position [151, 0]
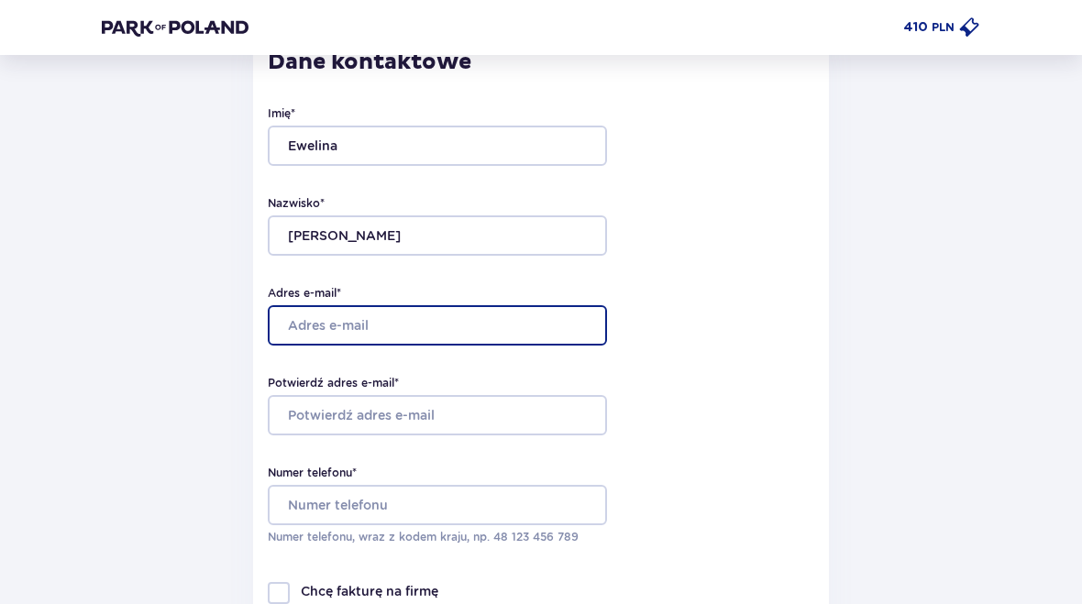
type input "pluta.pe@gmail.com"
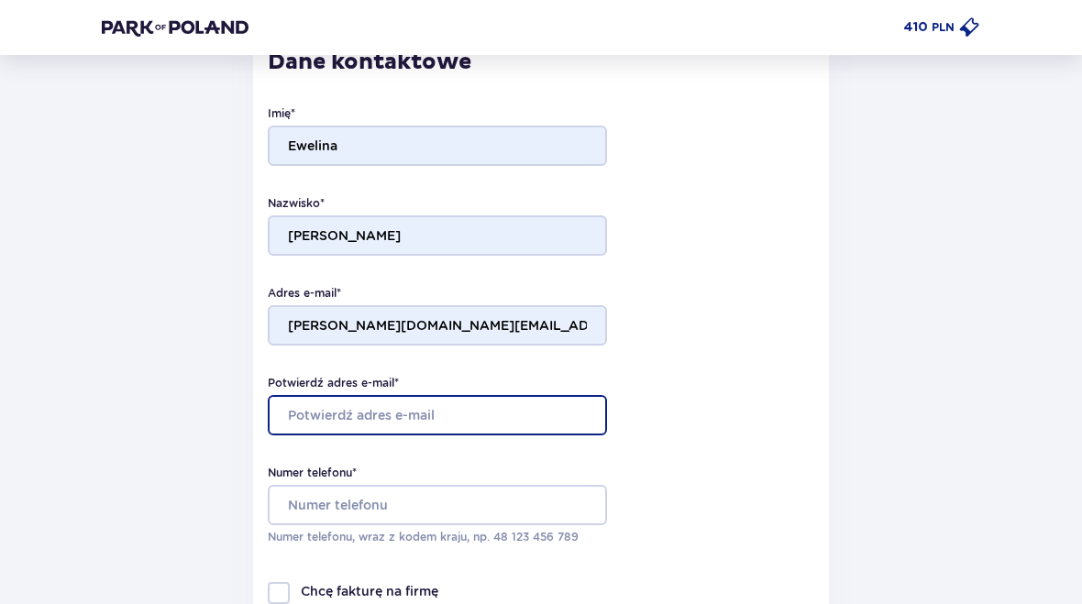
type input "pluta.pe@gmail.com"
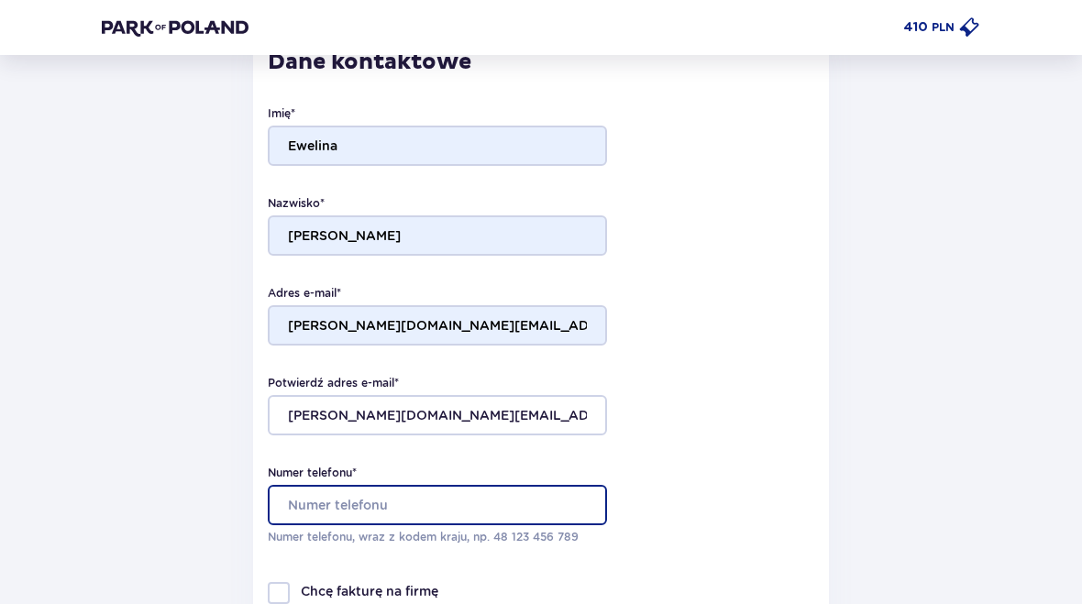
type input "698651780"
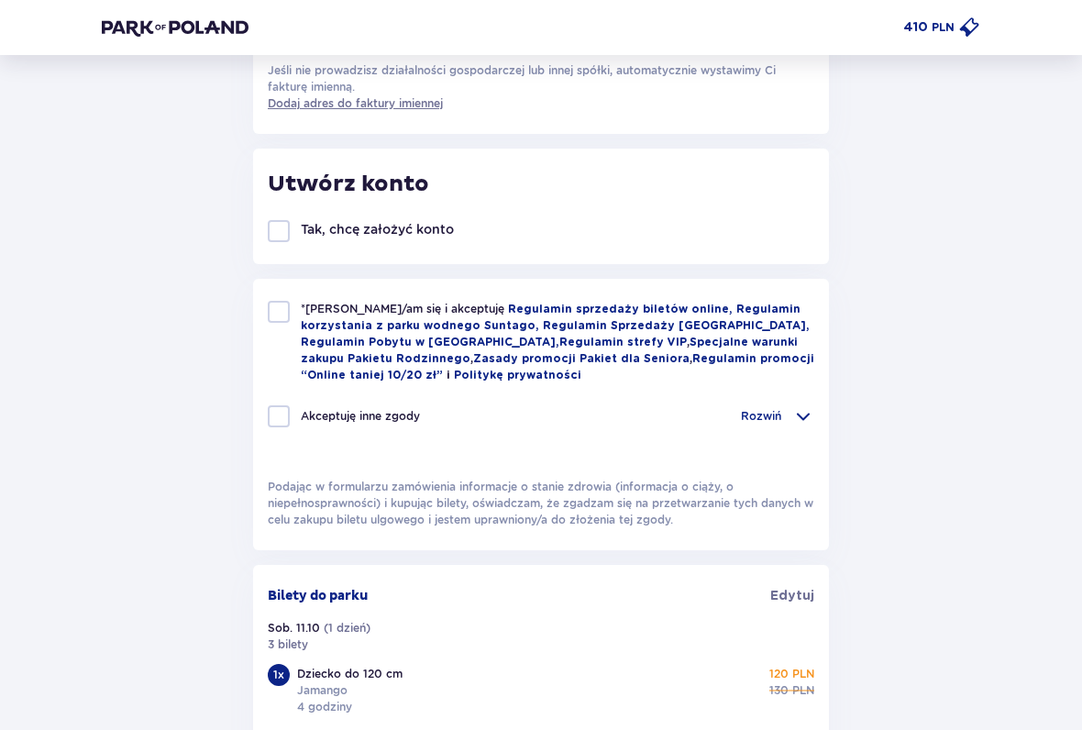
scroll to position [708, 0]
click at [282, 314] on div at bounding box center [279, 312] width 22 height 22
checkbox input "true"
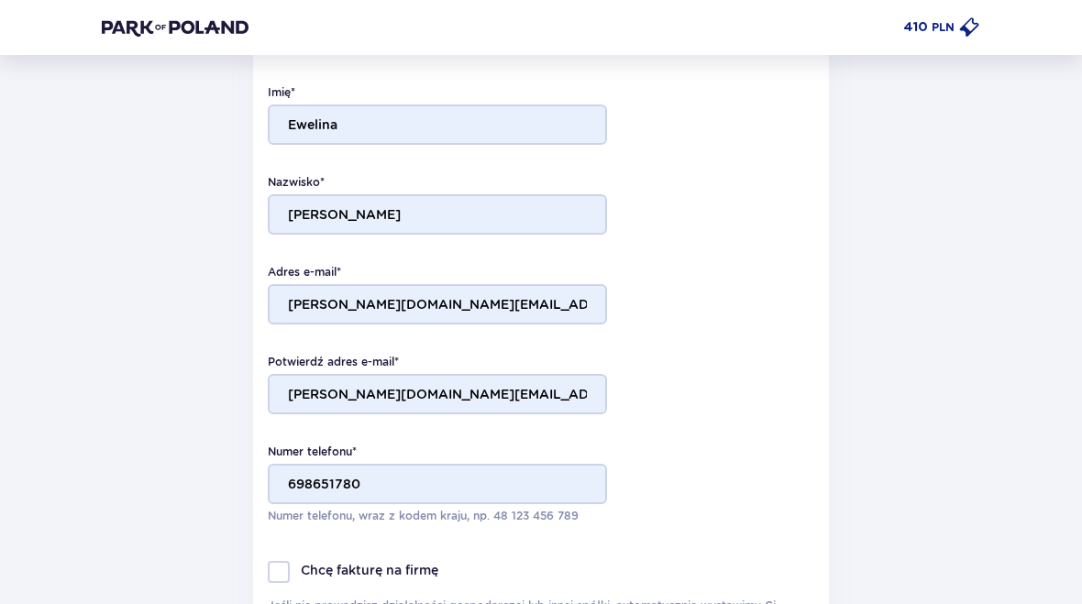
scroll to position [0, 0]
